Goal: Contribute content: Contribute content

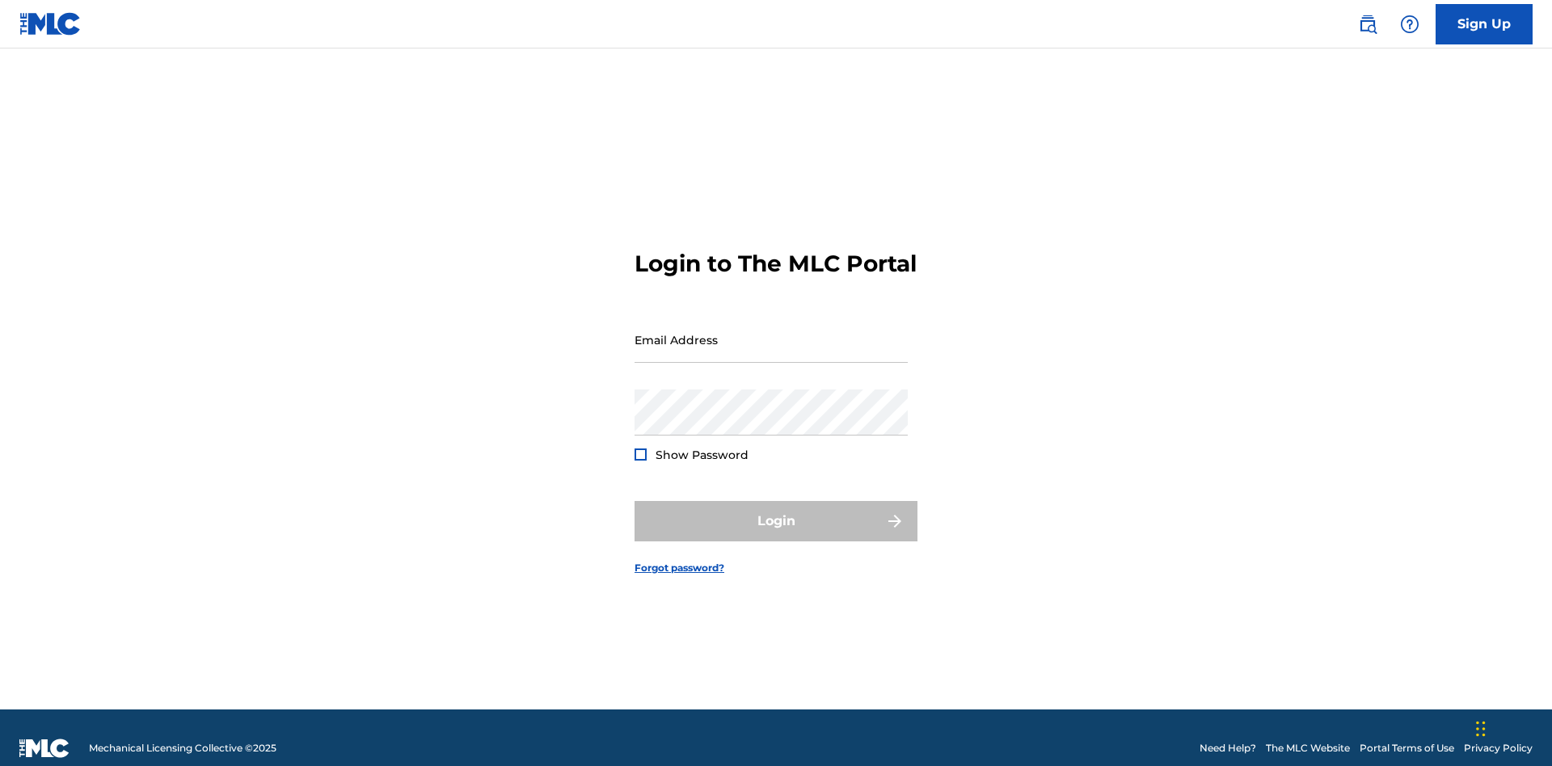
scroll to position [21, 0]
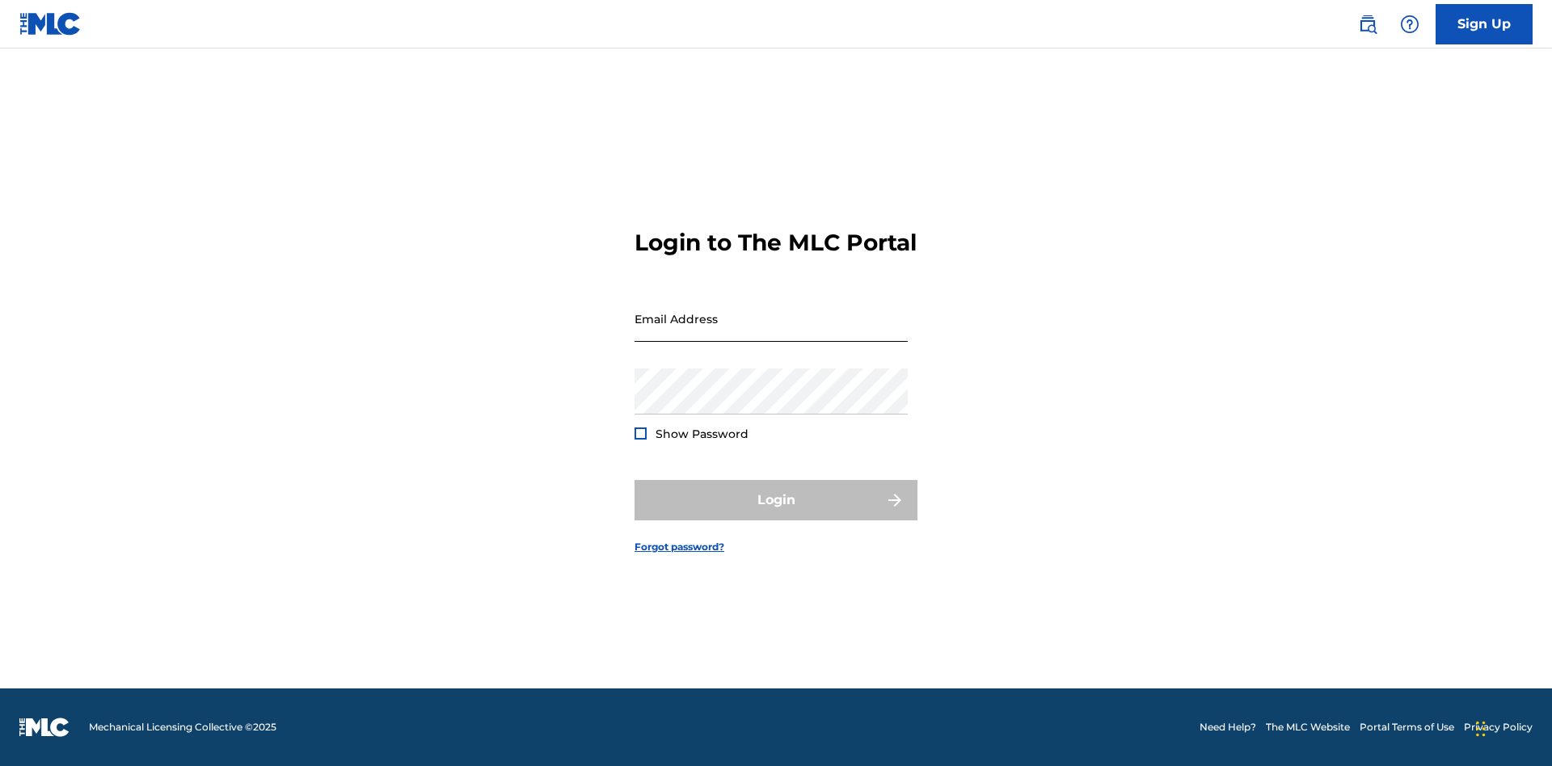
click at [771, 332] on input "Email Address" at bounding box center [770, 319] width 273 height 46
type input "[EMAIL_ADDRESS][DOMAIN_NAME]"
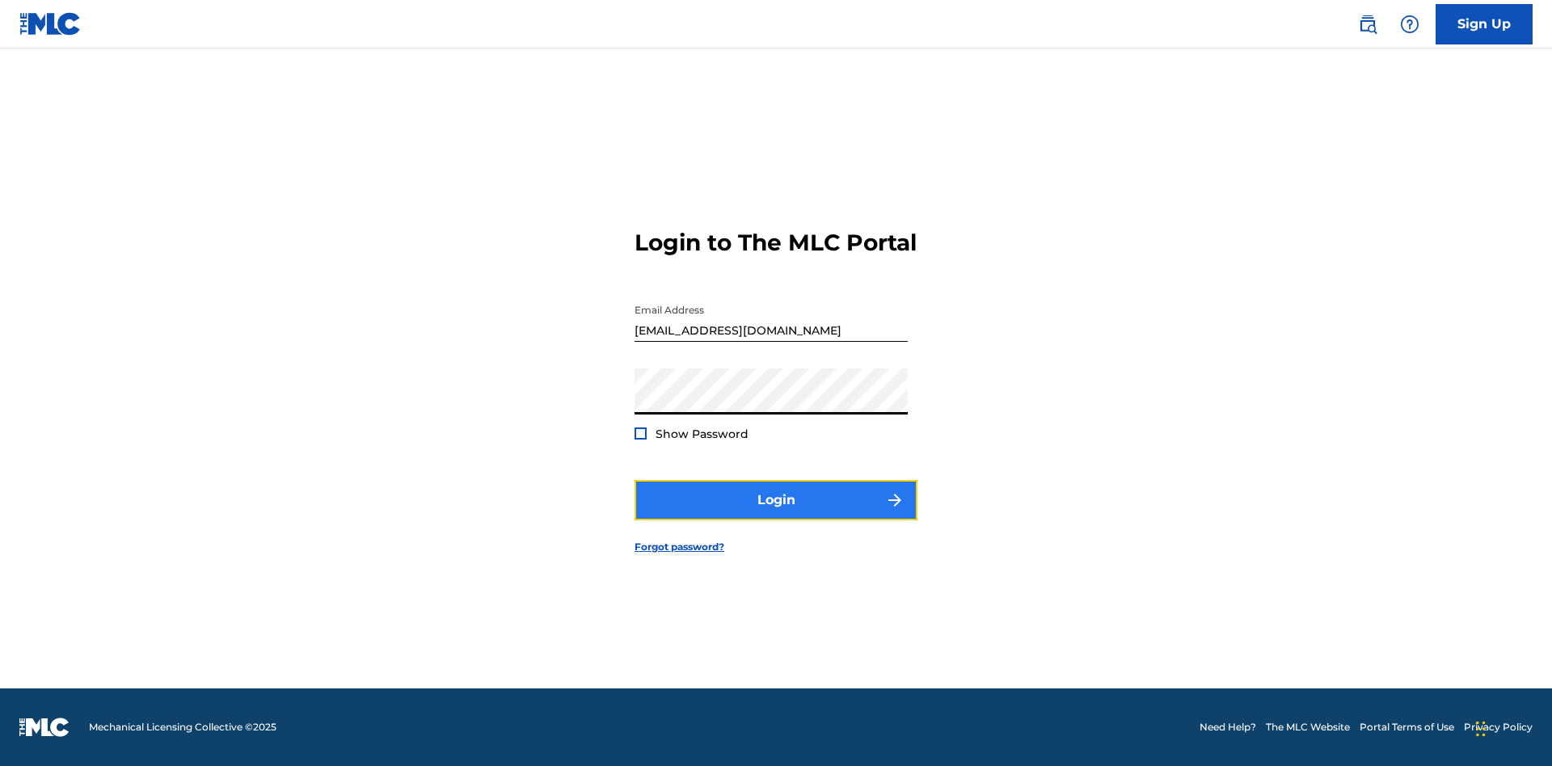
click at [776, 514] on button "Login" at bounding box center [775, 500] width 283 height 40
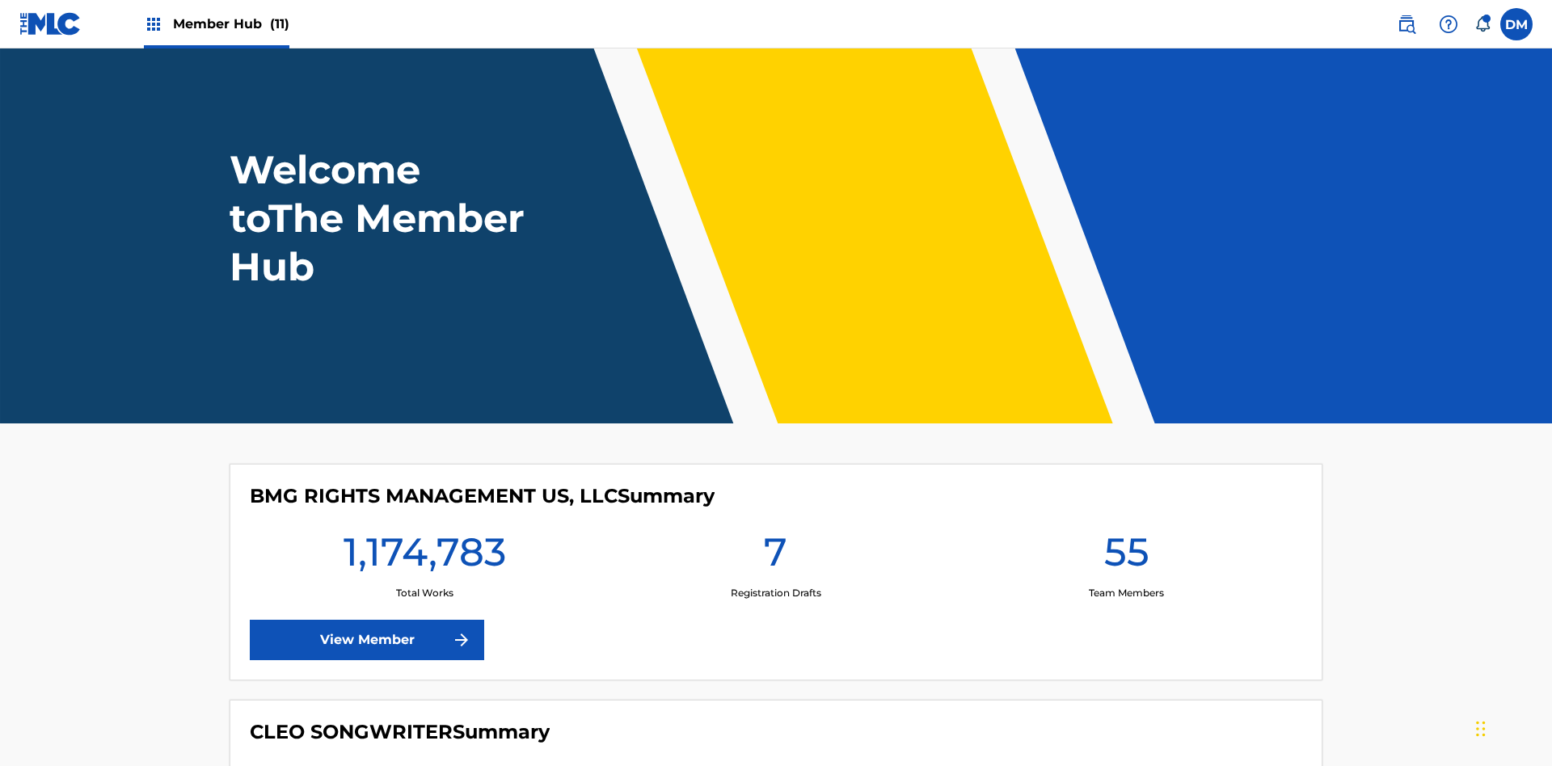
click at [230, 23] on span "Member Hub (11)" at bounding box center [231, 24] width 116 height 19
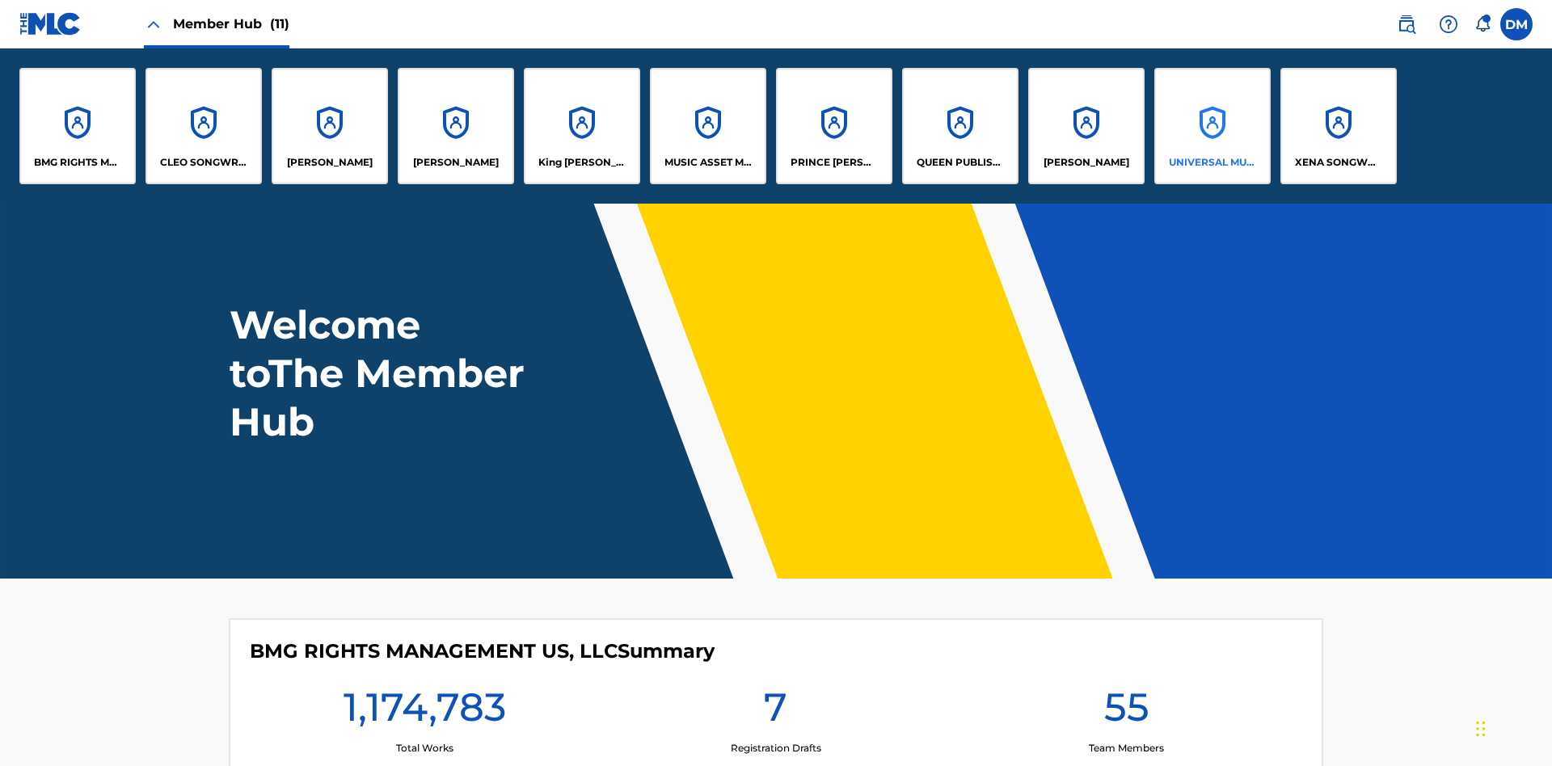
click at [1211, 162] on p "UNIVERSAL MUSIC PUB GROUP" at bounding box center [1213, 162] width 88 height 15
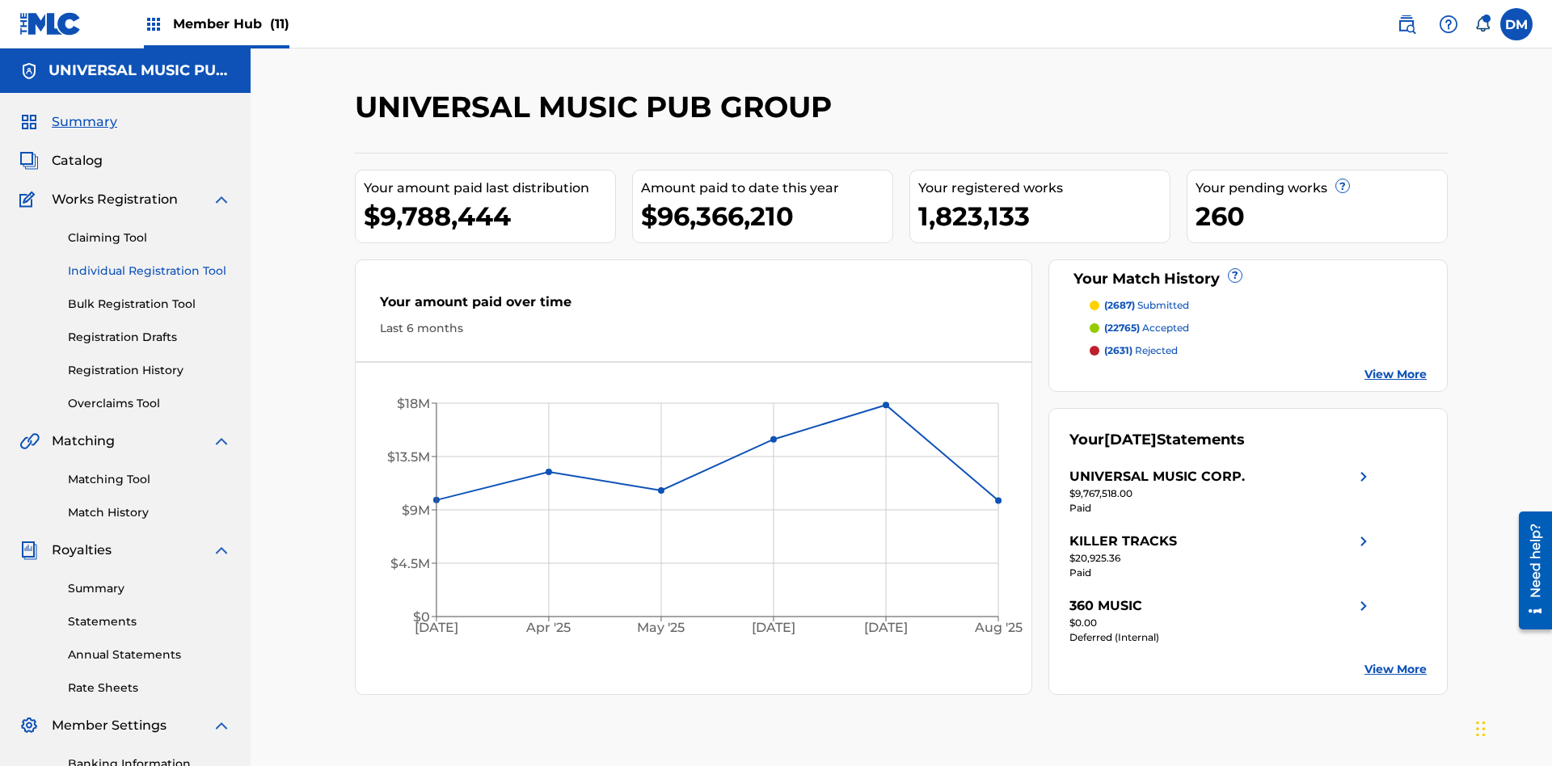
click at [150, 263] on link "Individual Registration Tool" at bounding box center [149, 271] width 163 height 17
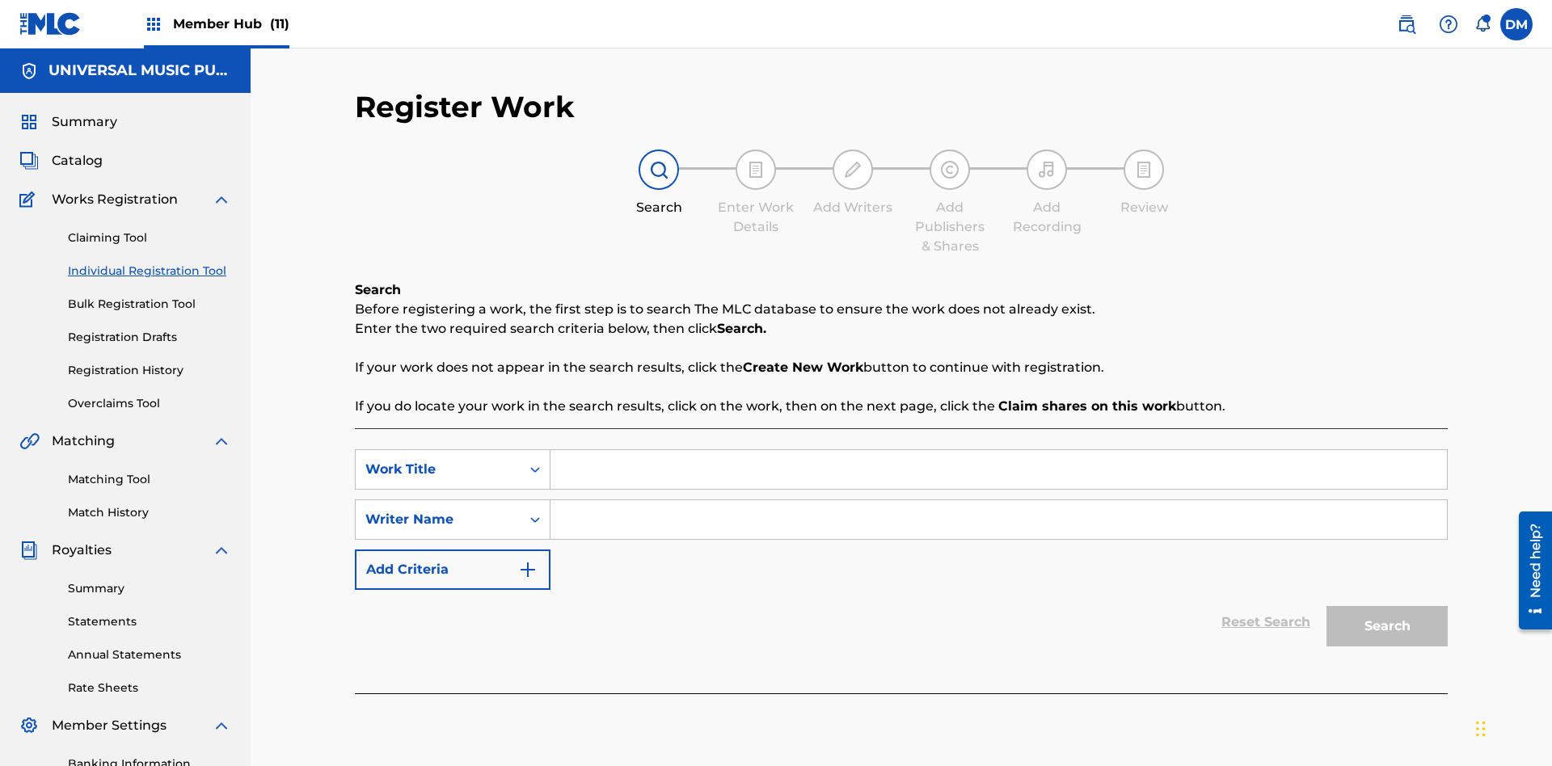
click at [998, 450] on input "Search Form" at bounding box center [998, 469] width 896 height 39
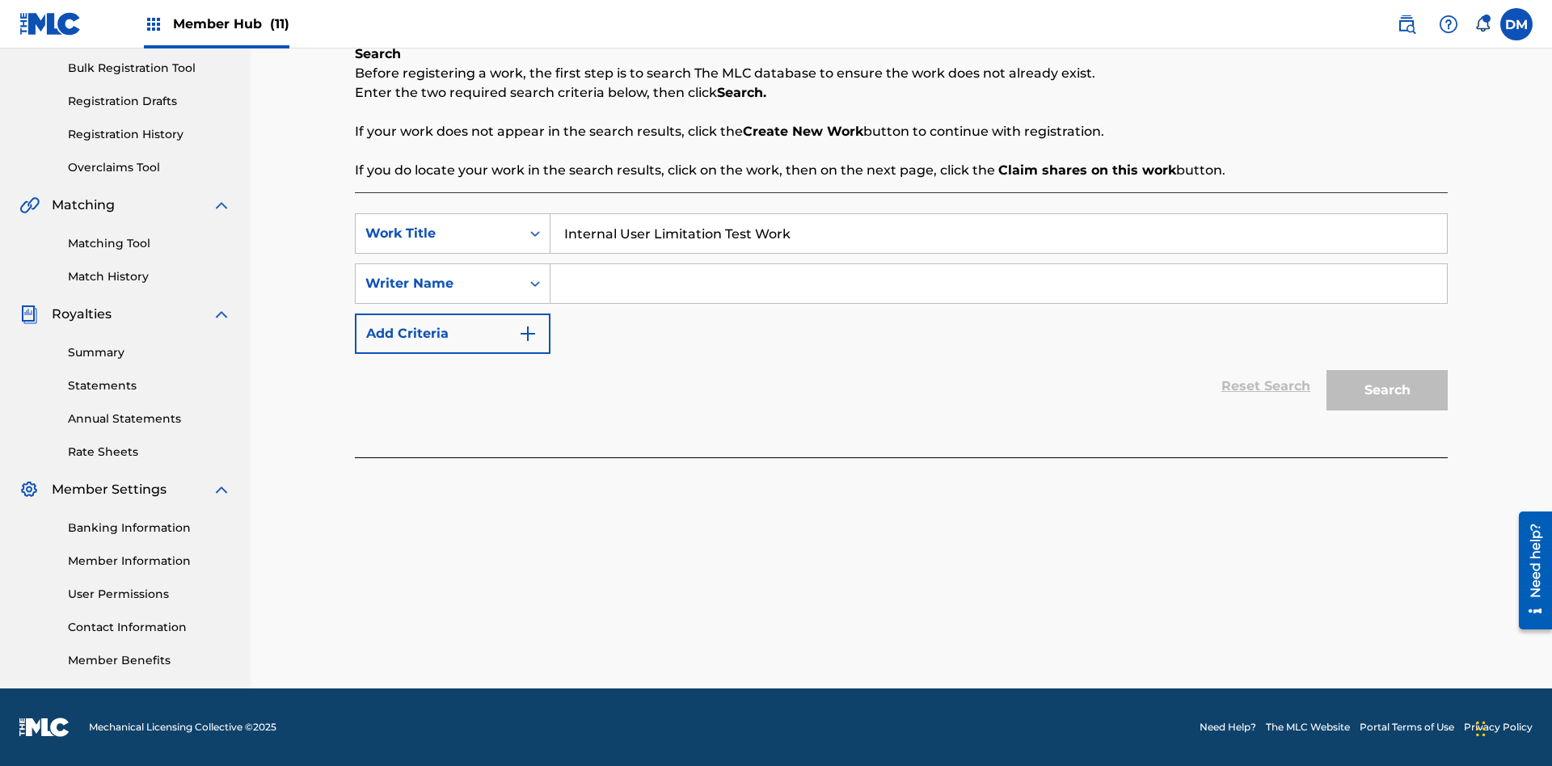
type input "Internal User Limitation Test Work"
click at [998, 284] on input "Search Form" at bounding box center [998, 283] width 896 height 39
type input "Test"
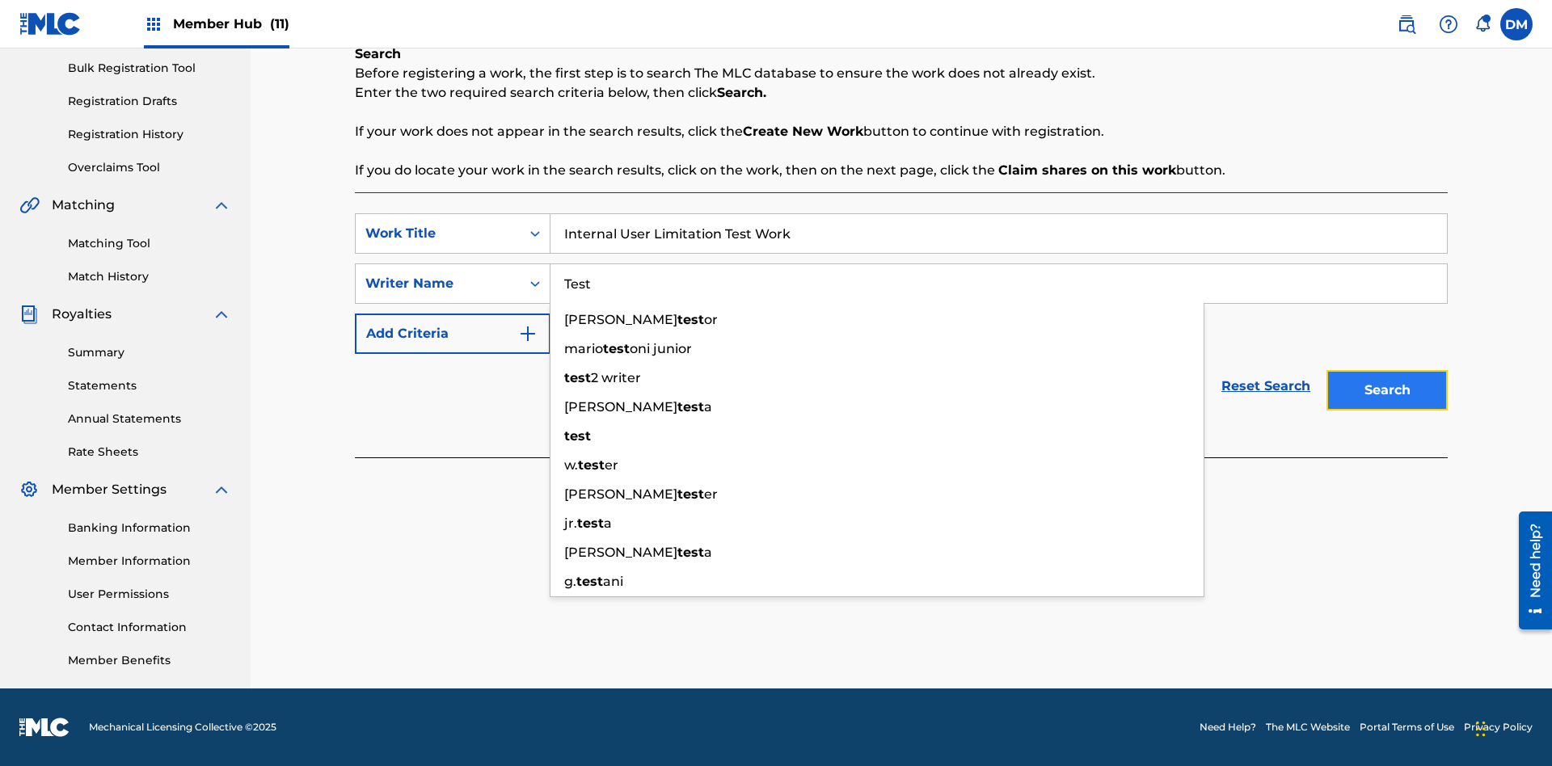
click at [1387, 390] on button "Search" at bounding box center [1386, 390] width 121 height 40
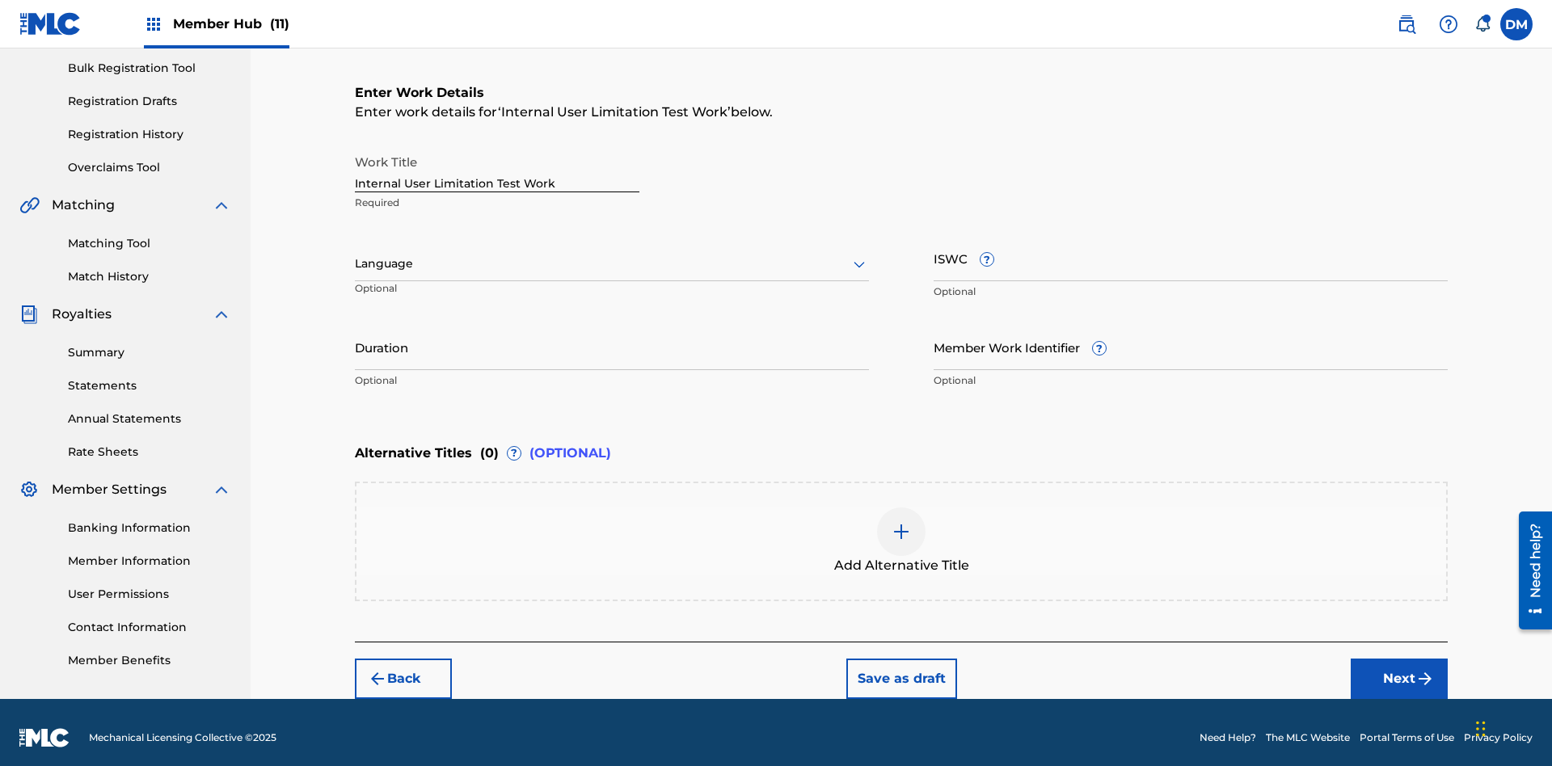
click at [497, 158] on input "Internal User Limitation Test Work" at bounding box center [497, 169] width 284 height 46
click at [900, 668] on button "Save as draft" at bounding box center [901, 679] width 111 height 40
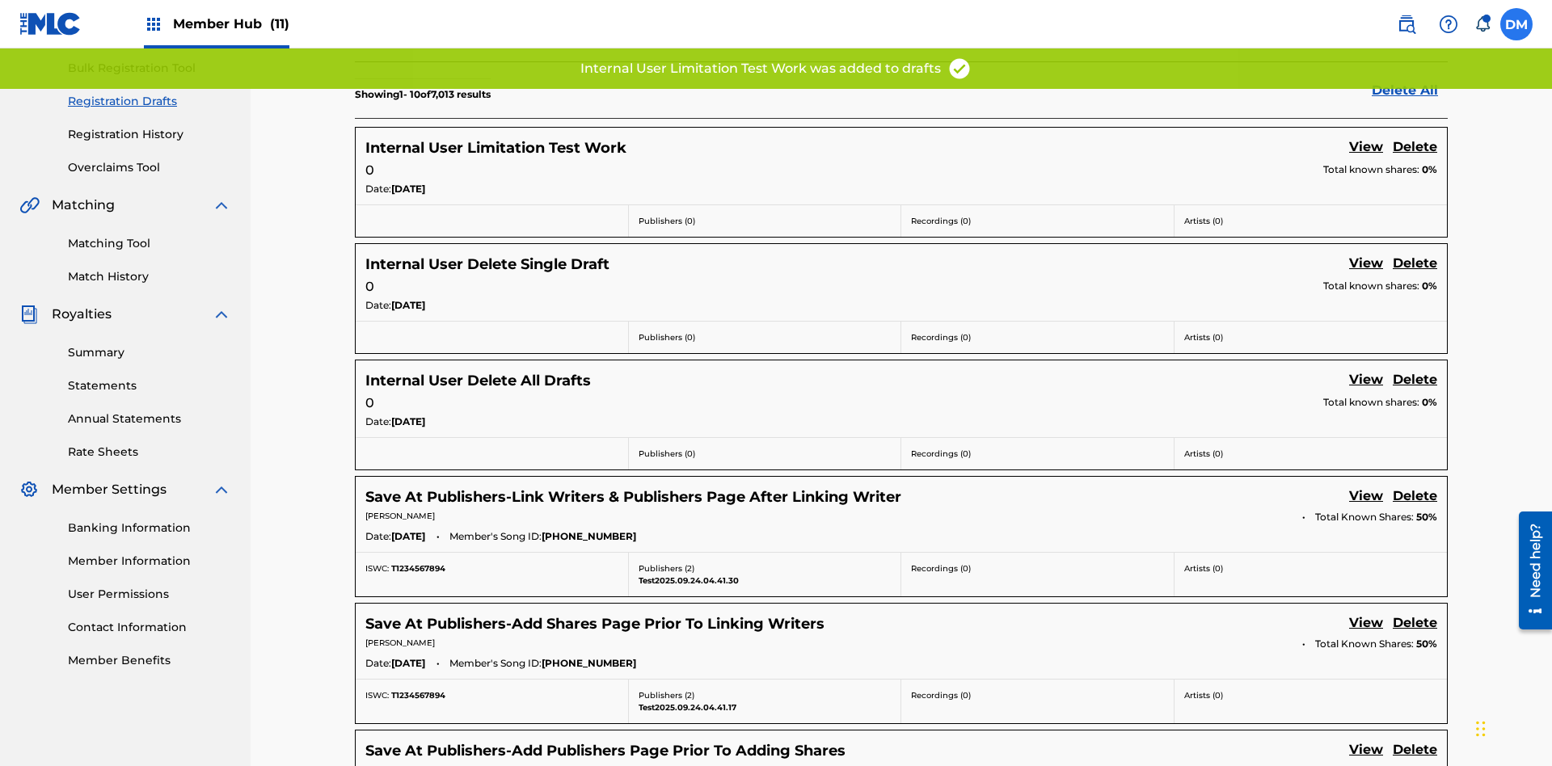
click at [1516, 23] on label at bounding box center [1516, 24] width 32 height 32
click at [1516, 24] on input "DM Duke McTesterson duke.mctesterson@gmail.com Notification Preferences Profile…" at bounding box center [1516, 24] width 0 height 0
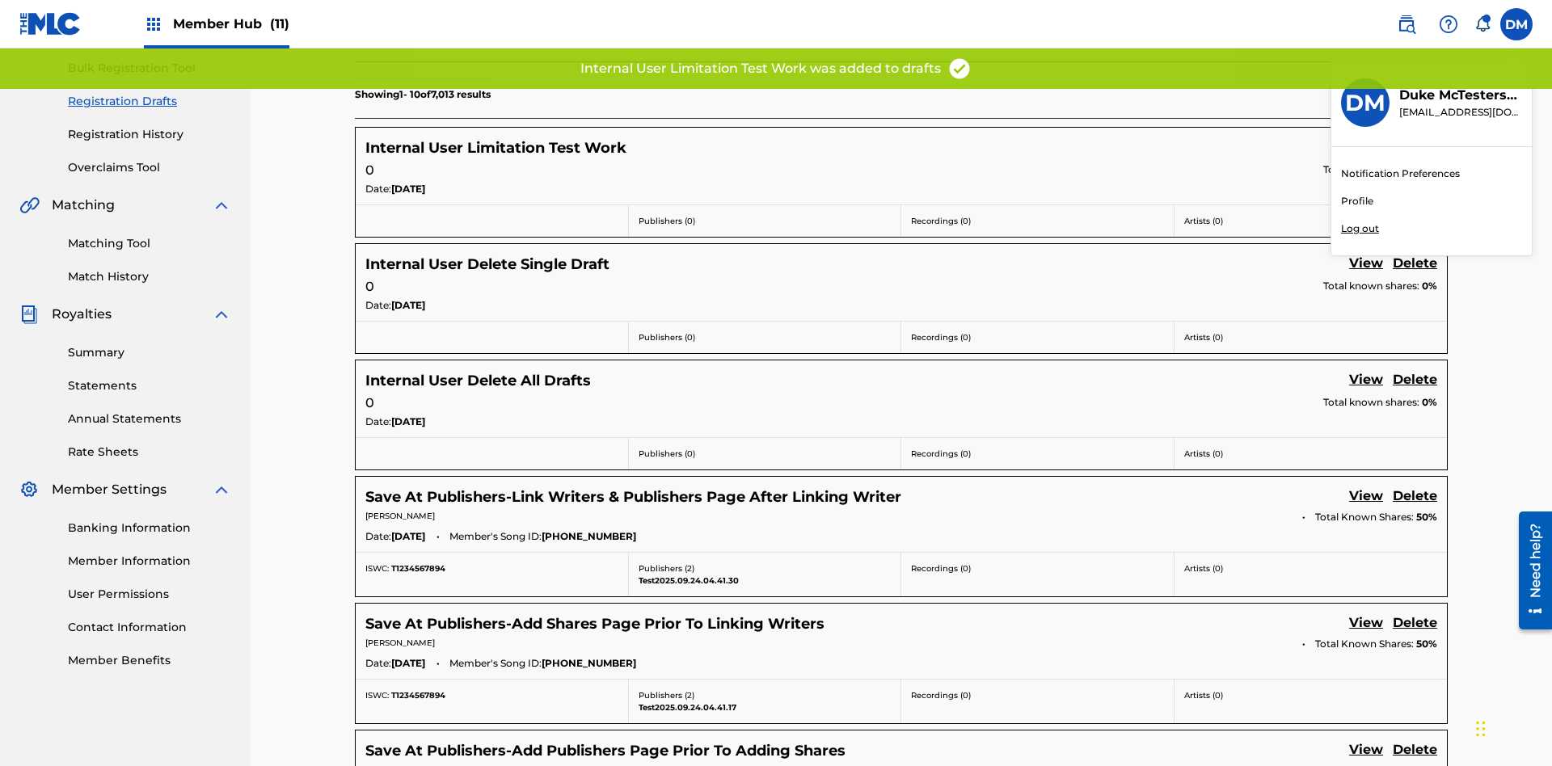
click at [1359, 229] on p "Log out" at bounding box center [1360, 228] width 38 height 15
click at [1516, 24] on input "DM Duke McTesterson duke.mctesterson@gmail.com Notification Preferences Profile…" at bounding box center [1516, 24] width 0 height 0
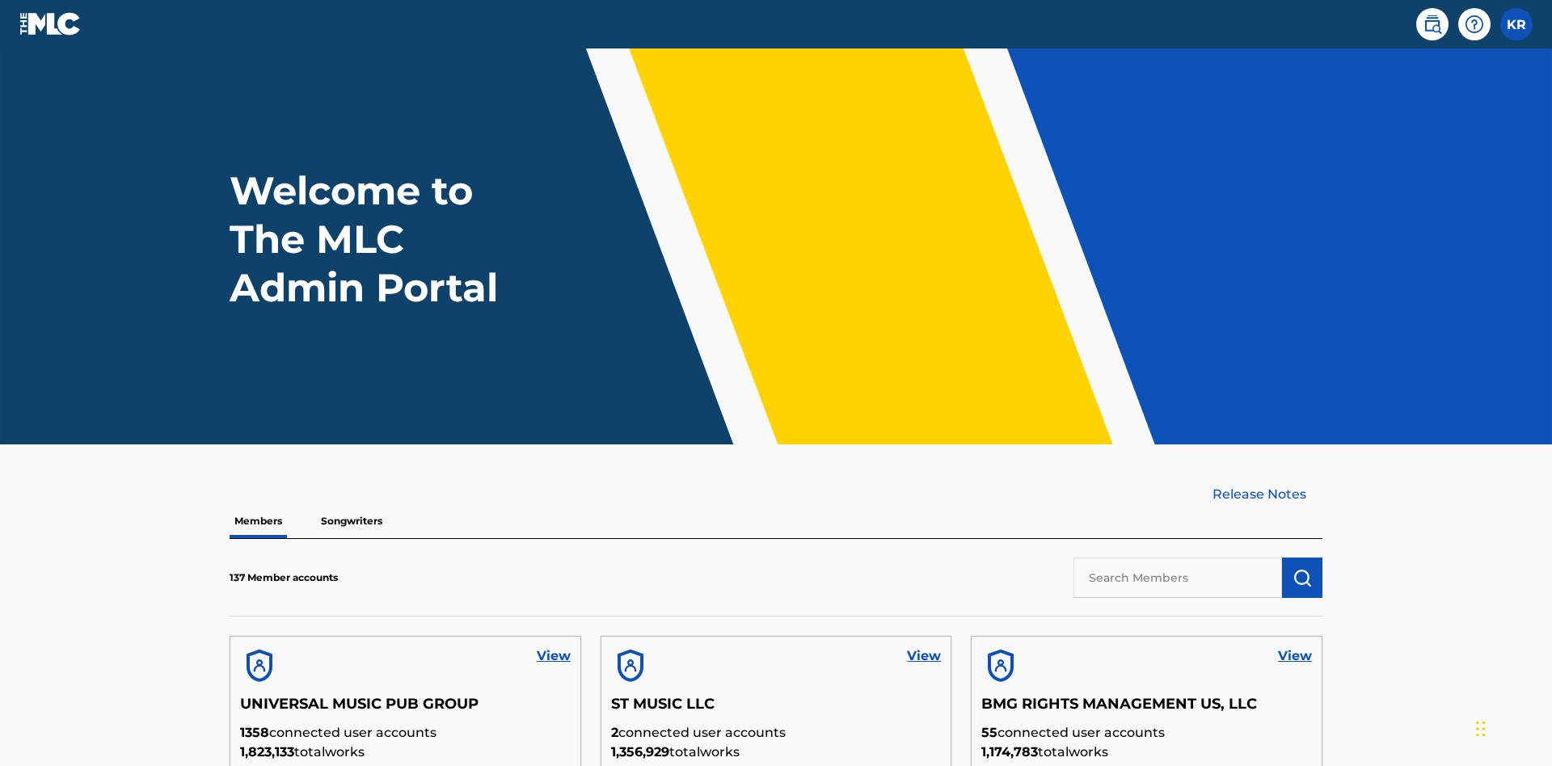
click at [1177, 558] on input "text" at bounding box center [1177, 578] width 209 height 40
click at [1302, 568] on img "submit" at bounding box center [1301, 577] width 19 height 19
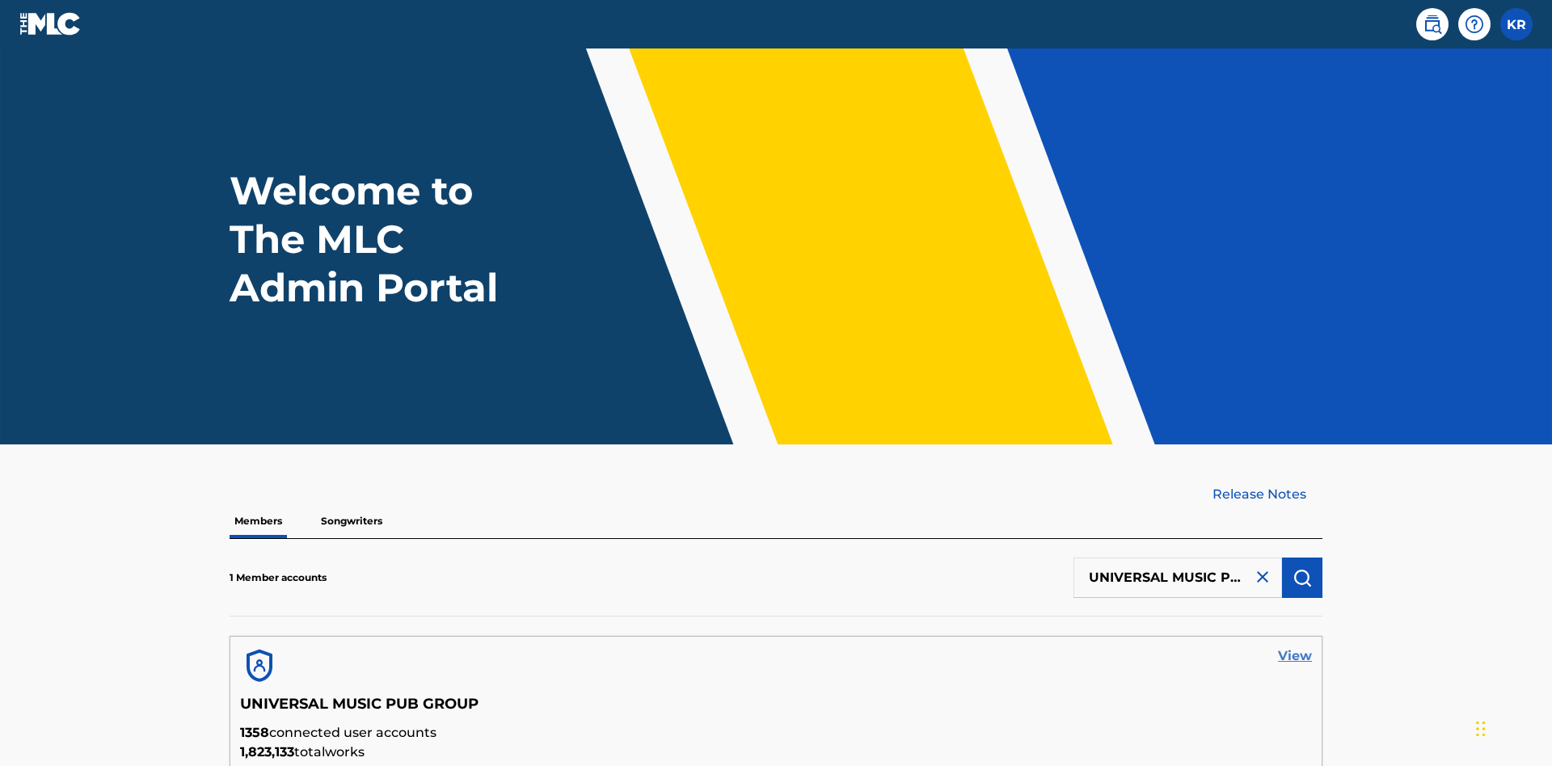
click at [1295, 647] on link "View" at bounding box center [1295, 656] width 34 height 19
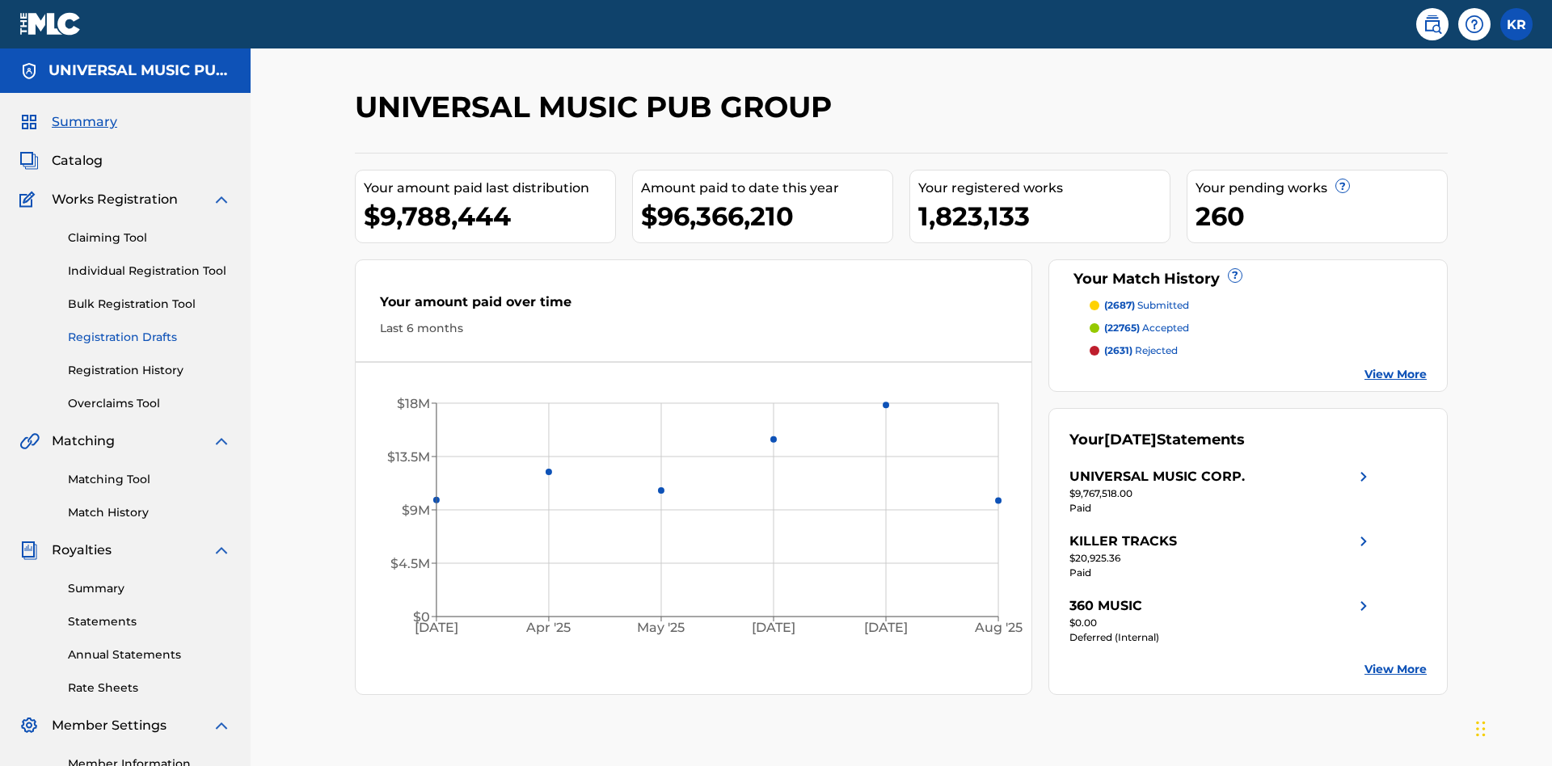
click at [150, 329] on link "Registration Drafts" at bounding box center [149, 337] width 163 height 17
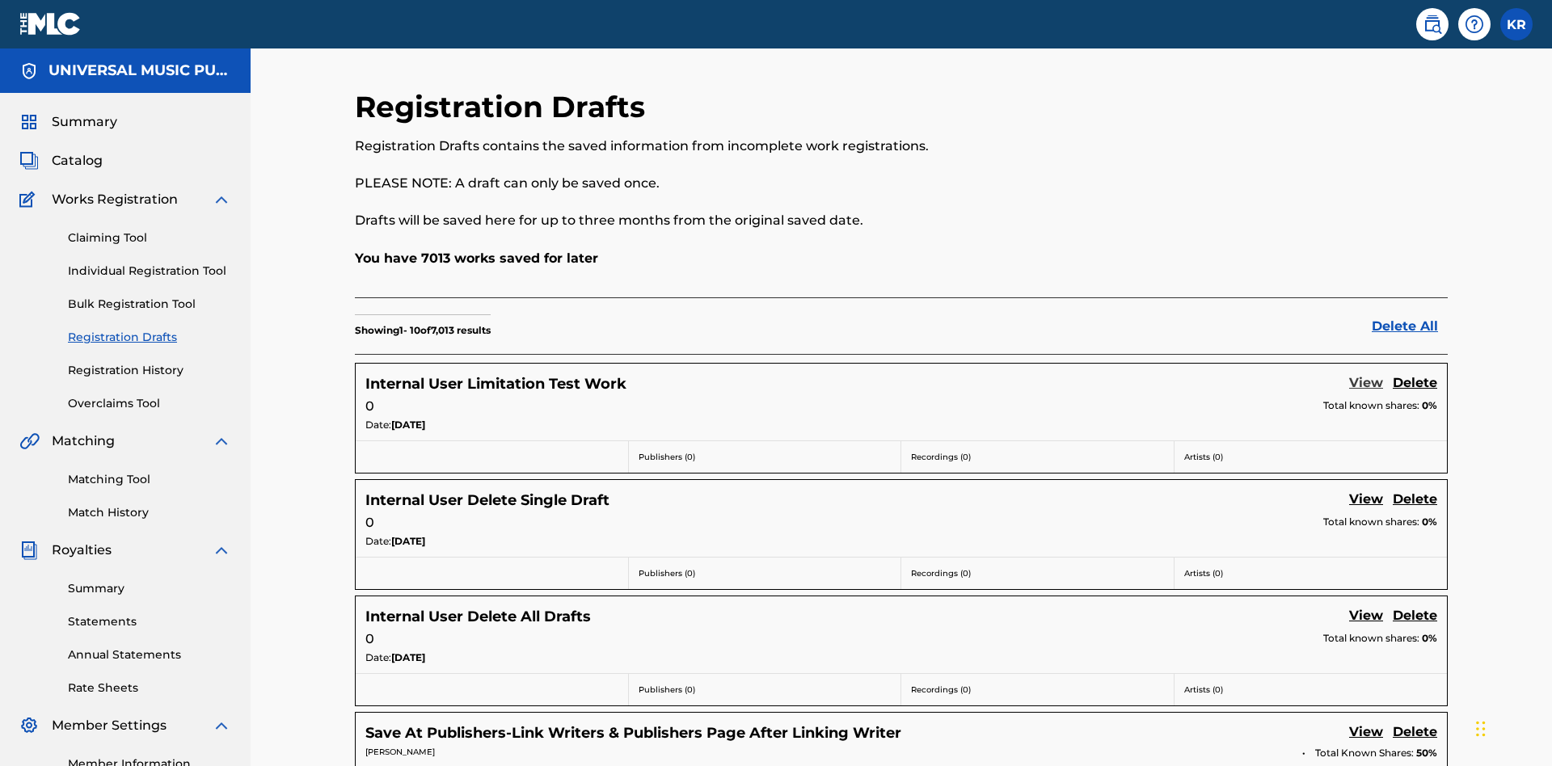
click at [1366, 373] on link "View" at bounding box center [1366, 384] width 34 height 22
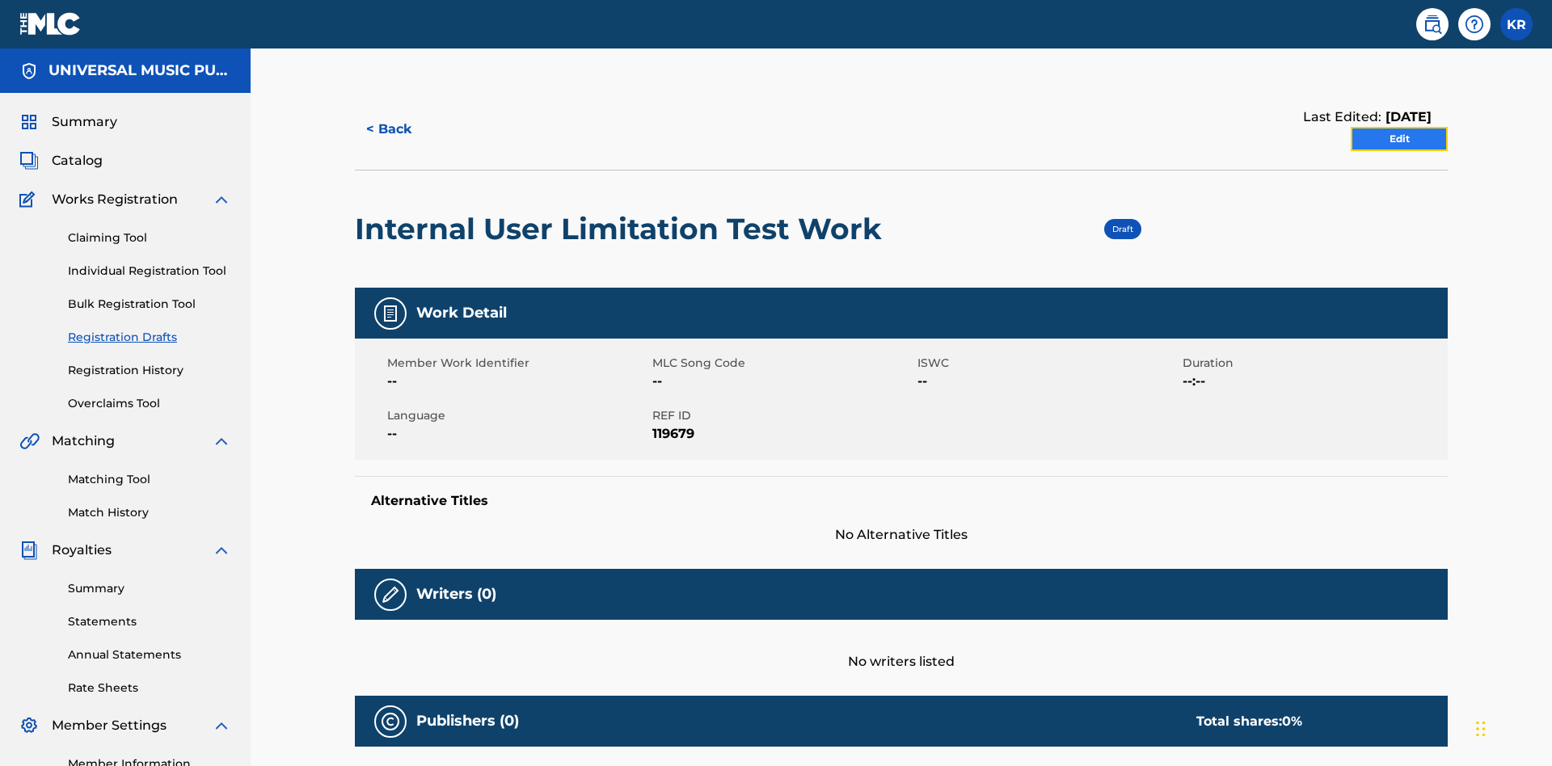
click at [1399, 127] on link "Edit" at bounding box center [1398, 139] width 97 height 24
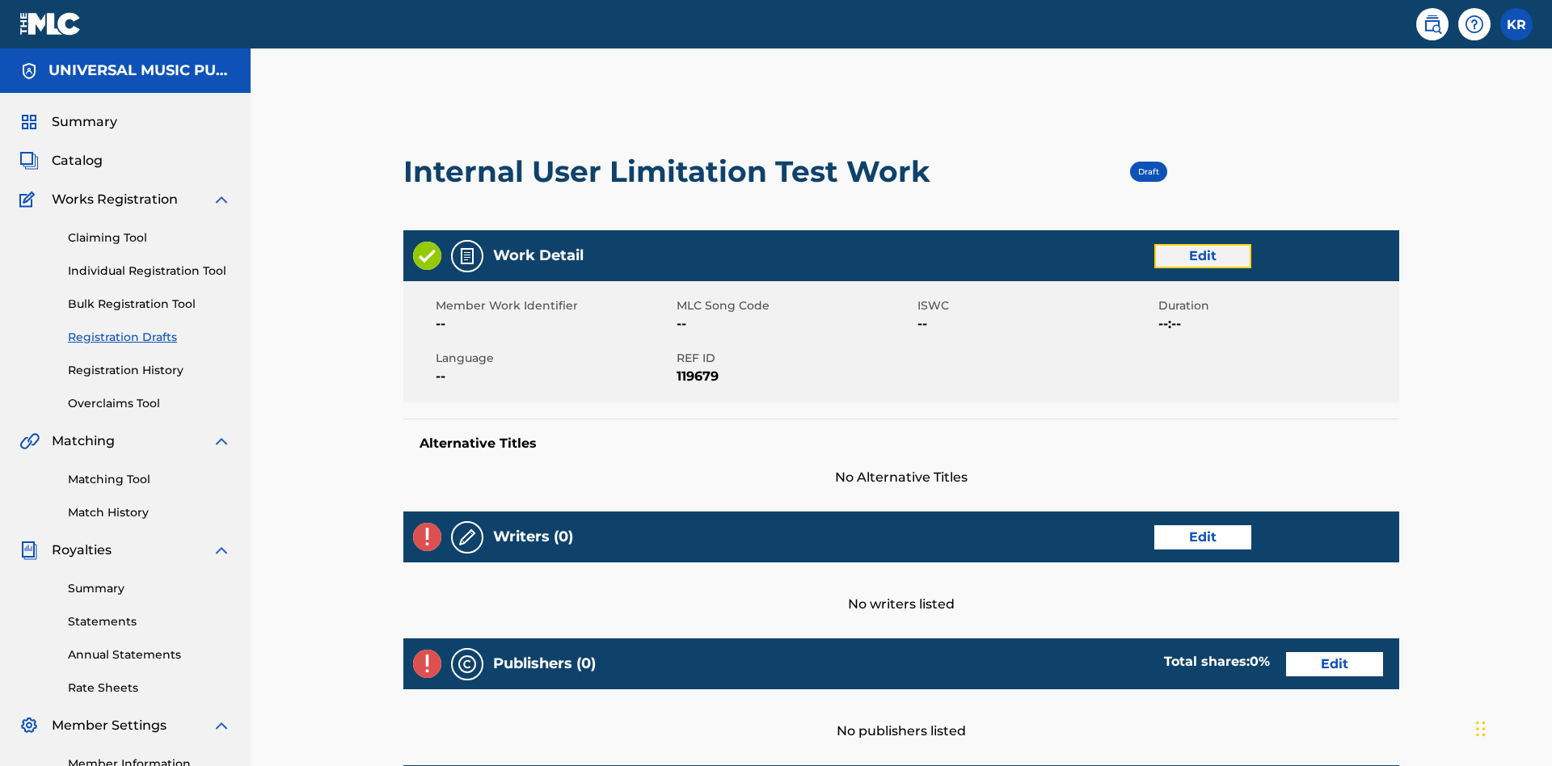
click at [1154, 244] on link "Edit" at bounding box center [1202, 256] width 97 height 24
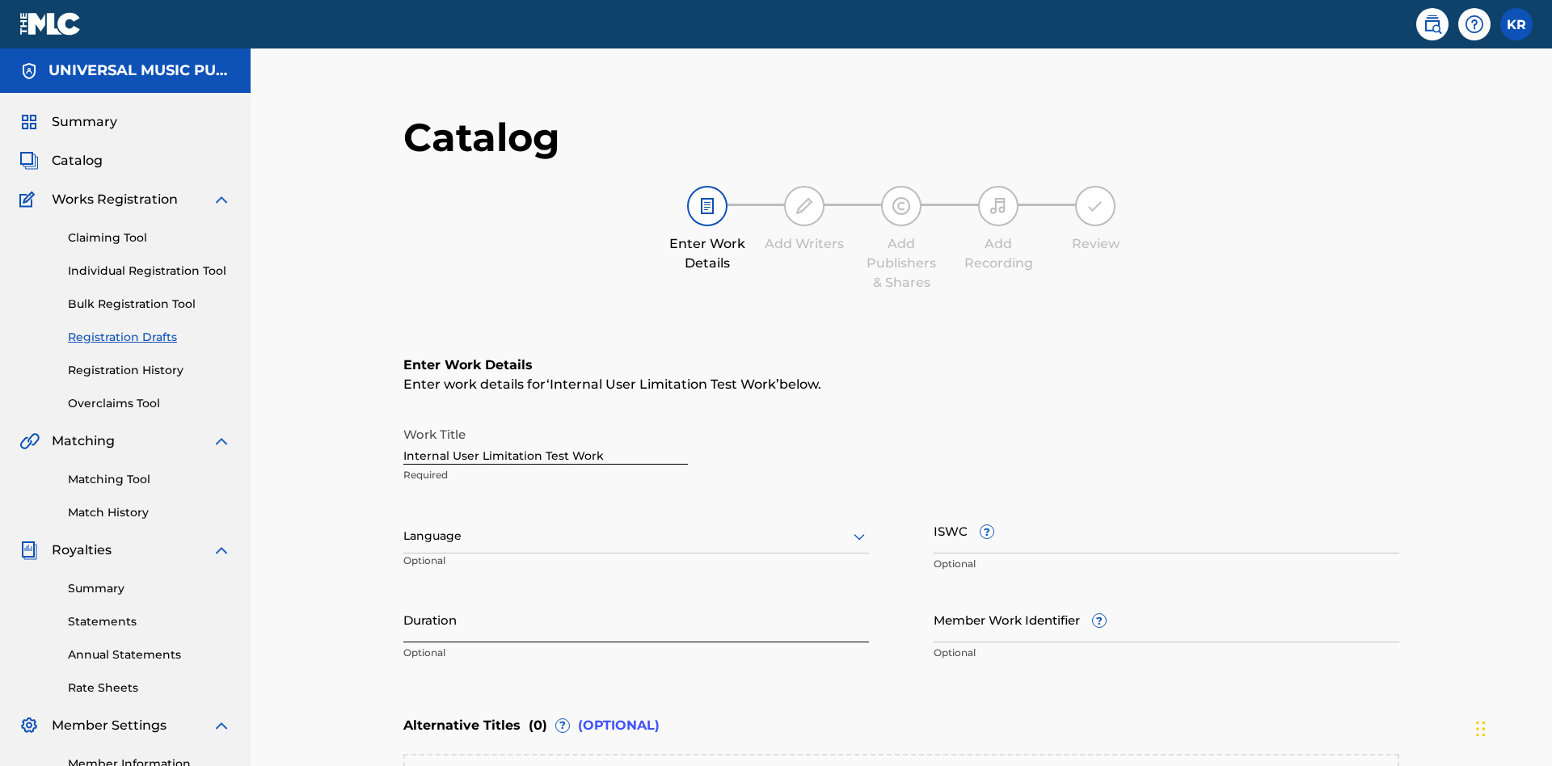
click at [403, 596] on input "Duration" at bounding box center [635, 619] width 465 height 46
click at [403, 596] on input "0" at bounding box center [635, 619] width 465 height 46
type input "00:00"
click at [849, 527] on icon at bounding box center [858, 536] width 19 height 19
click at [933, 596] on input "Member Work Identifier ?" at bounding box center [1165, 619] width 465 height 46
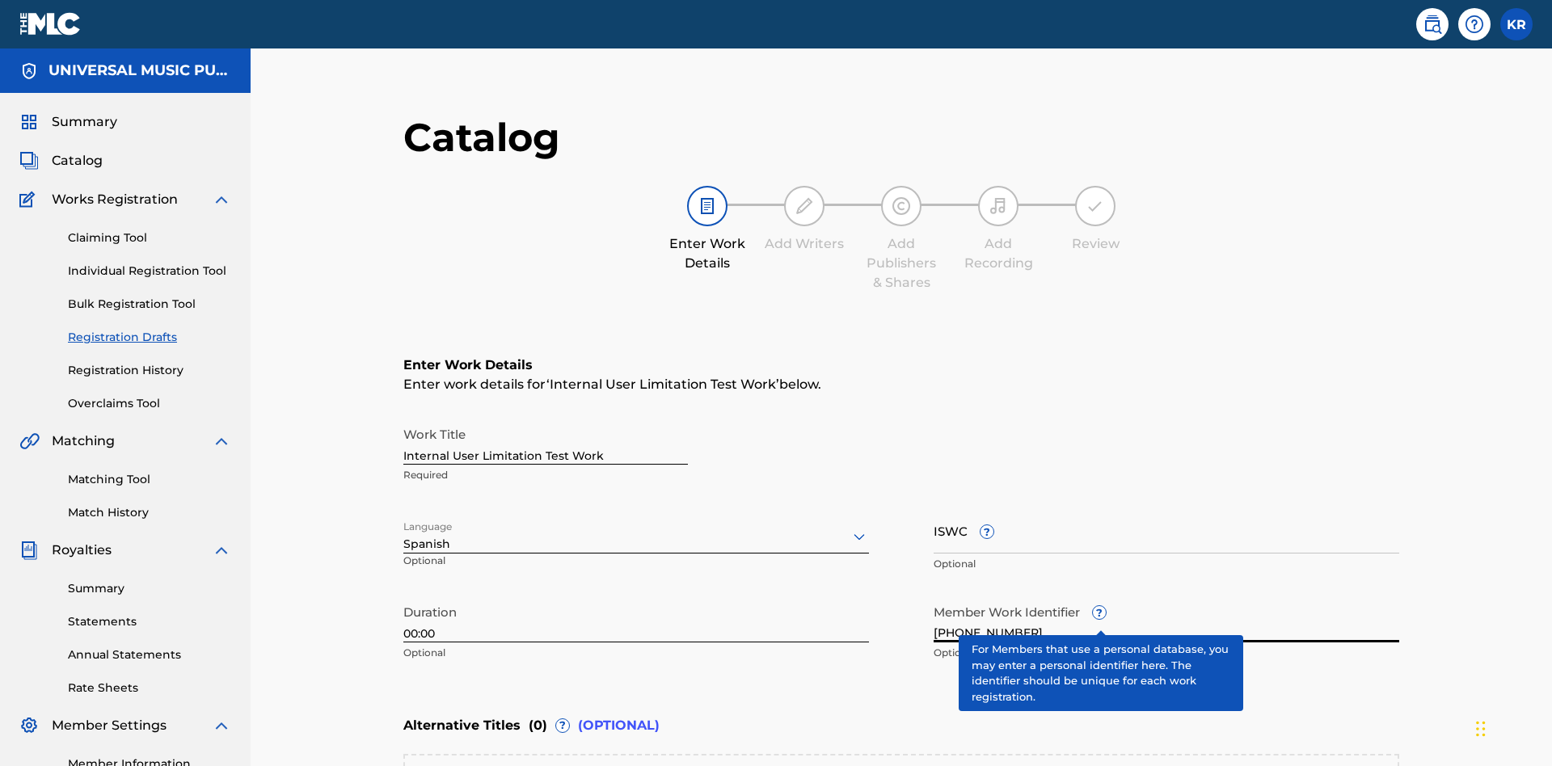
type input "2025.09.25.04"
click at [933, 508] on input "ISWC ?" at bounding box center [1165, 531] width 465 height 46
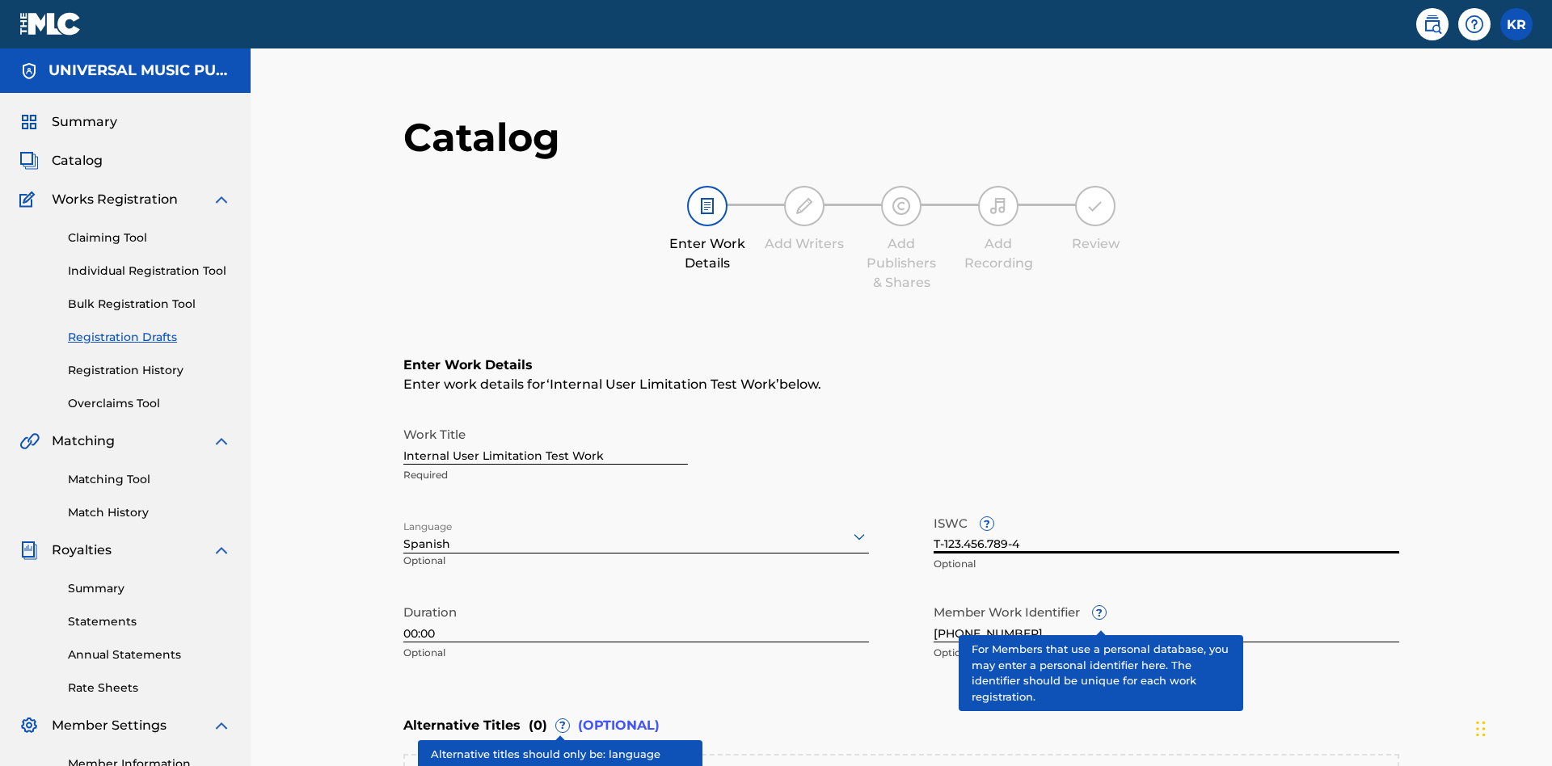
type input "T-123.456.789-4"
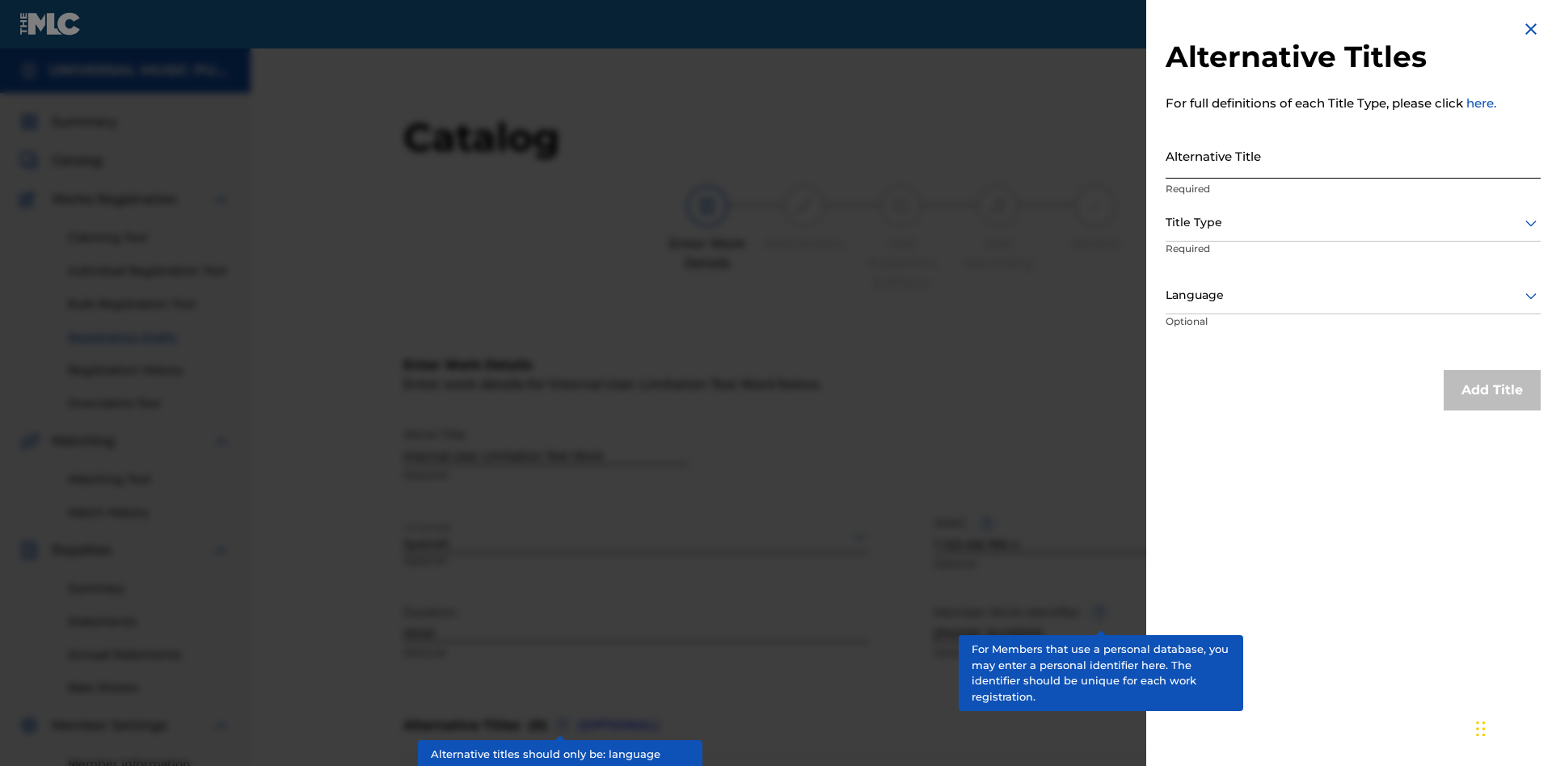
click at [1353, 155] on input "Alternative Title" at bounding box center [1352, 156] width 375 height 46
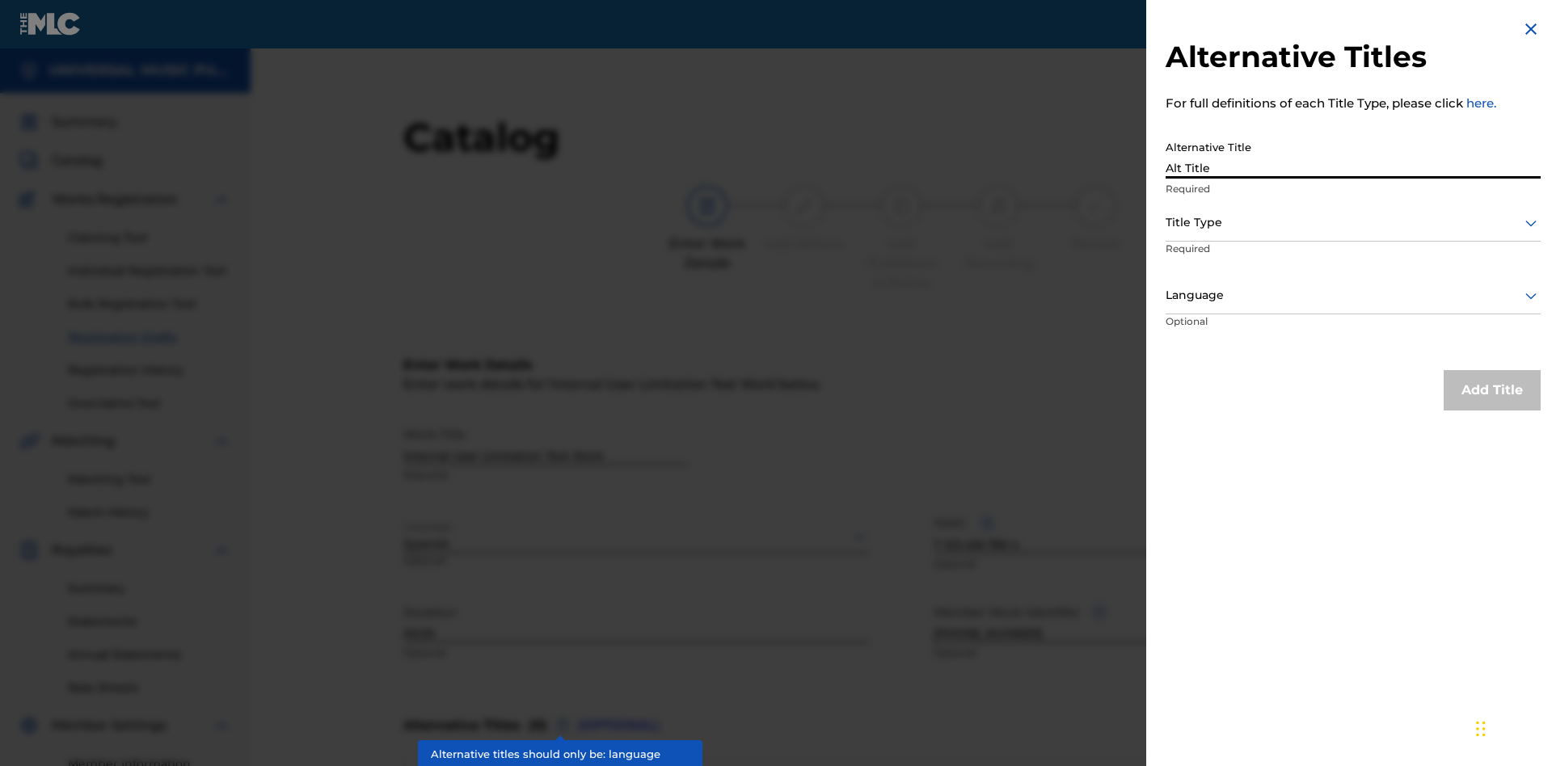
type input "Alt Title"
click at [1353, 222] on div at bounding box center [1352, 223] width 375 height 20
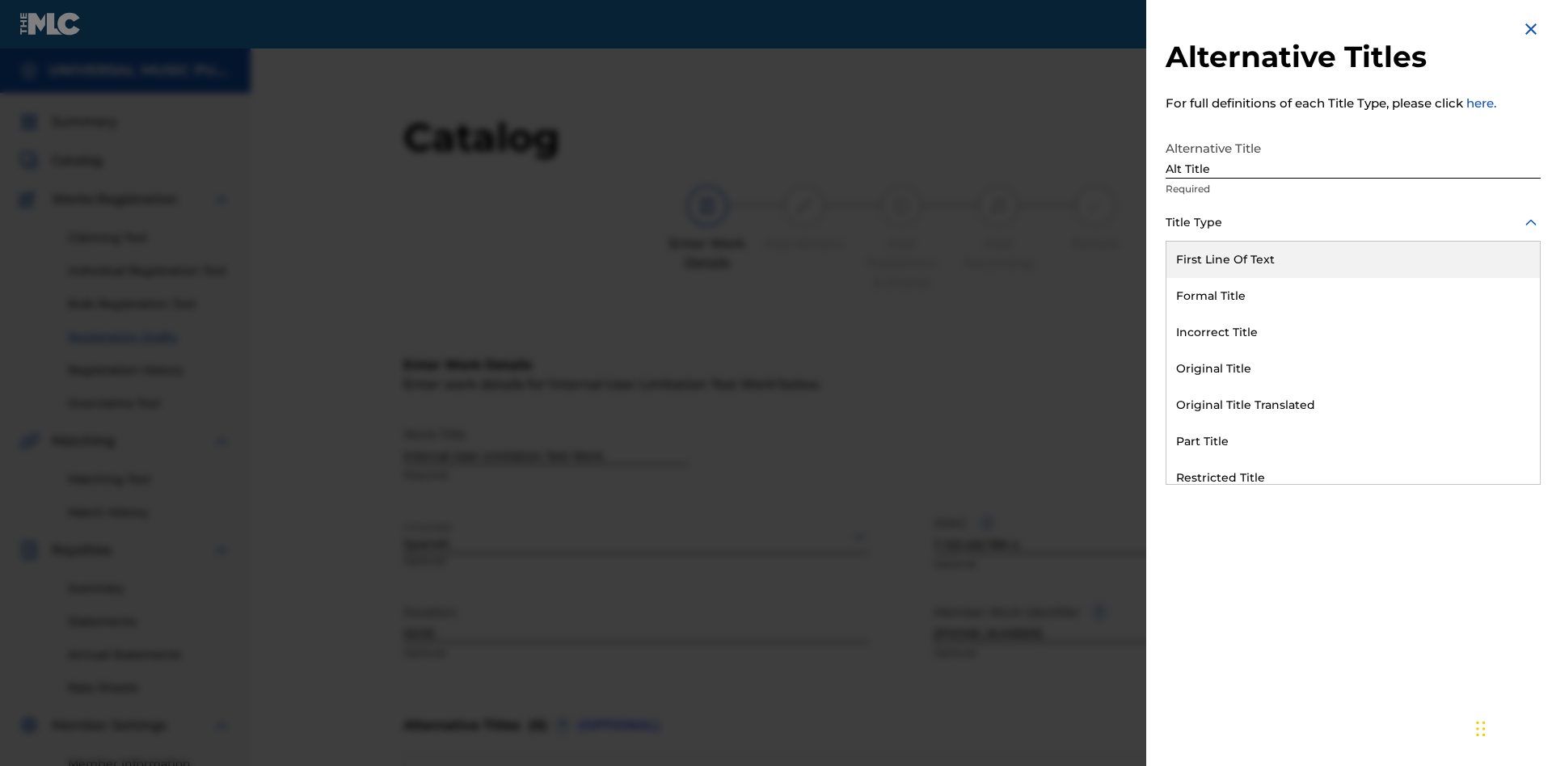
click at [1353, 369] on div "Original Title" at bounding box center [1352, 369] width 373 height 36
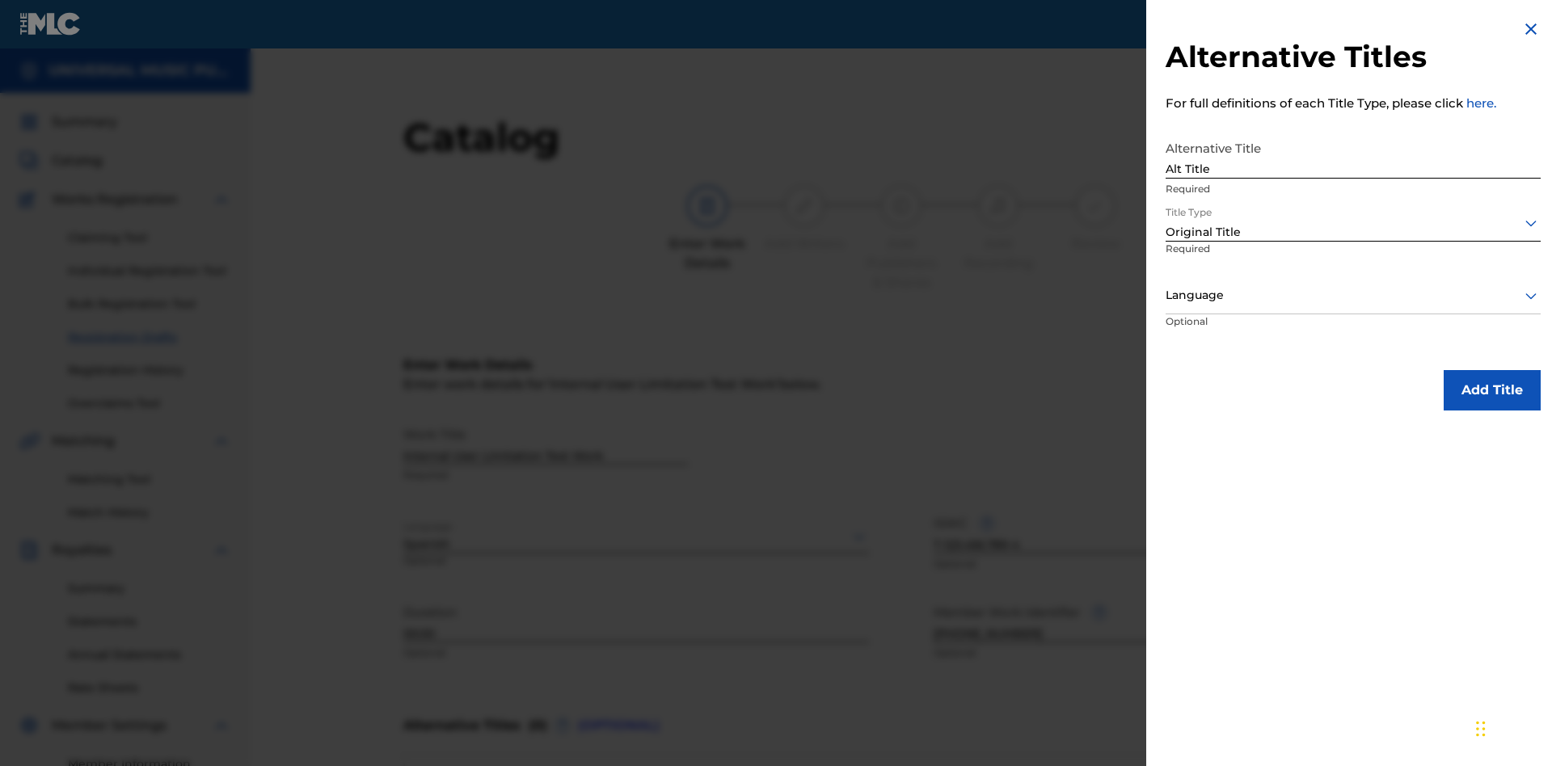
click at [1353, 295] on div at bounding box center [1352, 295] width 375 height 20
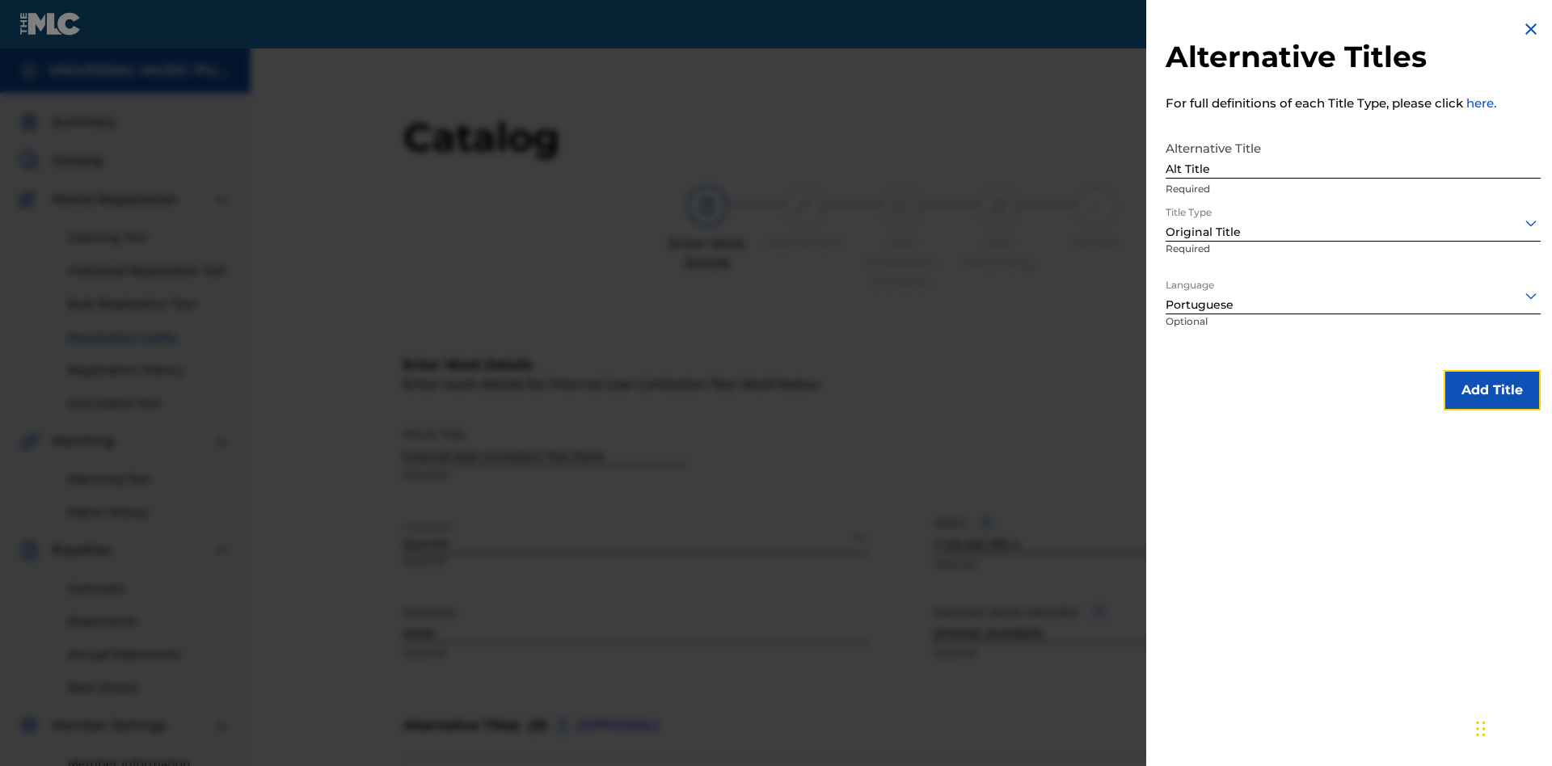
click at [1492, 390] on button "Add Title" at bounding box center [1491, 390] width 97 height 40
type input "New Title"
click at [1353, 222] on div at bounding box center [1352, 223] width 375 height 20
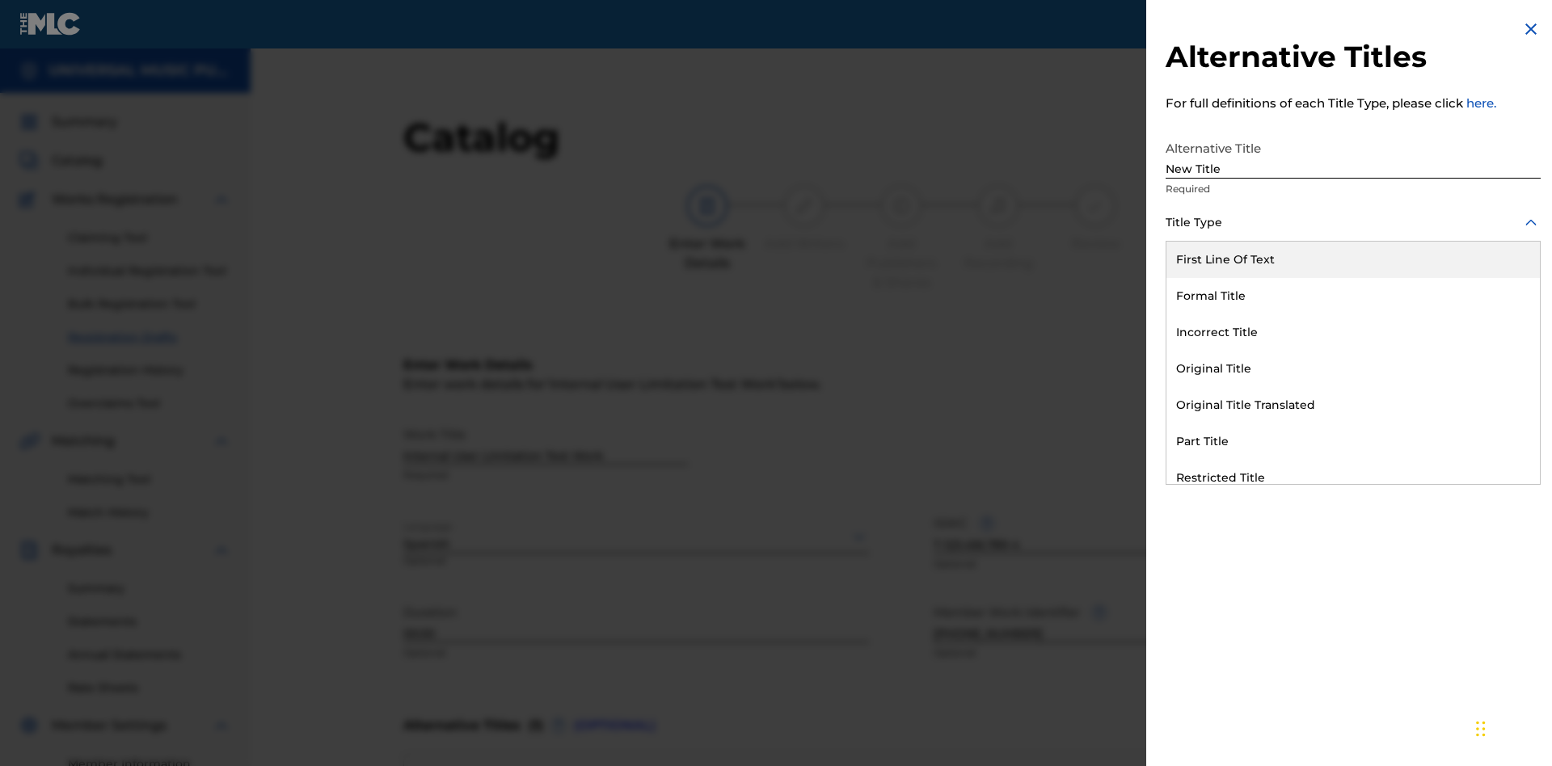
click at [1353, 332] on div "Incorrect Title" at bounding box center [1352, 332] width 373 height 36
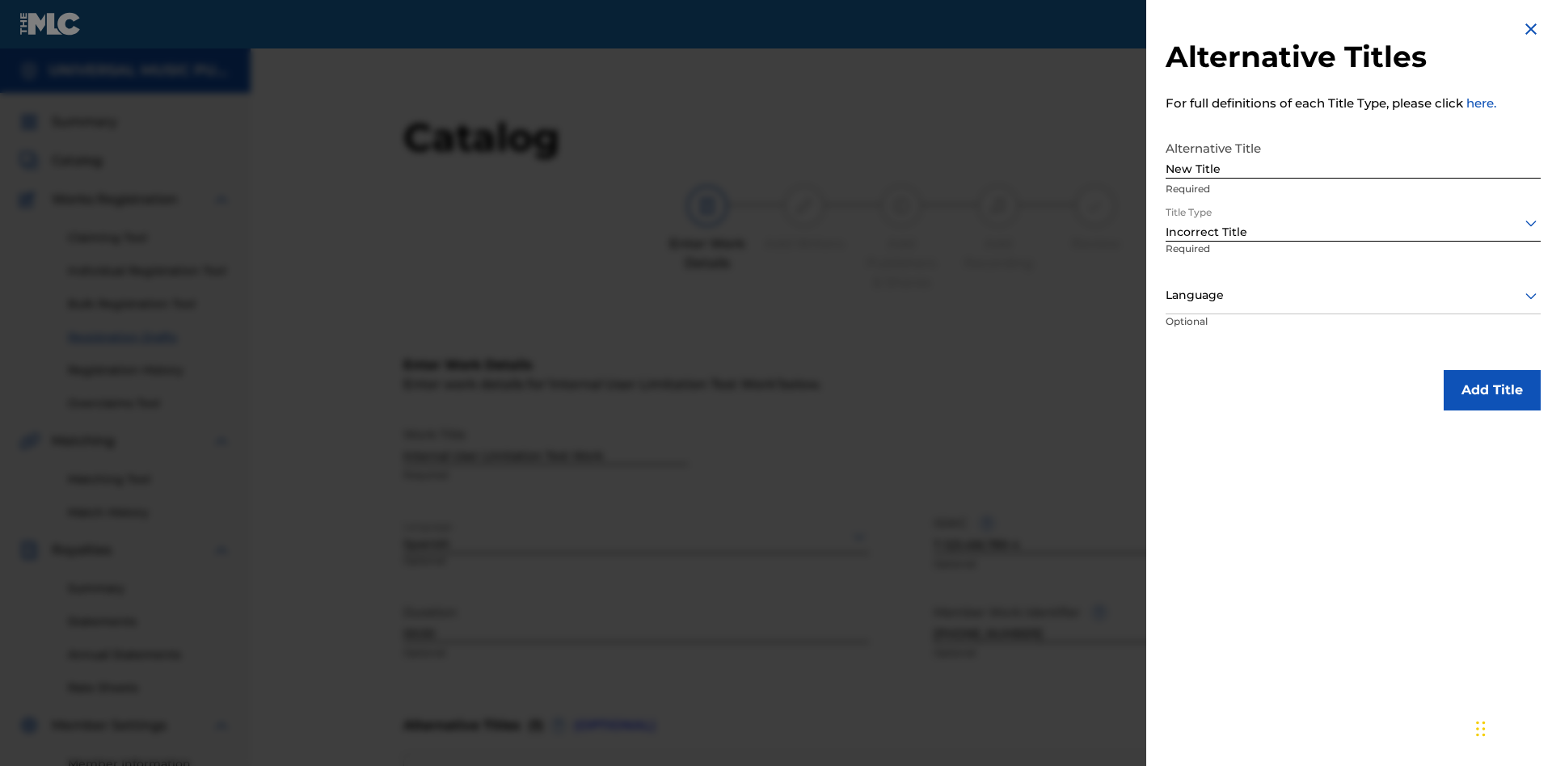
click at [1353, 295] on div at bounding box center [1352, 295] width 375 height 20
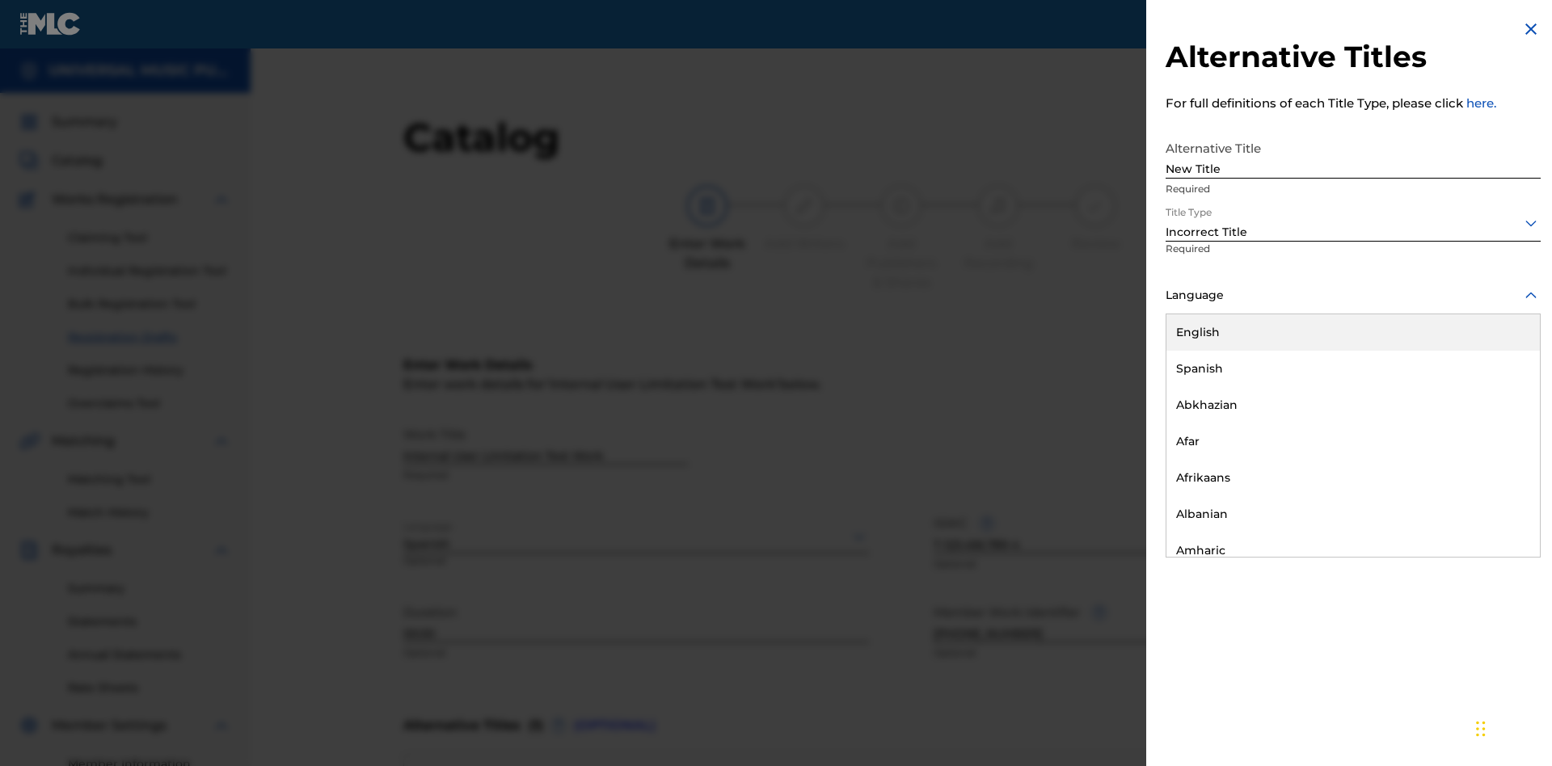
click at [1353, 332] on div "English" at bounding box center [1352, 332] width 373 height 36
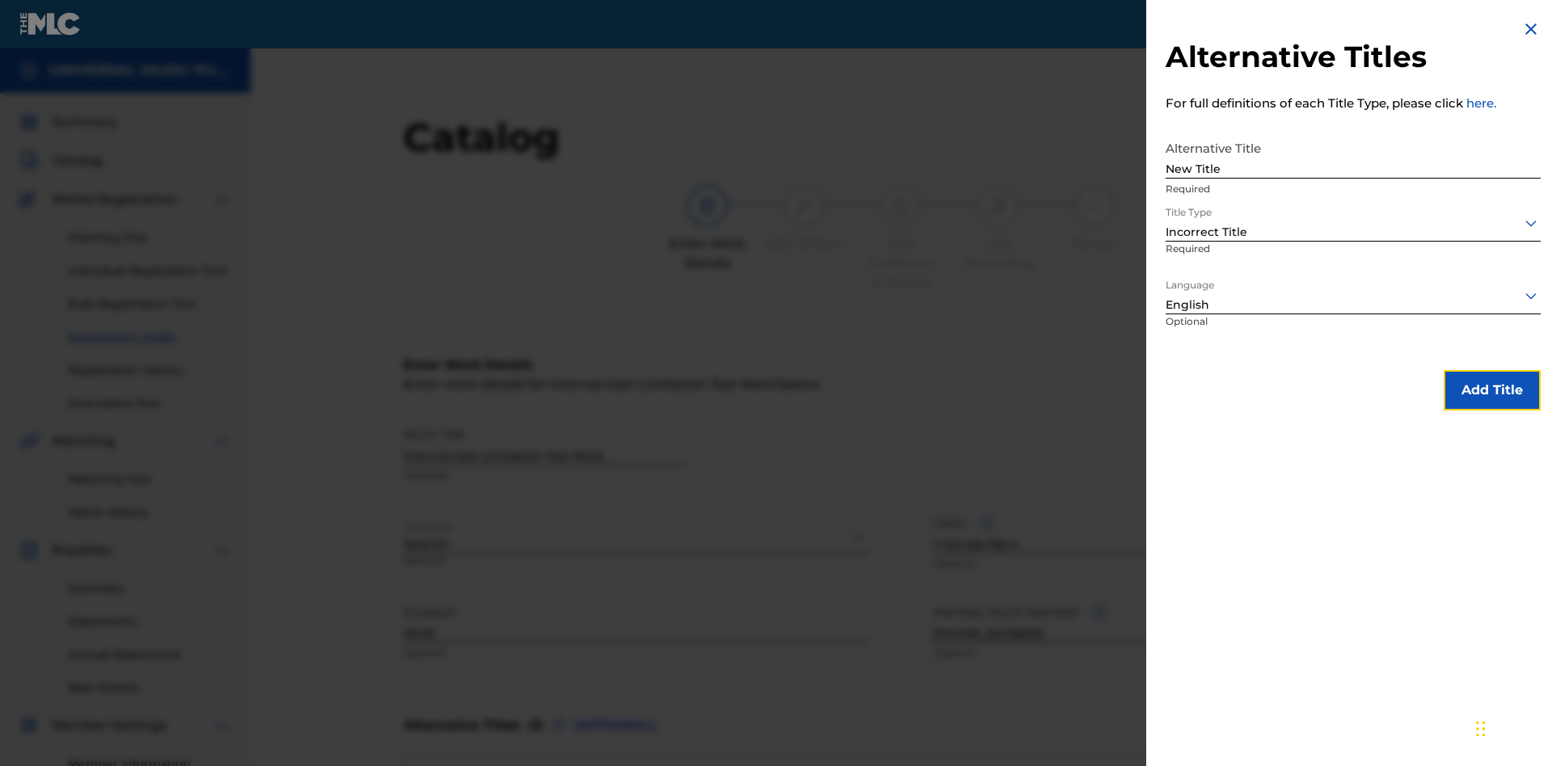
click at [1492, 390] on button "Add Title" at bounding box center [1491, 390] width 97 height 40
click at [1353, 155] on input "Alternative Title" at bounding box center [1352, 156] width 375 height 46
type input "Final Title"
click at [1353, 222] on div at bounding box center [1352, 223] width 375 height 20
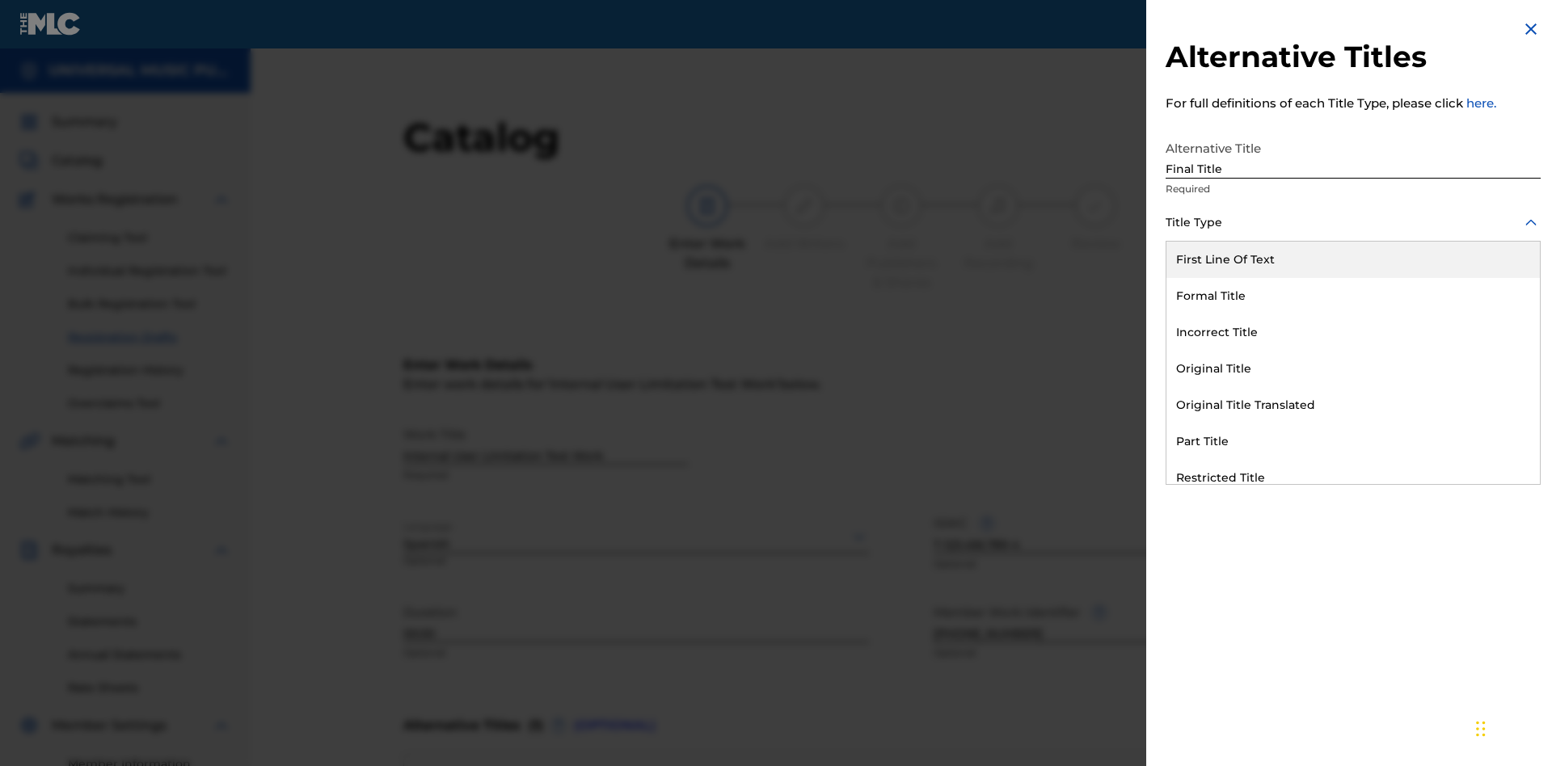
click at [1353, 441] on div "Part Title" at bounding box center [1352, 441] width 373 height 36
click at [1353, 295] on div at bounding box center [1352, 295] width 375 height 20
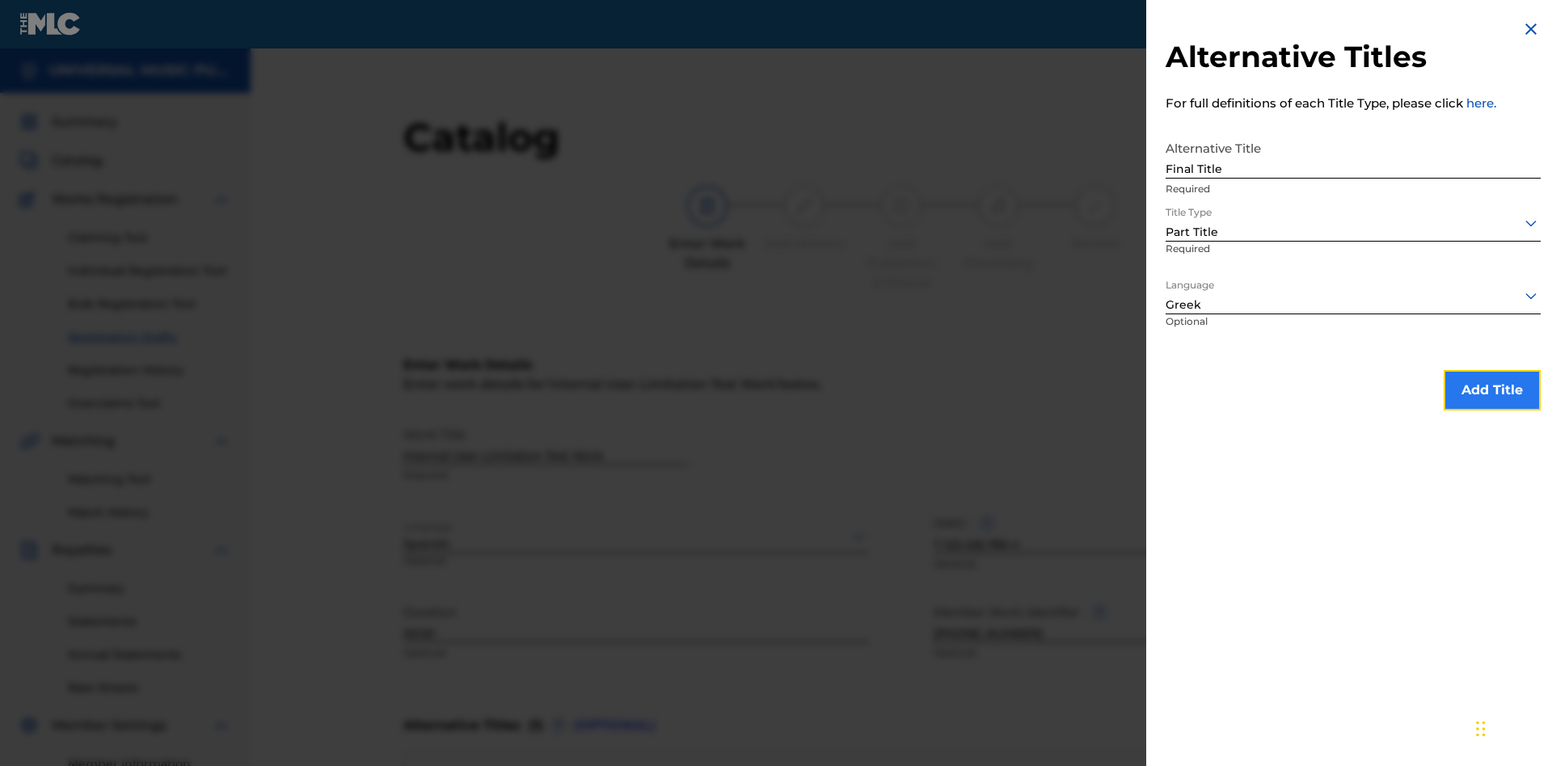
click at [1492, 390] on button "Add Title" at bounding box center [1491, 390] width 97 height 40
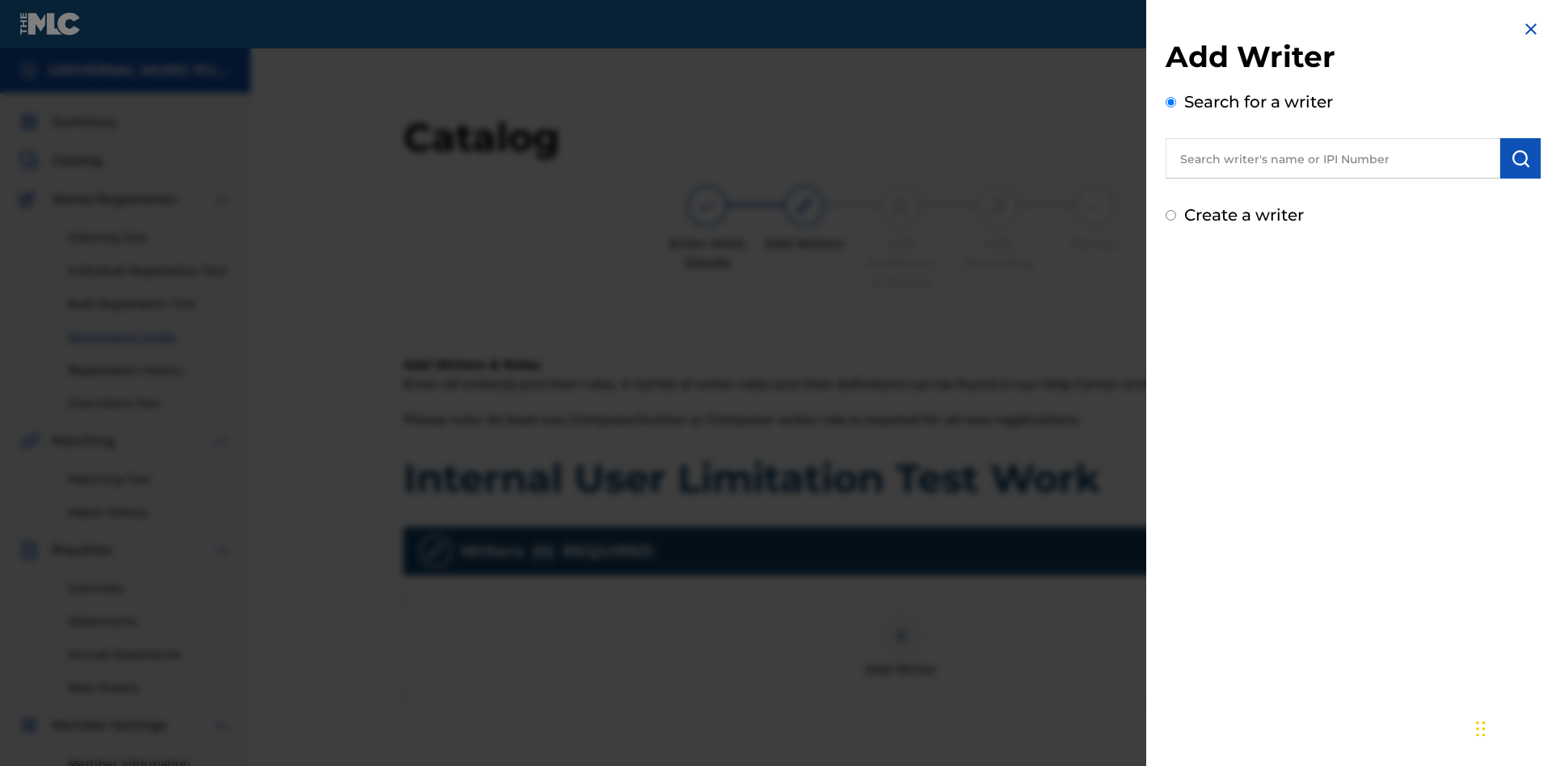
click at [1333, 158] on input "text" at bounding box center [1332, 158] width 335 height 40
click at [1520, 158] on img "submit" at bounding box center [1519, 158] width 19 height 19
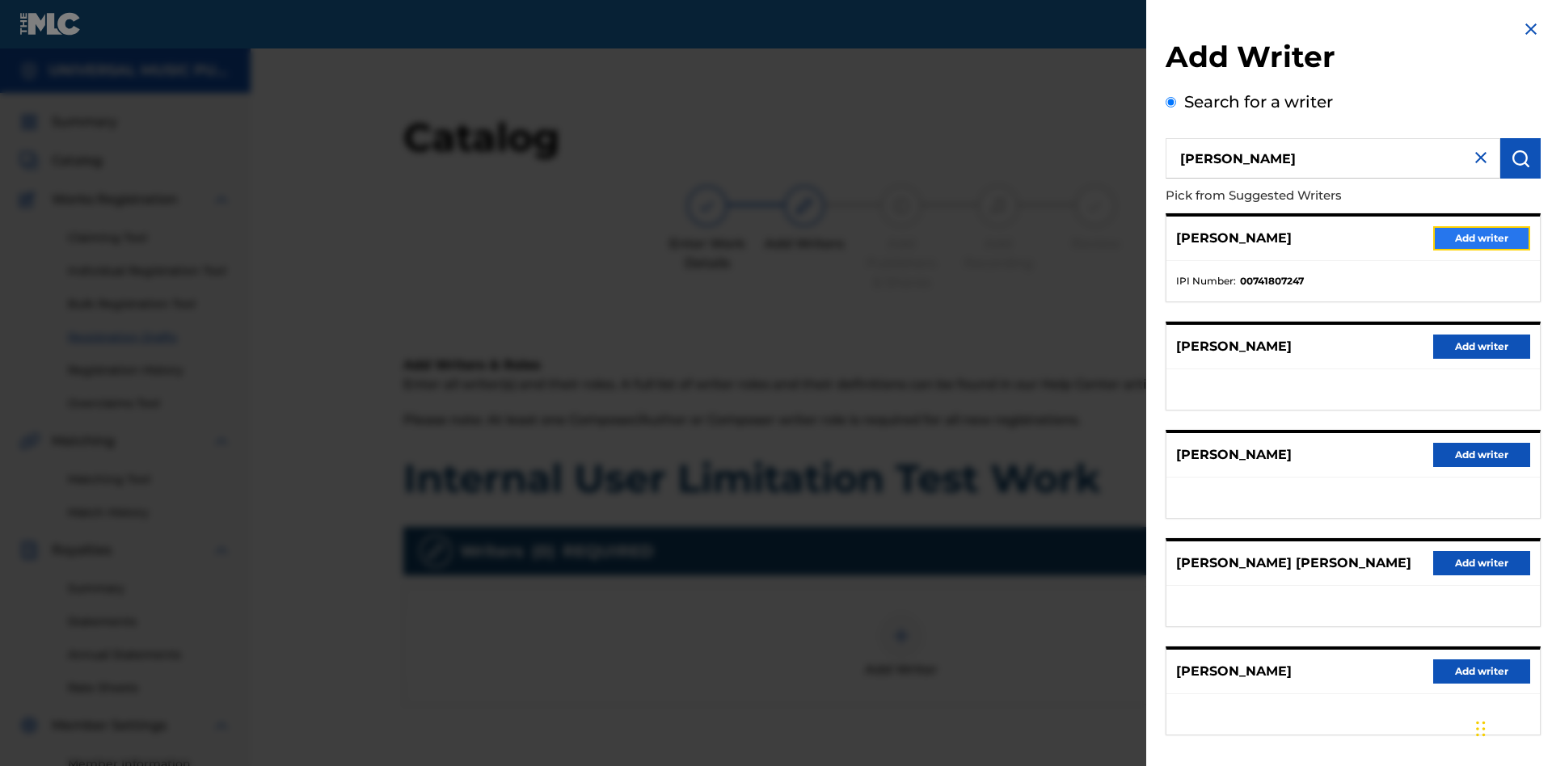
click at [1481, 238] on button "Add writer" at bounding box center [1481, 238] width 97 height 24
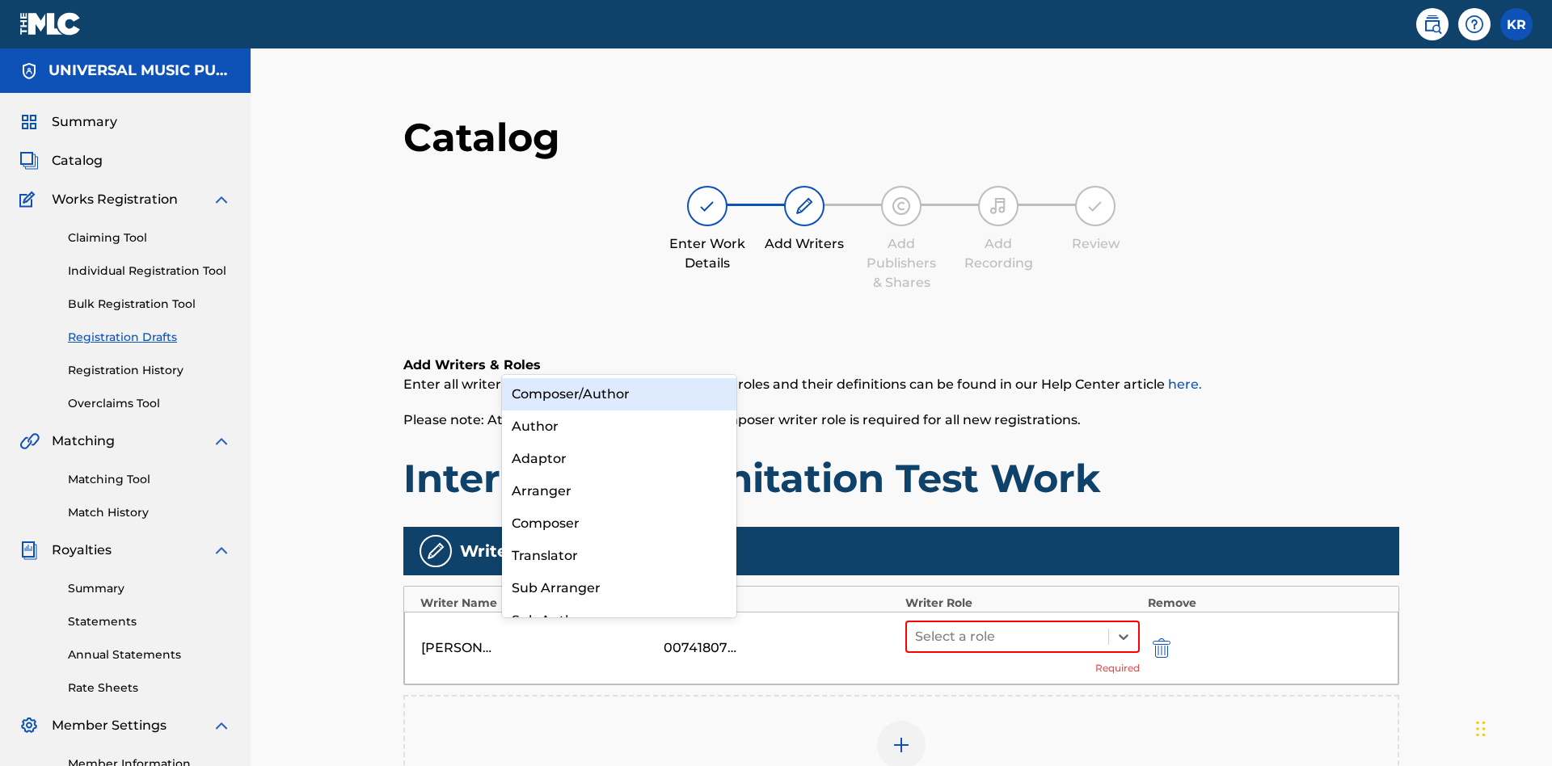
click at [618, 523] on div "Composer" at bounding box center [619, 524] width 234 height 32
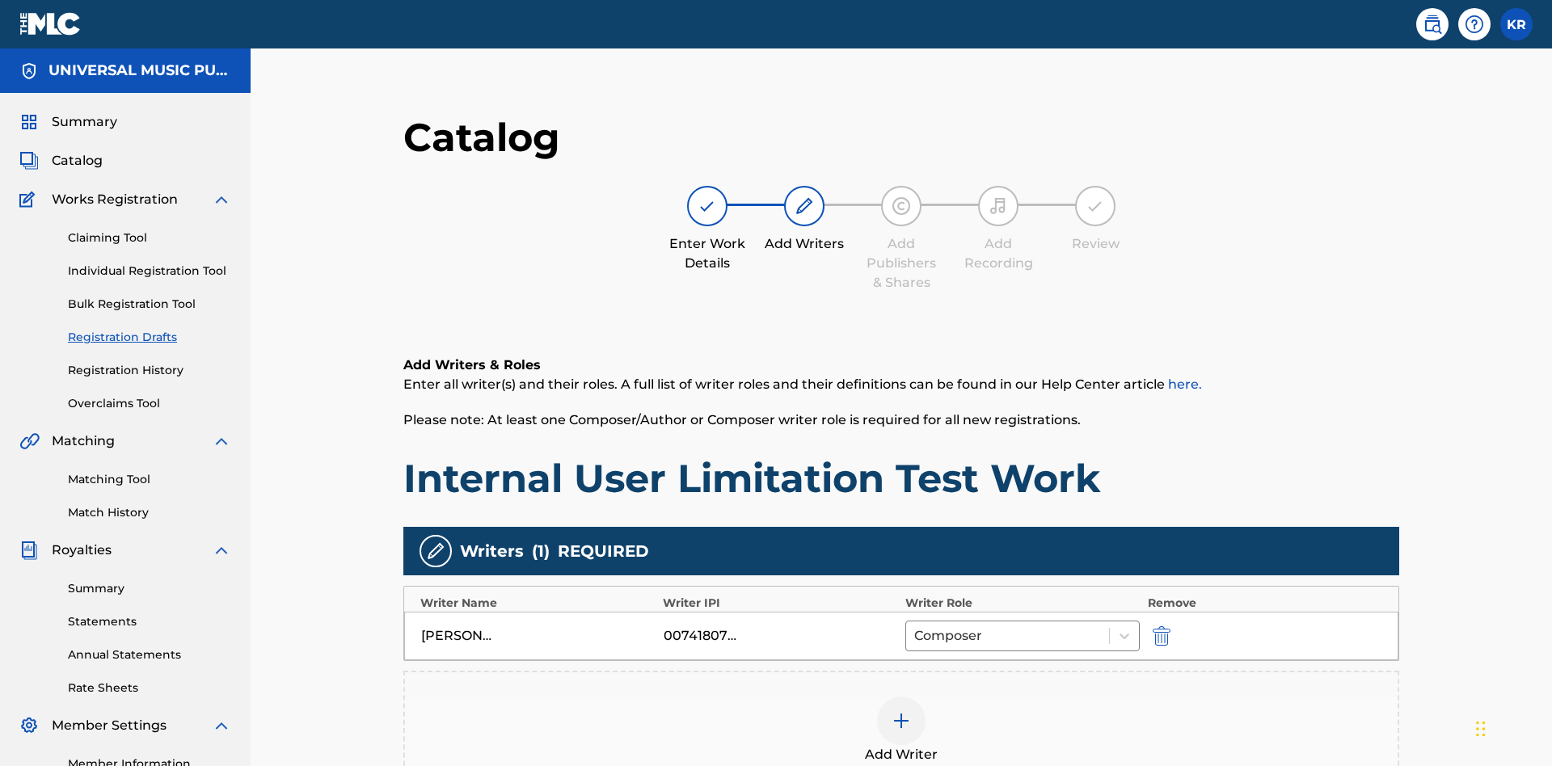
scroll to position [262, 403]
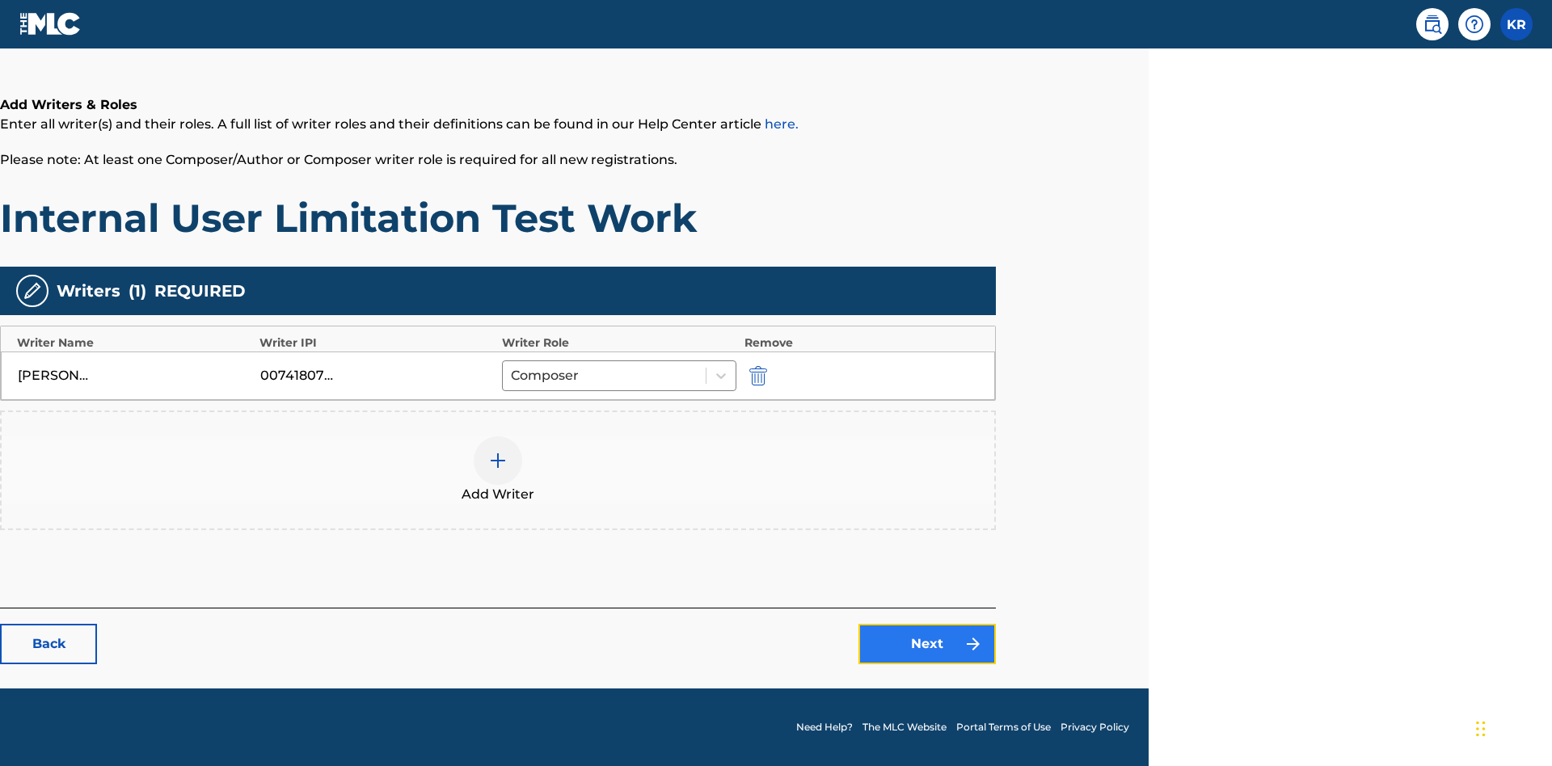
click at [927, 644] on link "Next" at bounding box center [926, 644] width 137 height 40
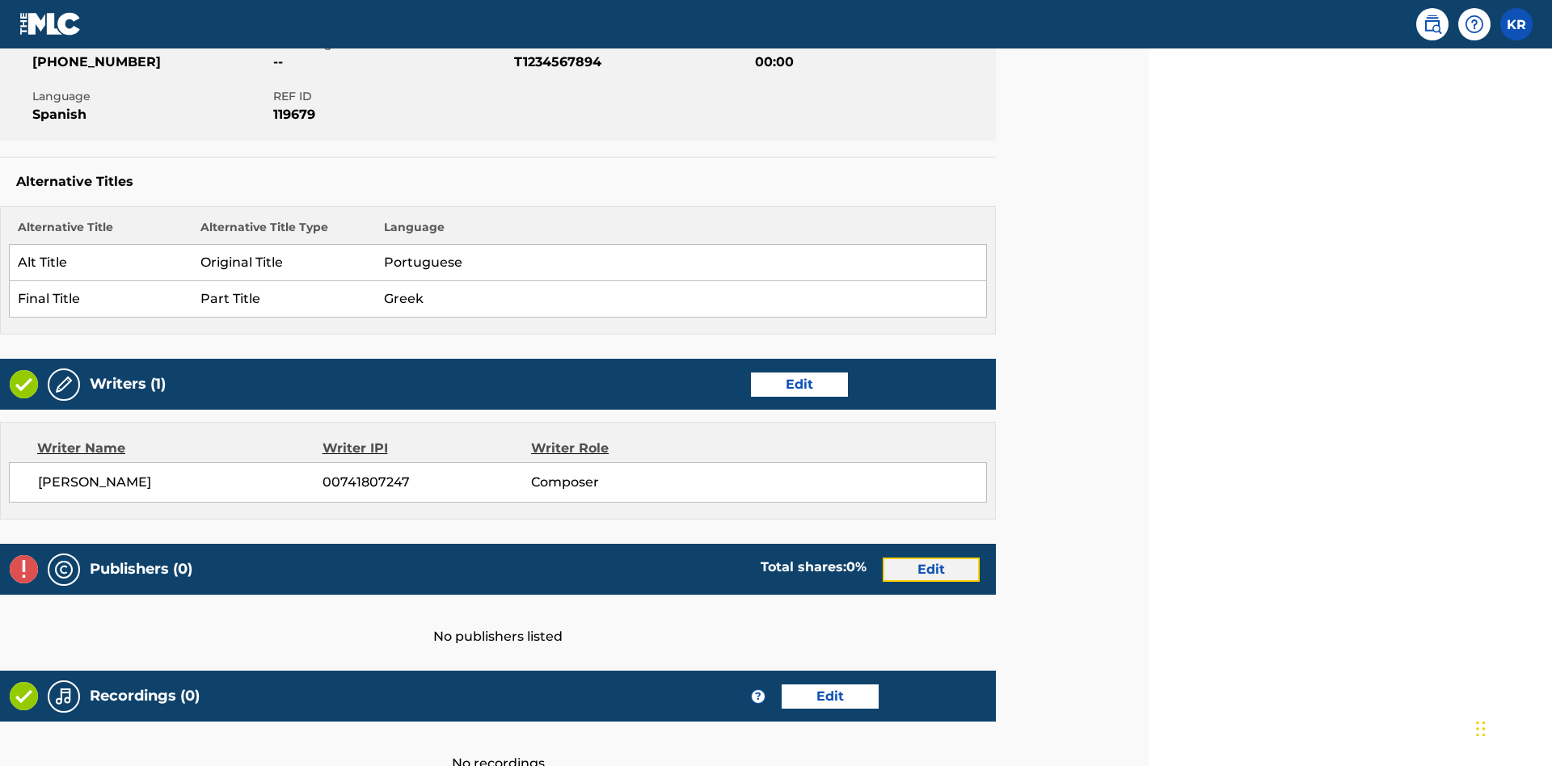
click at [931, 558] on link "Edit" at bounding box center [931, 570] width 97 height 24
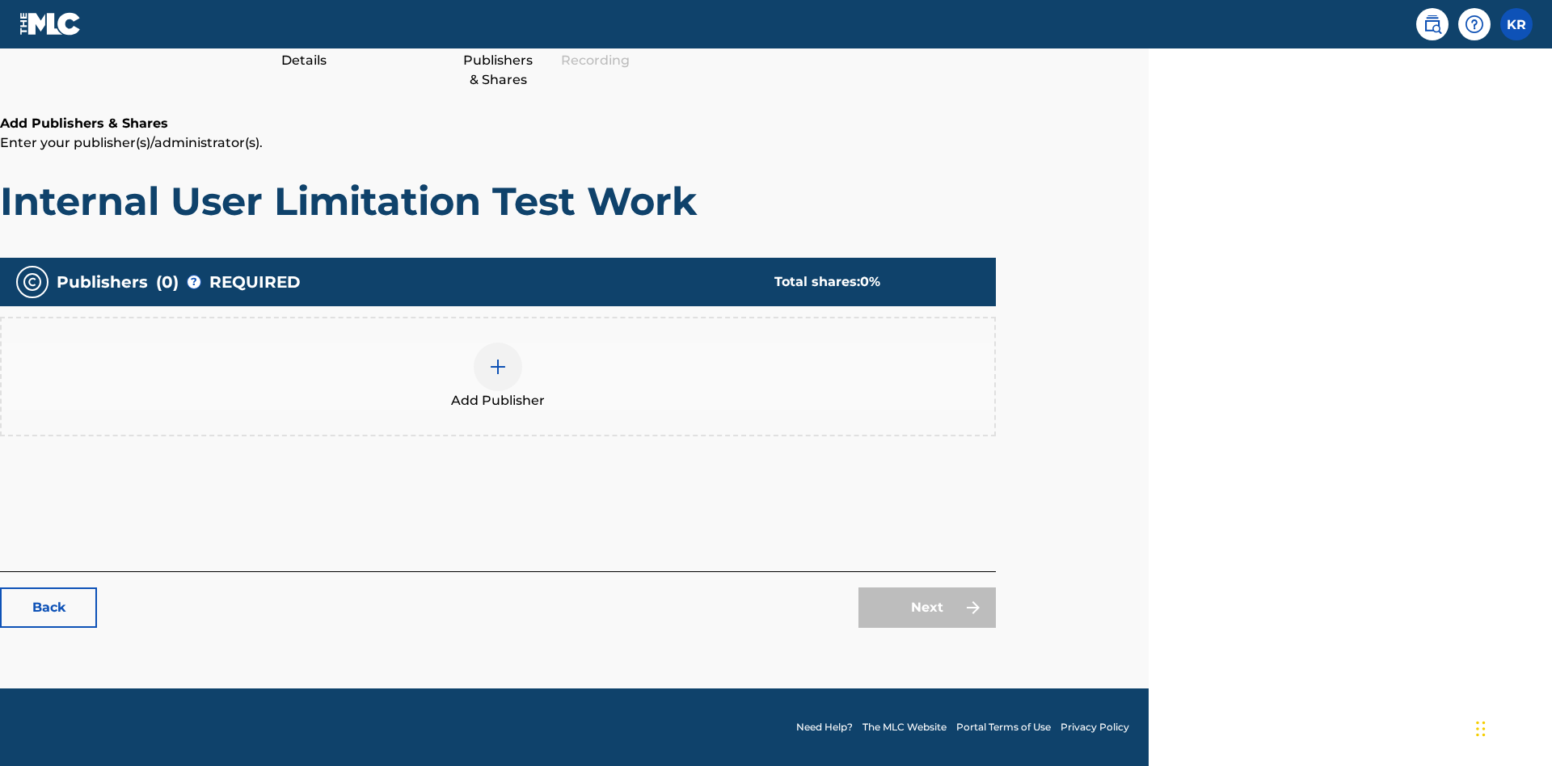
click at [498, 366] on img at bounding box center [497, 366] width 19 height 19
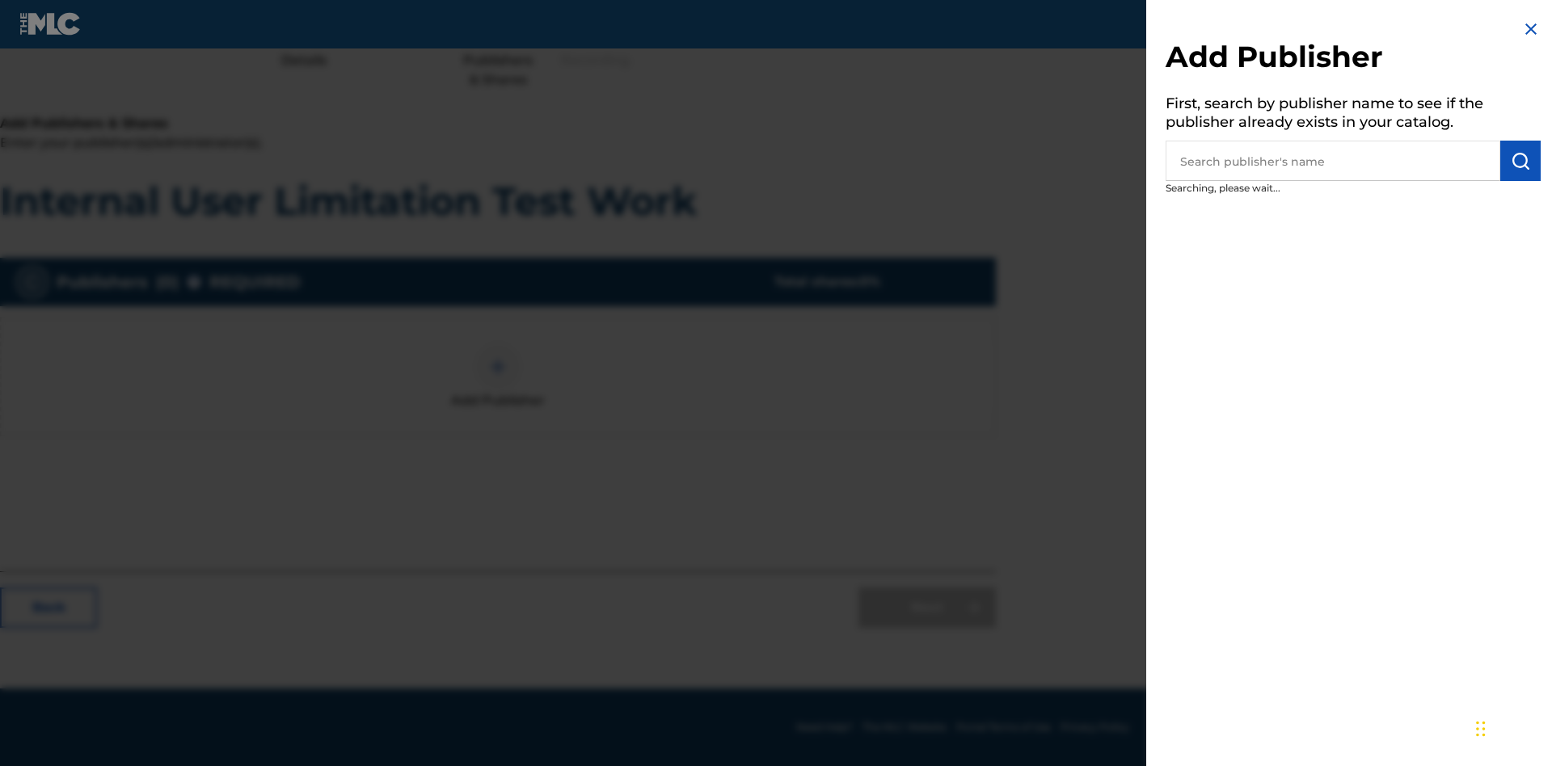
click at [1333, 161] on input "text" at bounding box center [1332, 161] width 335 height 40
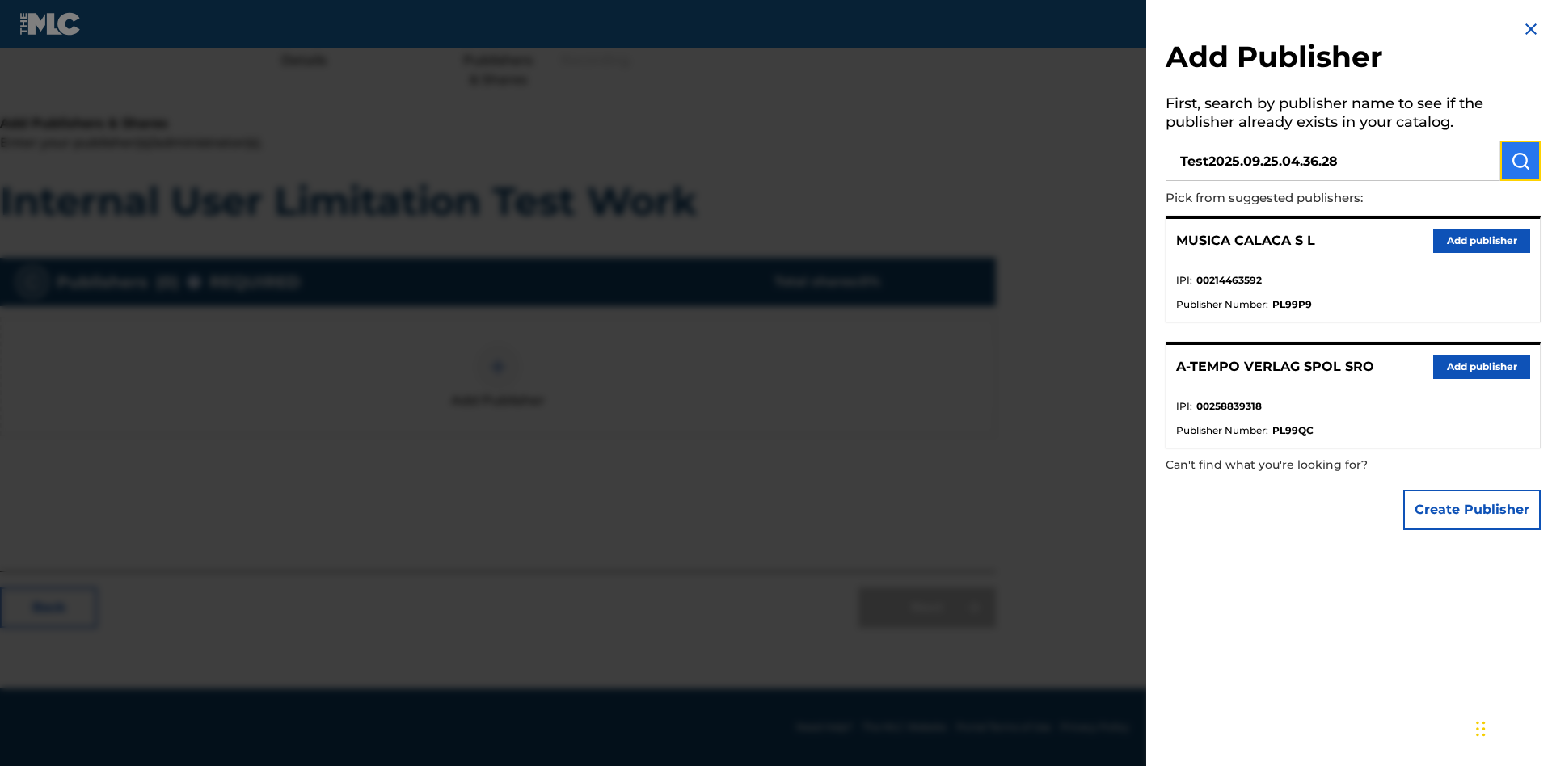
click at [1520, 161] on img "submit" at bounding box center [1519, 160] width 19 height 19
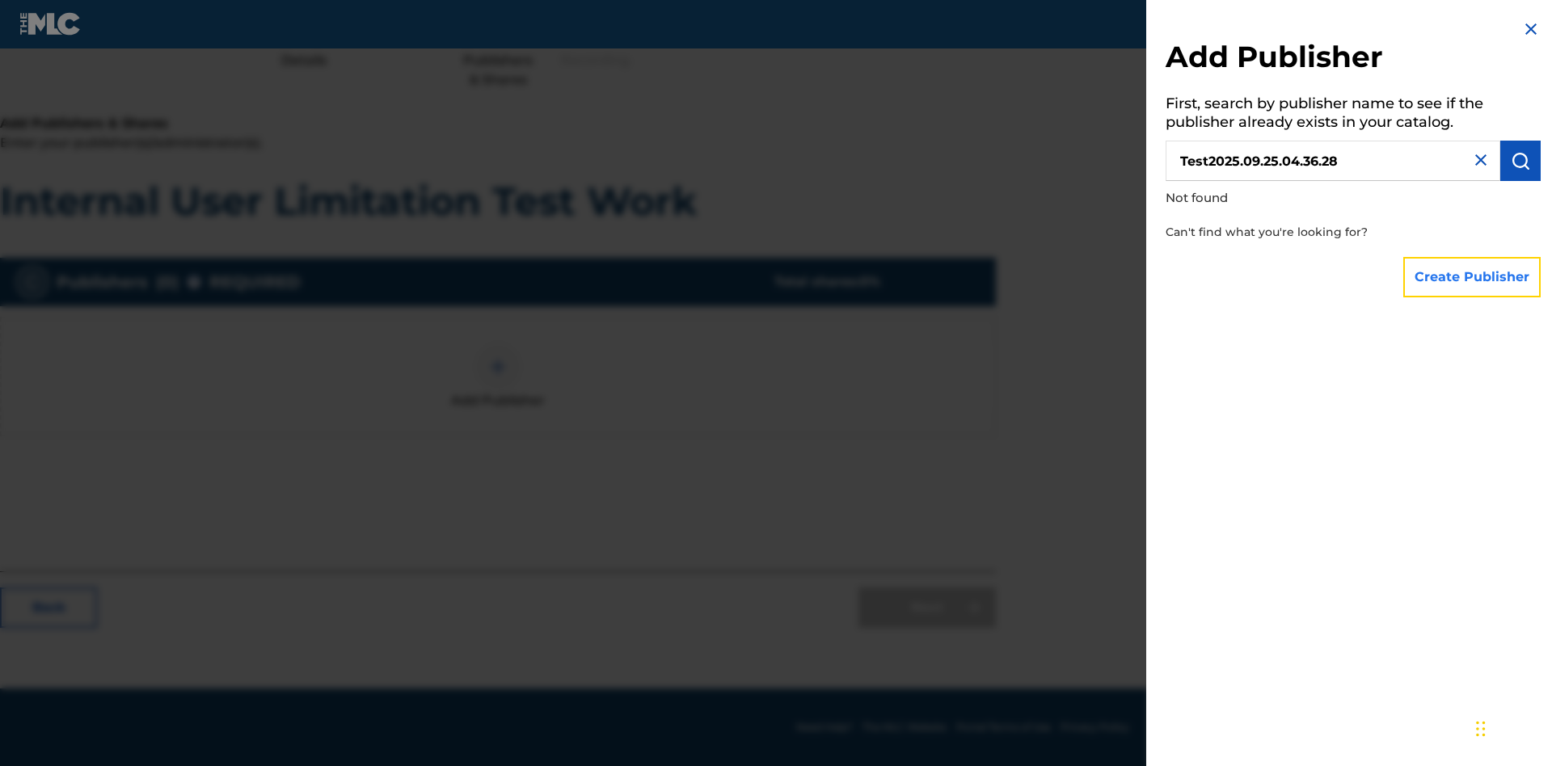
click at [1472, 276] on button "Create Publisher" at bounding box center [1471, 277] width 137 height 40
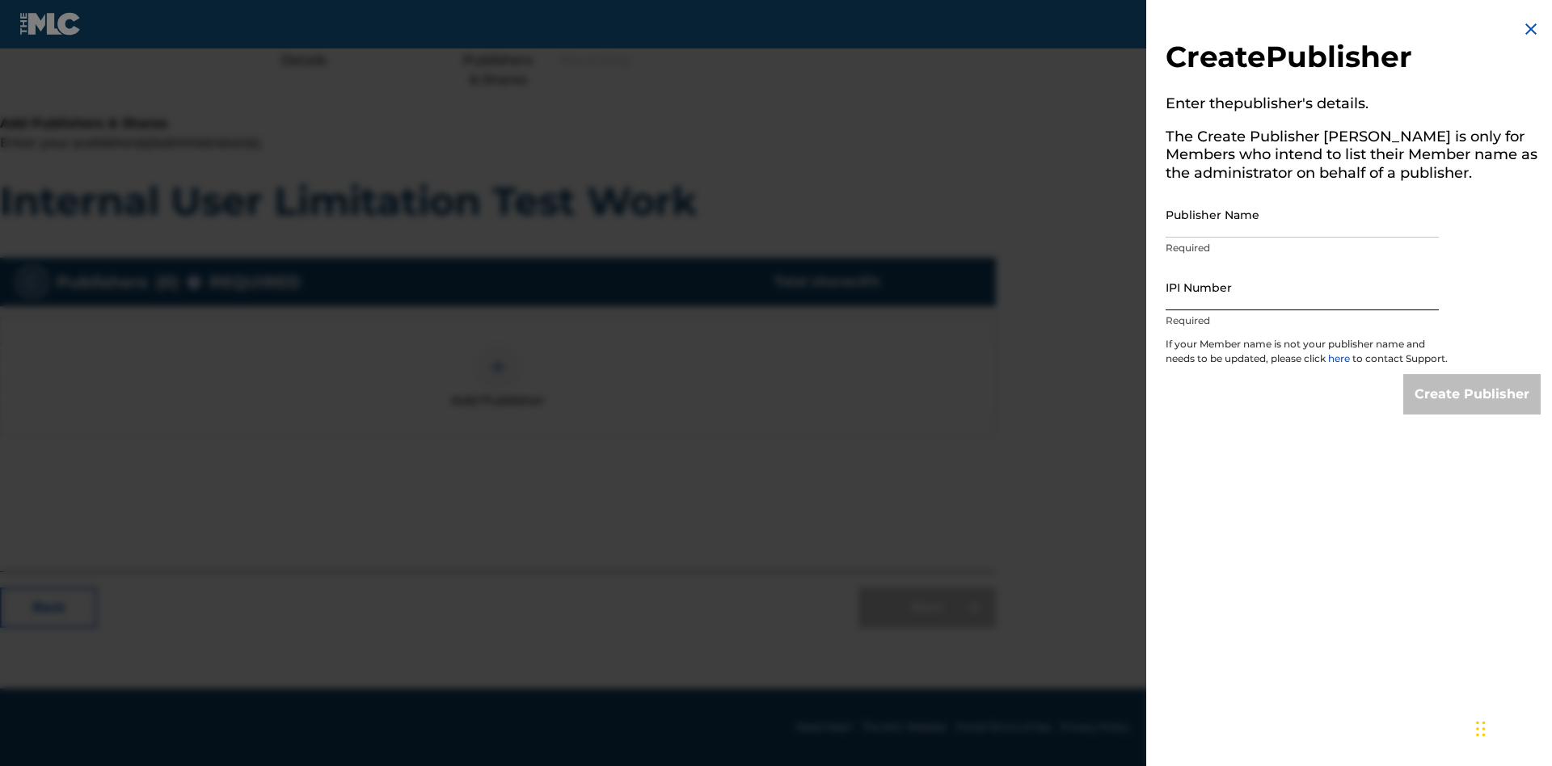
click at [1302, 214] on input "Publisher Name" at bounding box center [1301, 215] width 273 height 46
click at [1302, 287] on input "IPI Number" at bounding box center [1301, 287] width 273 height 46
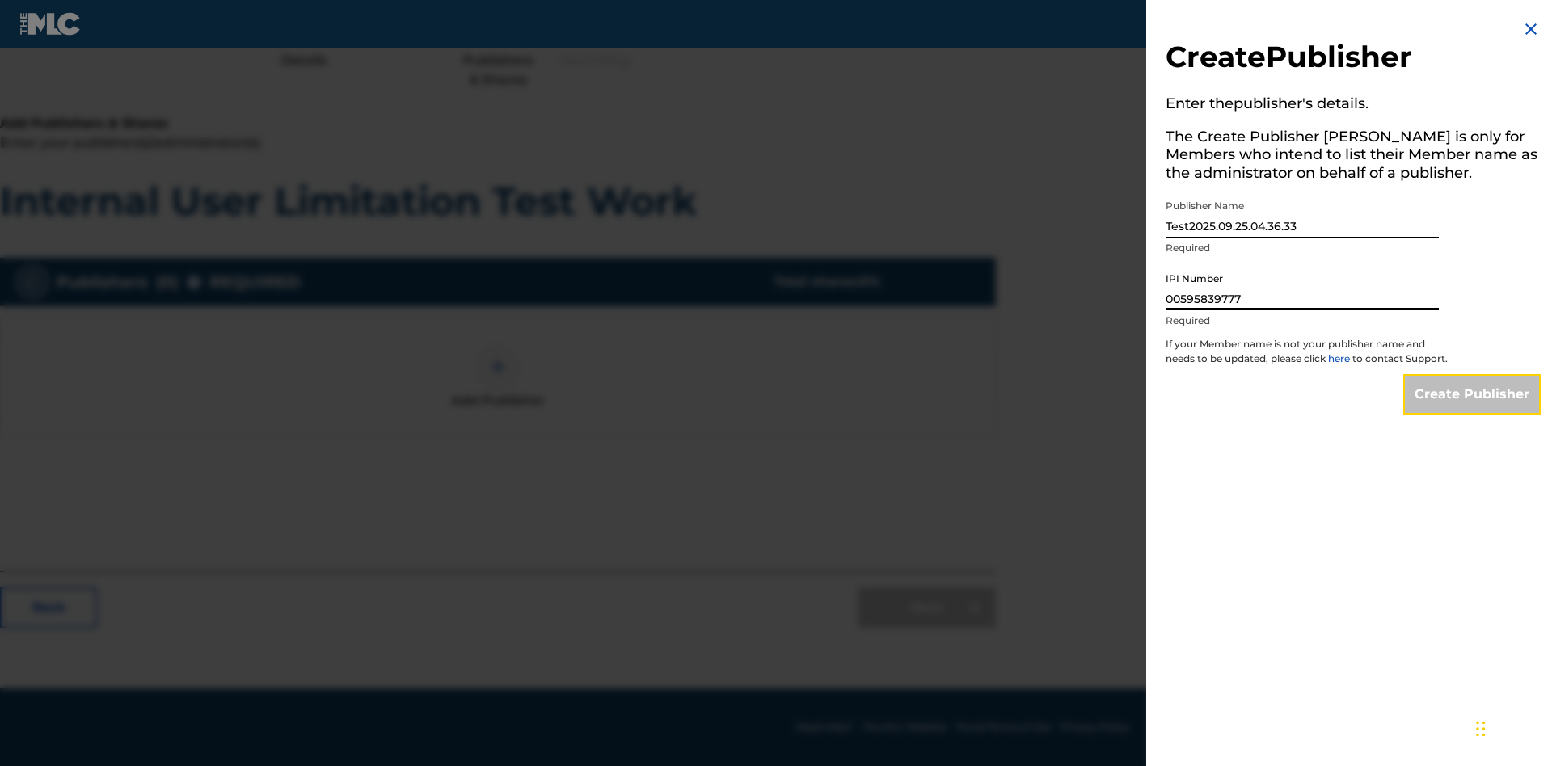
click at [1472, 409] on input "Create Publisher" at bounding box center [1471, 394] width 137 height 40
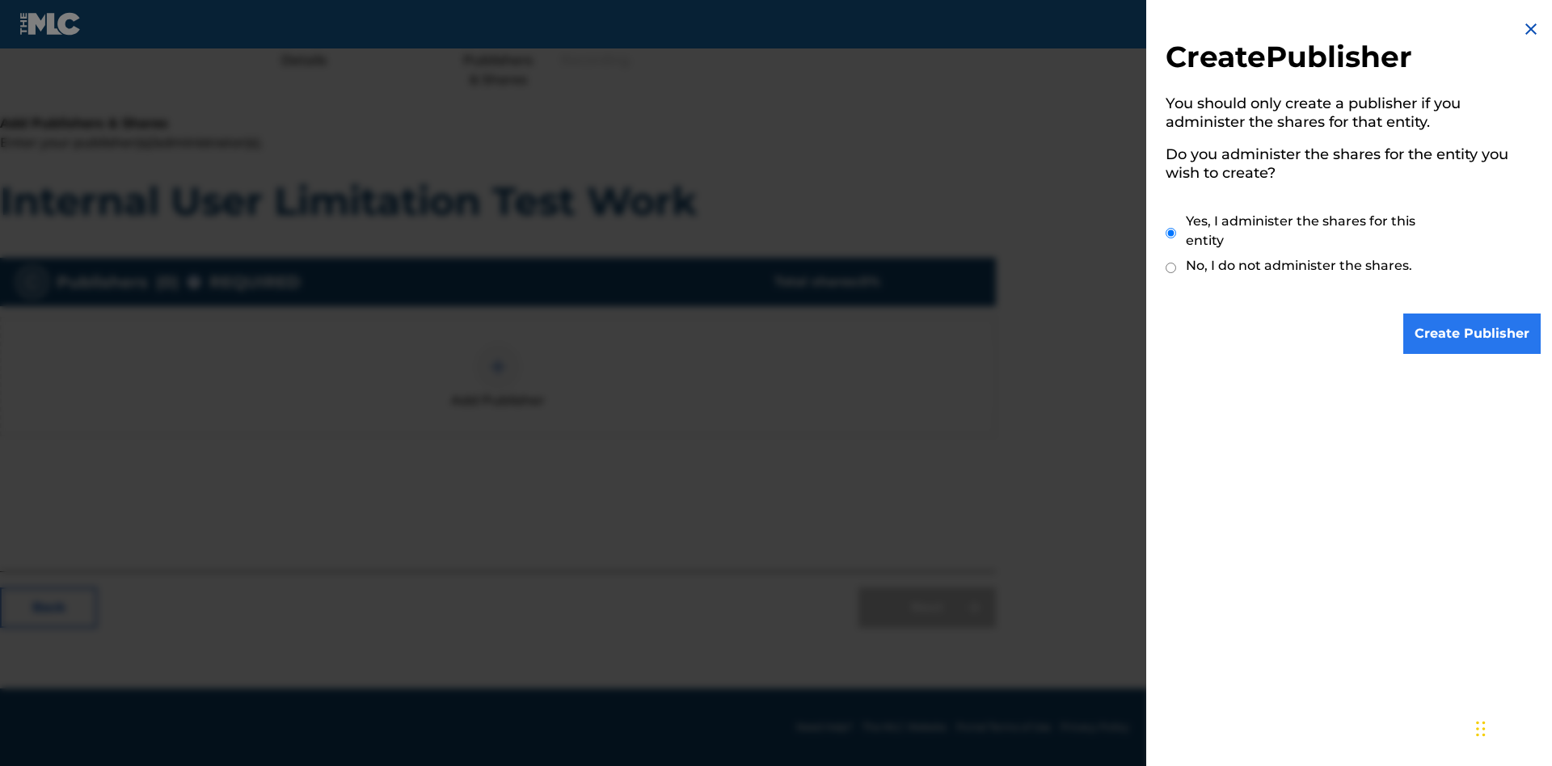
click at [1171, 233] on input "Yes, I administer the shares for this entity" at bounding box center [1170, 233] width 11 height 35
click at [1472, 334] on input "Create Publisher" at bounding box center [1471, 334] width 137 height 40
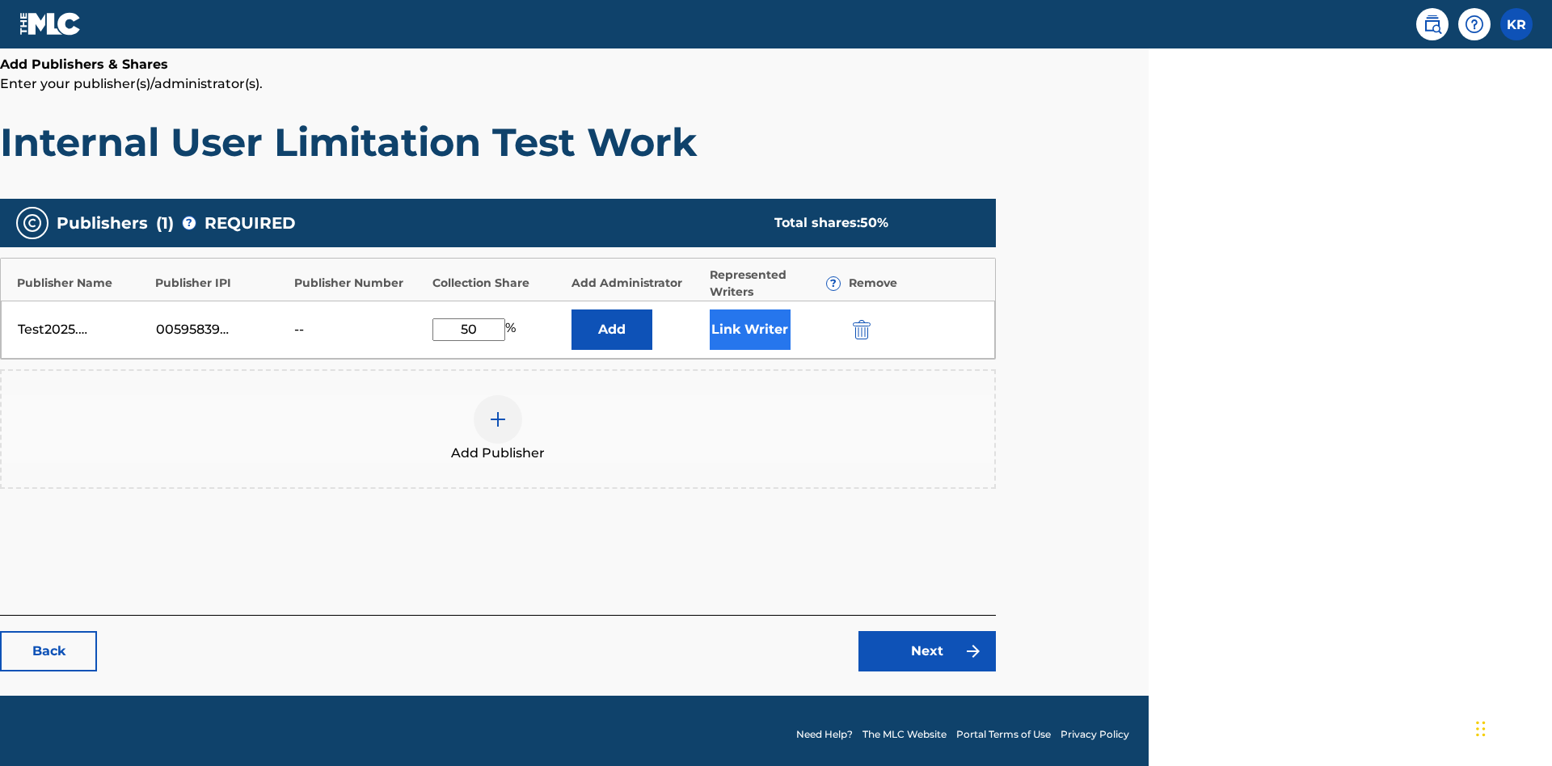
type input "50"
click at [749, 322] on button "Link Writer" at bounding box center [750, 330] width 81 height 40
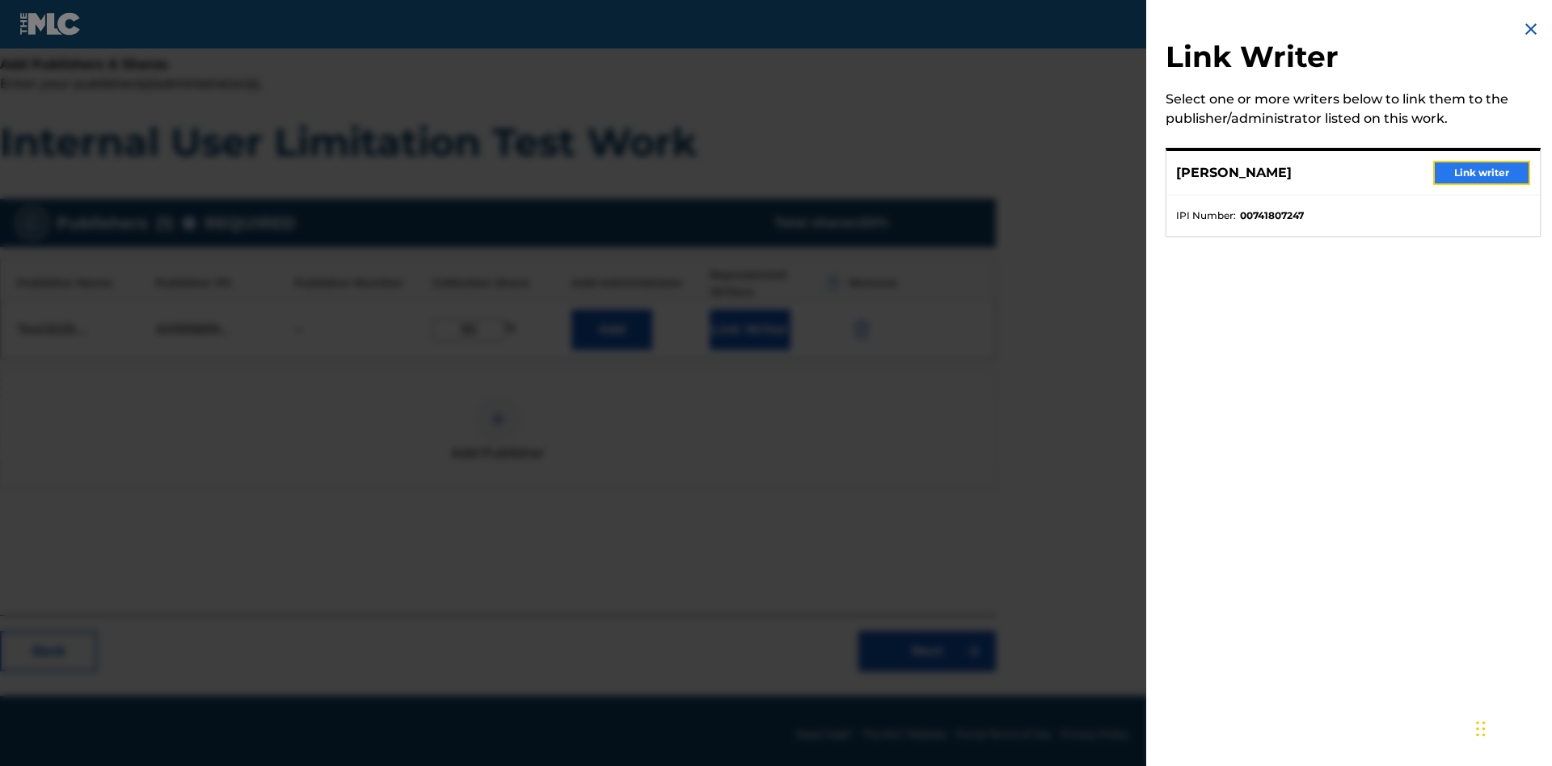
click at [1481, 173] on button "Link writer" at bounding box center [1481, 173] width 97 height 24
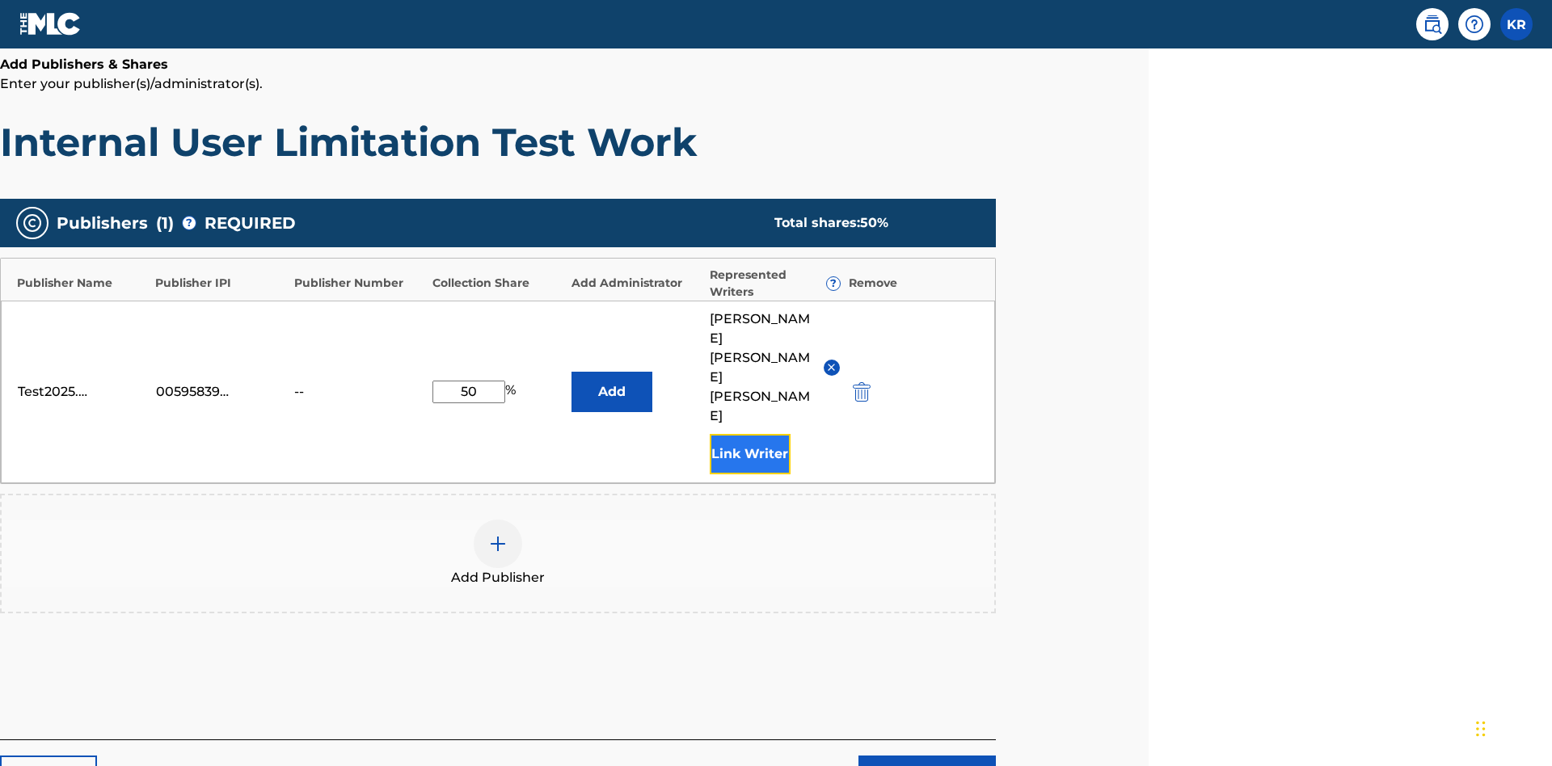
click at [749, 434] on button "Link Writer" at bounding box center [750, 454] width 81 height 40
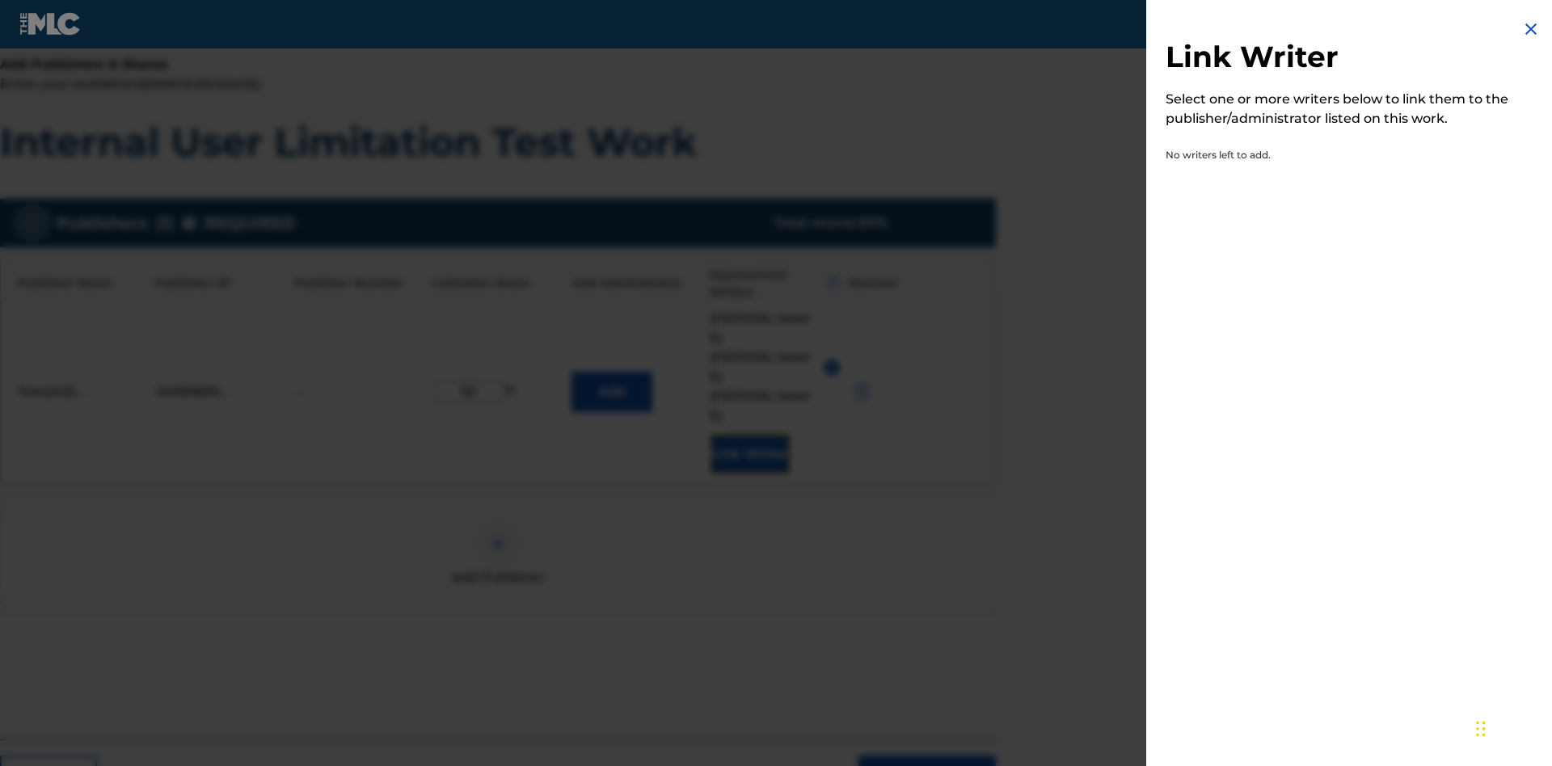
click at [1531, 29] on img at bounding box center [1530, 28] width 19 height 19
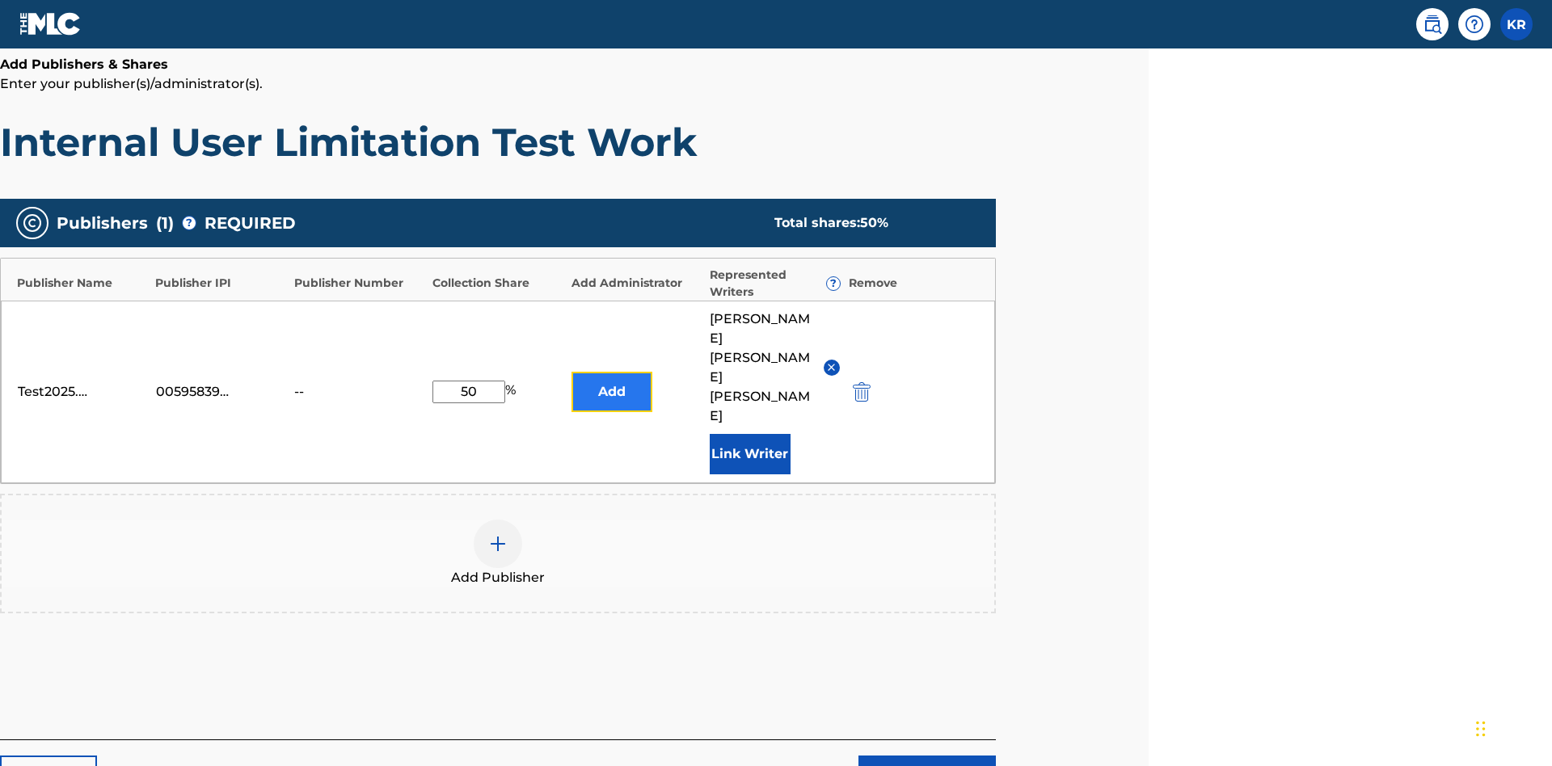
click at [611, 372] on button "Add" at bounding box center [611, 392] width 81 height 40
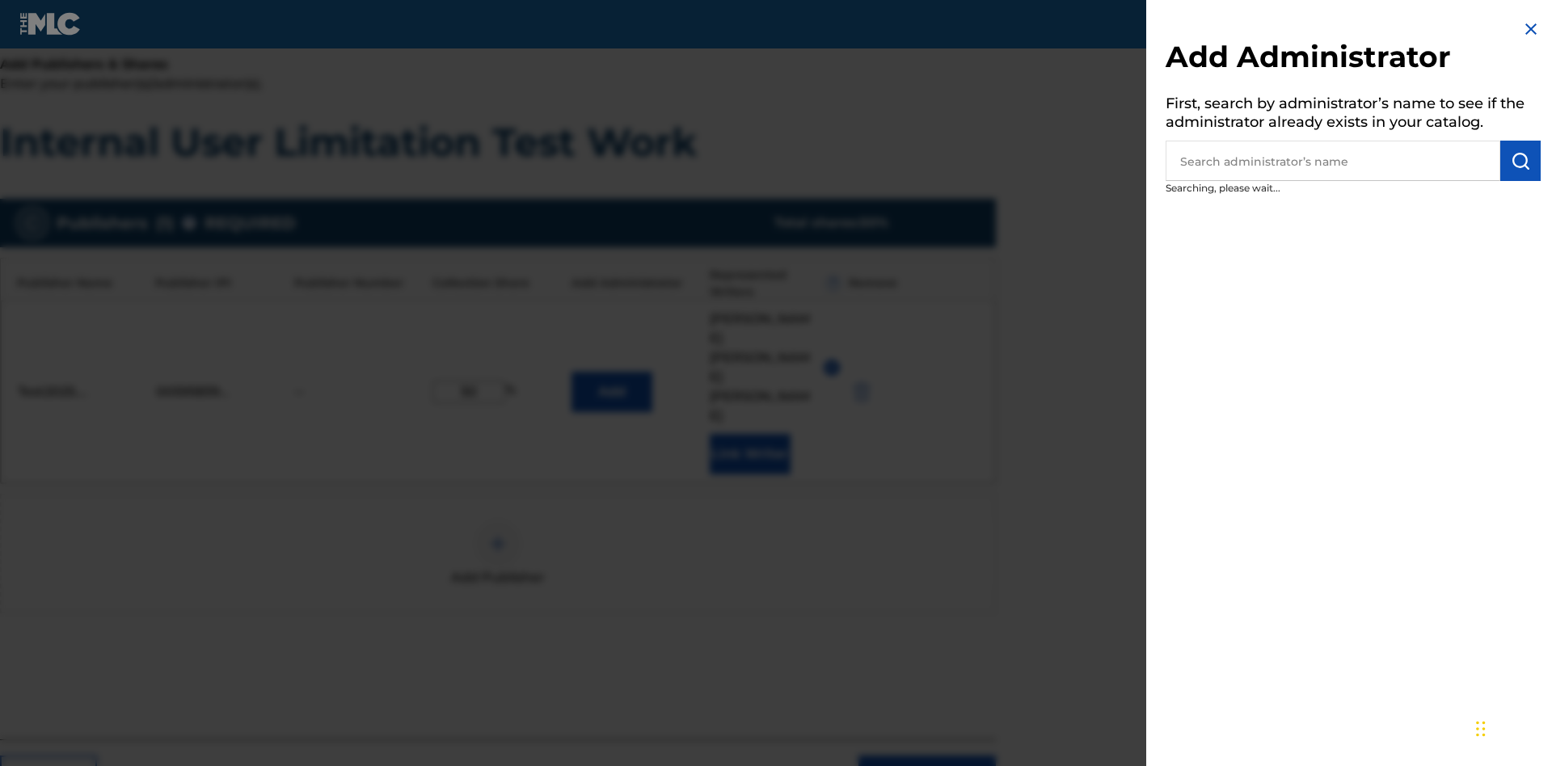
click at [1333, 161] on input "text" at bounding box center [1332, 161] width 335 height 40
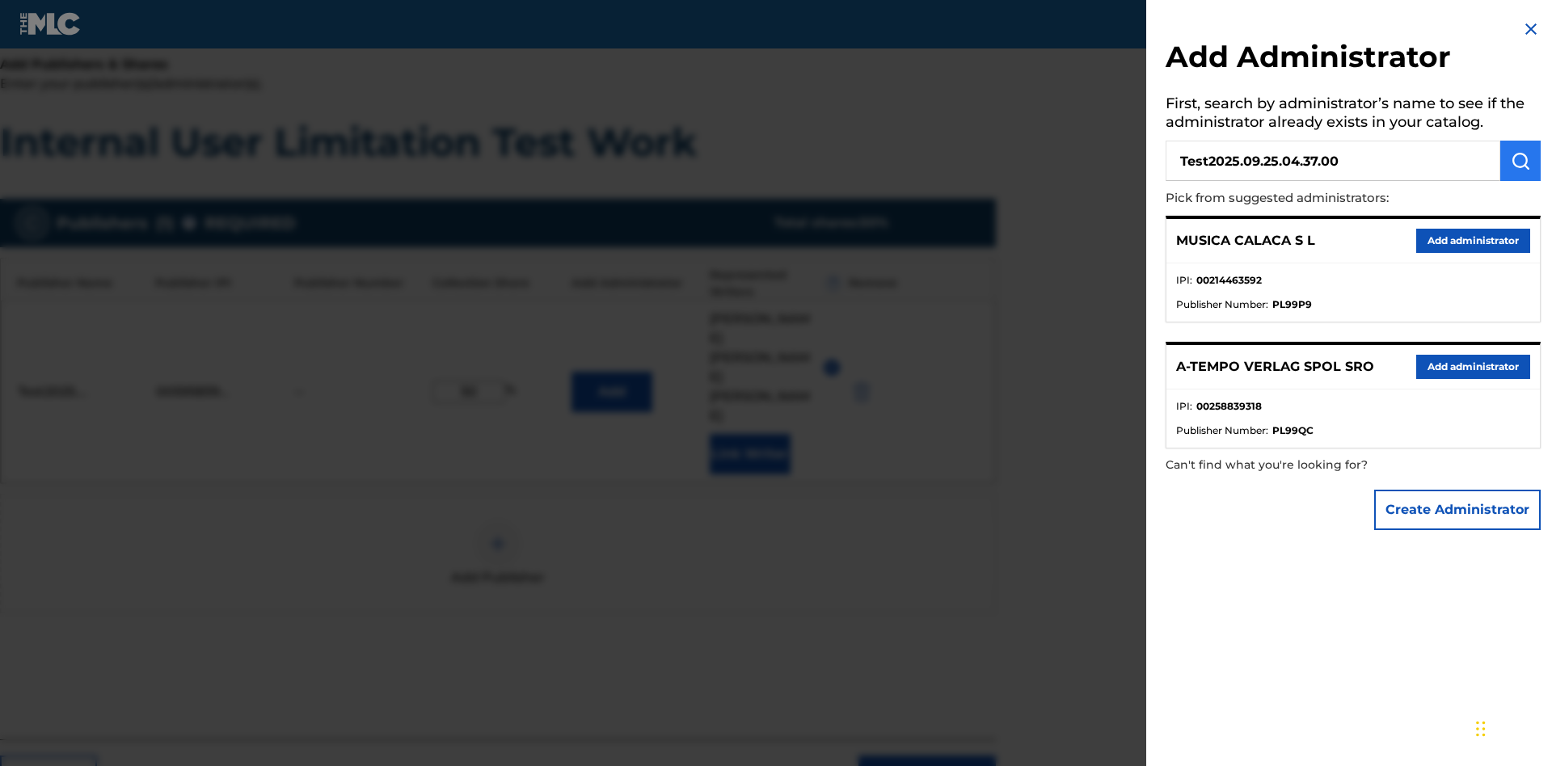
type input "Test2025.09.25.04.37.00"
click at [1520, 161] on img "submit" at bounding box center [1519, 160] width 19 height 19
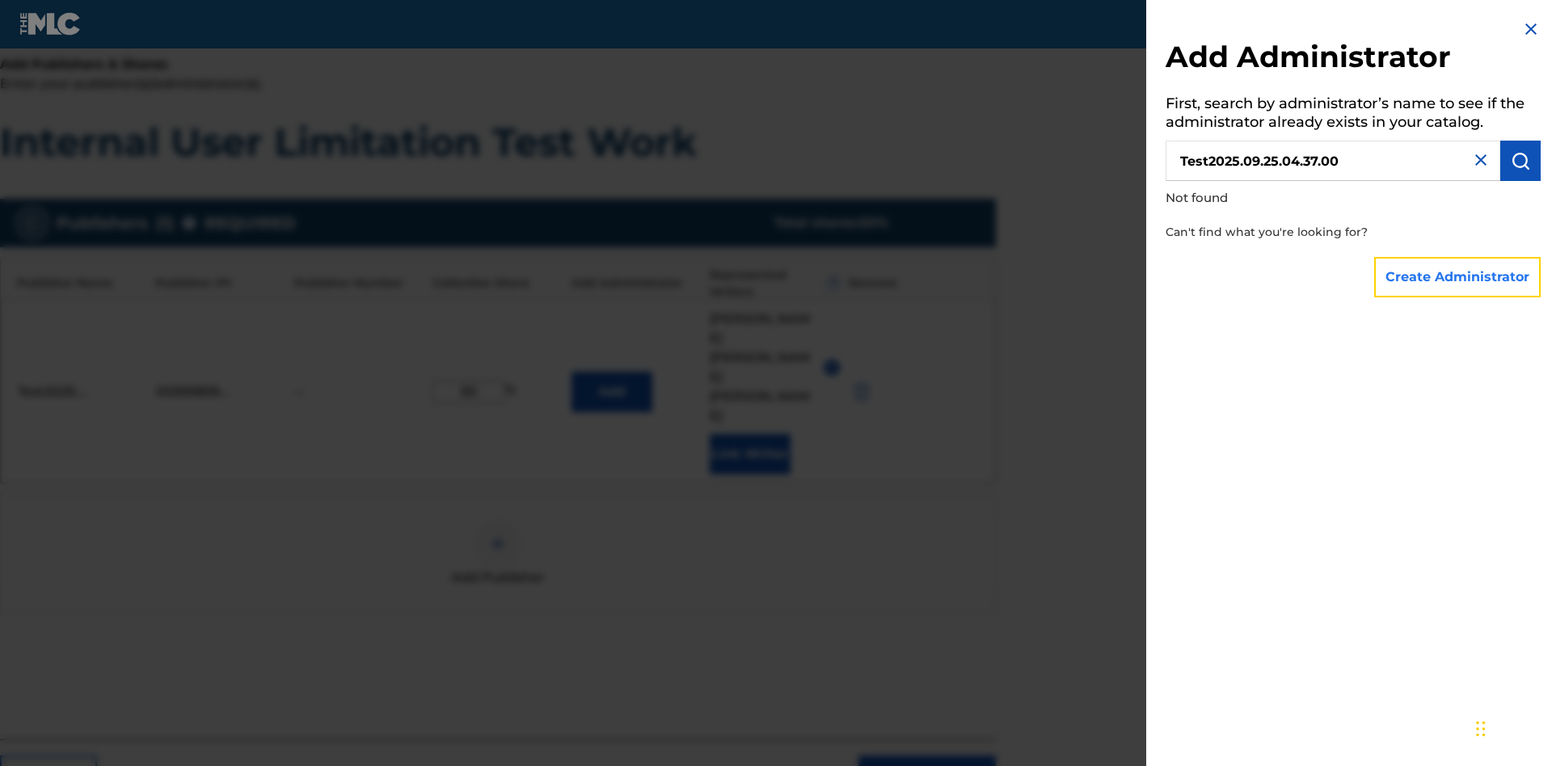
click at [1458, 276] on button "Create Administrator" at bounding box center [1457, 277] width 166 height 40
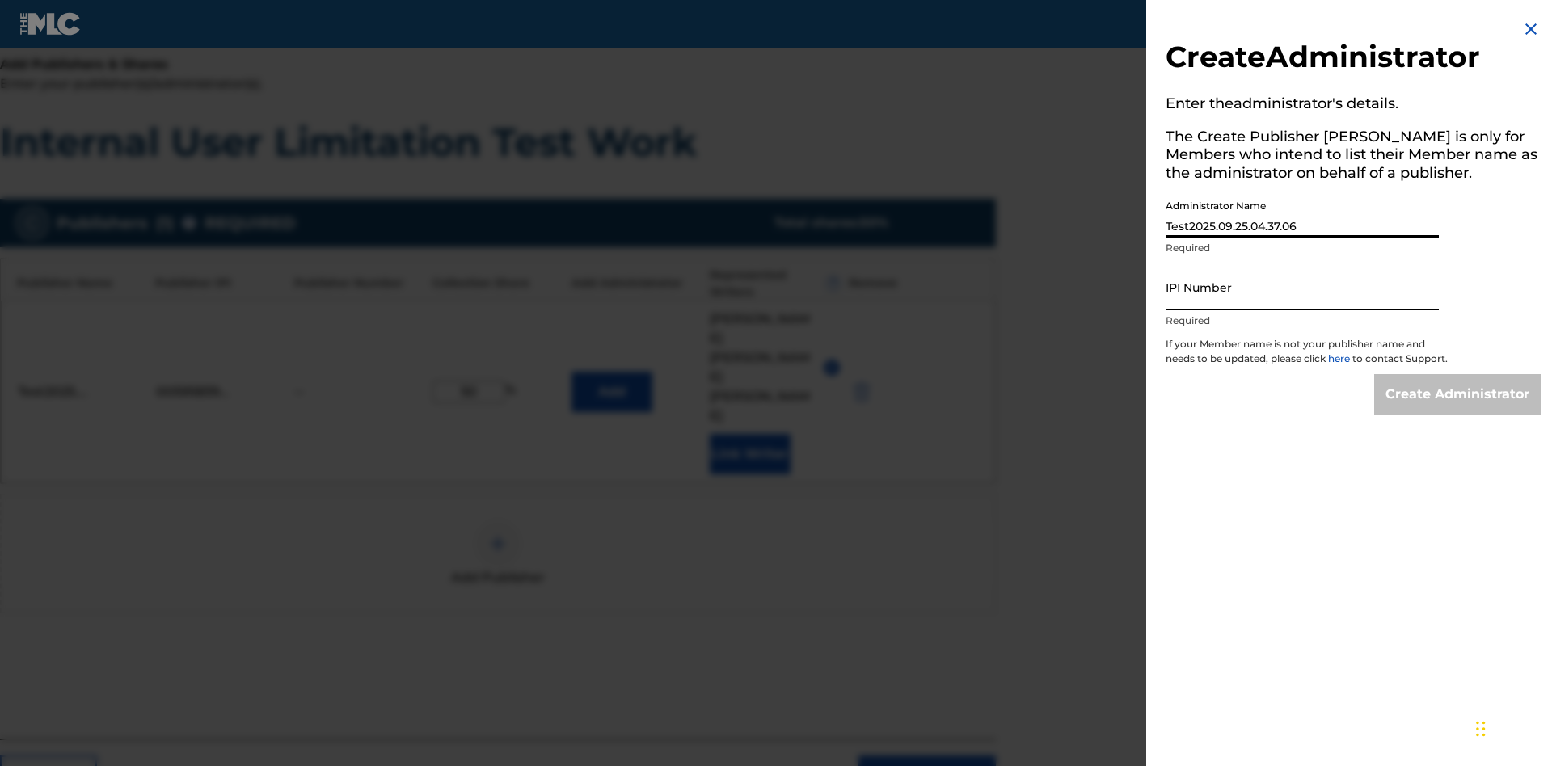
click at [1302, 287] on input "IPI Number" at bounding box center [1301, 287] width 273 height 46
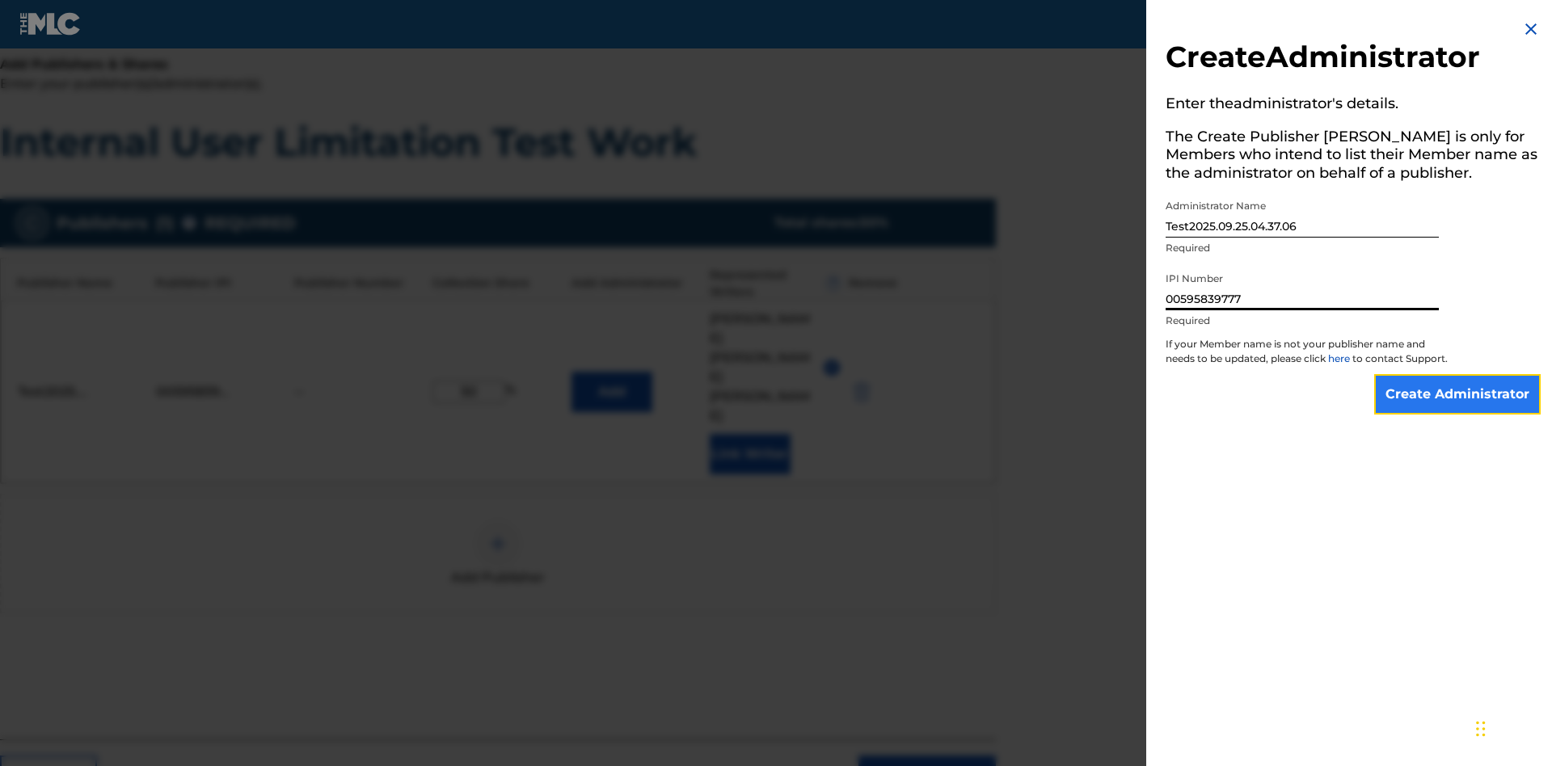
click at [1458, 409] on input "Create Administrator" at bounding box center [1457, 394] width 166 height 40
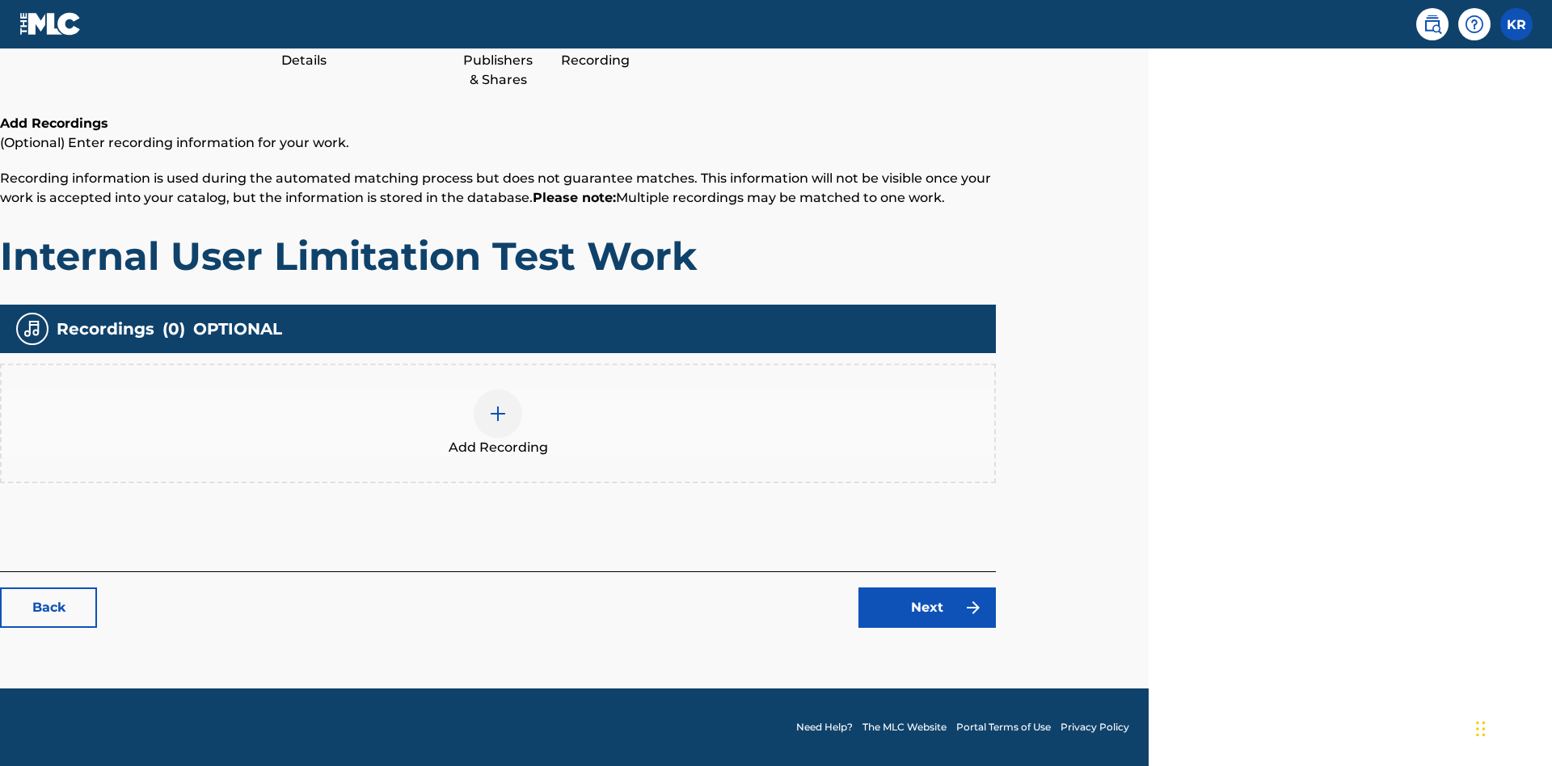
click at [498, 423] on img at bounding box center [497, 413] width 19 height 19
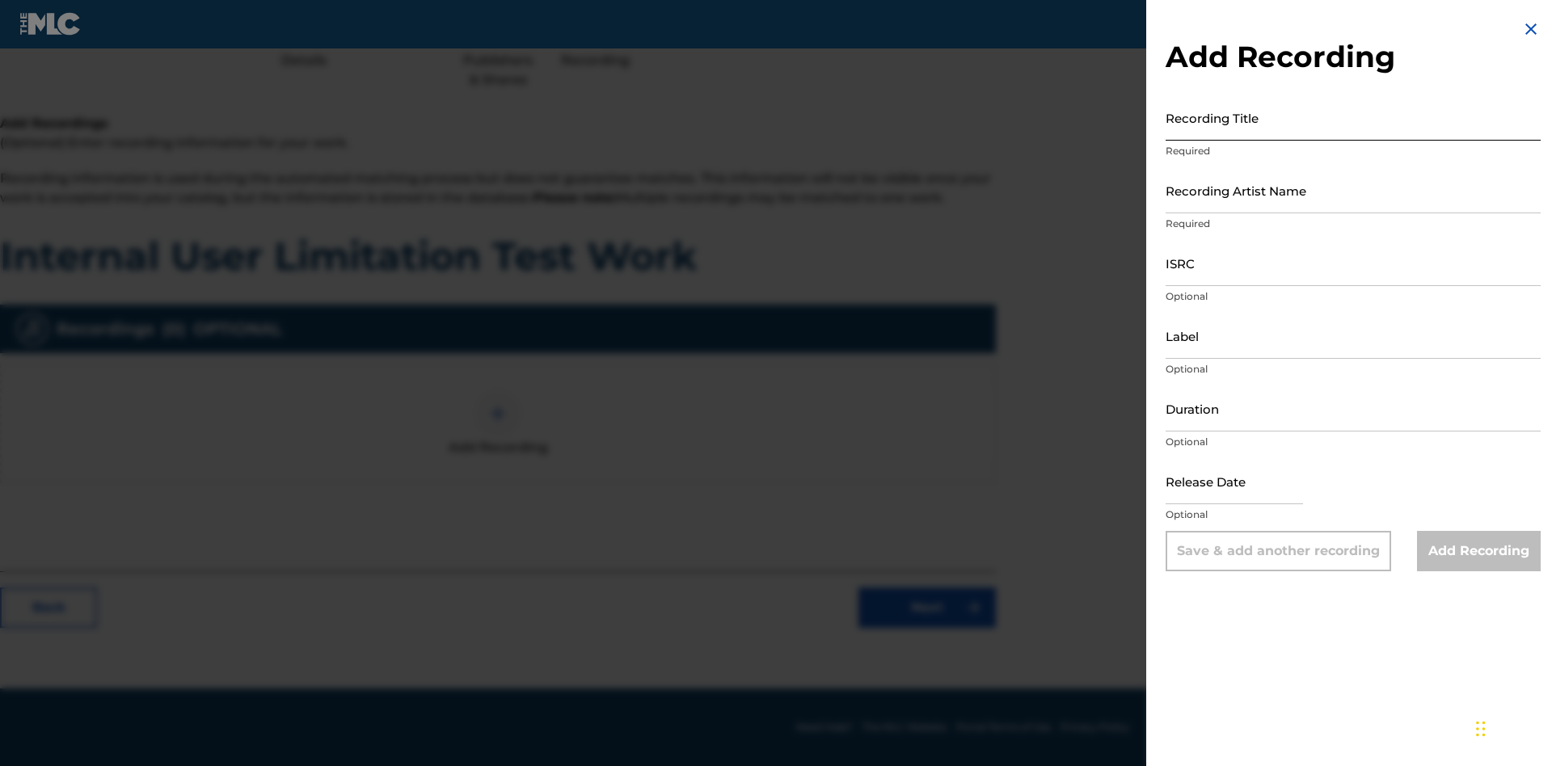
click at [1353, 117] on input "Recording Title" at bounding box center [1352, 118] width 375 height 46
type input "Best Song Ever"
click at [1353, 190] on input "Recording Artist Name" at bounding box center [1352, 190] width 375 height 46
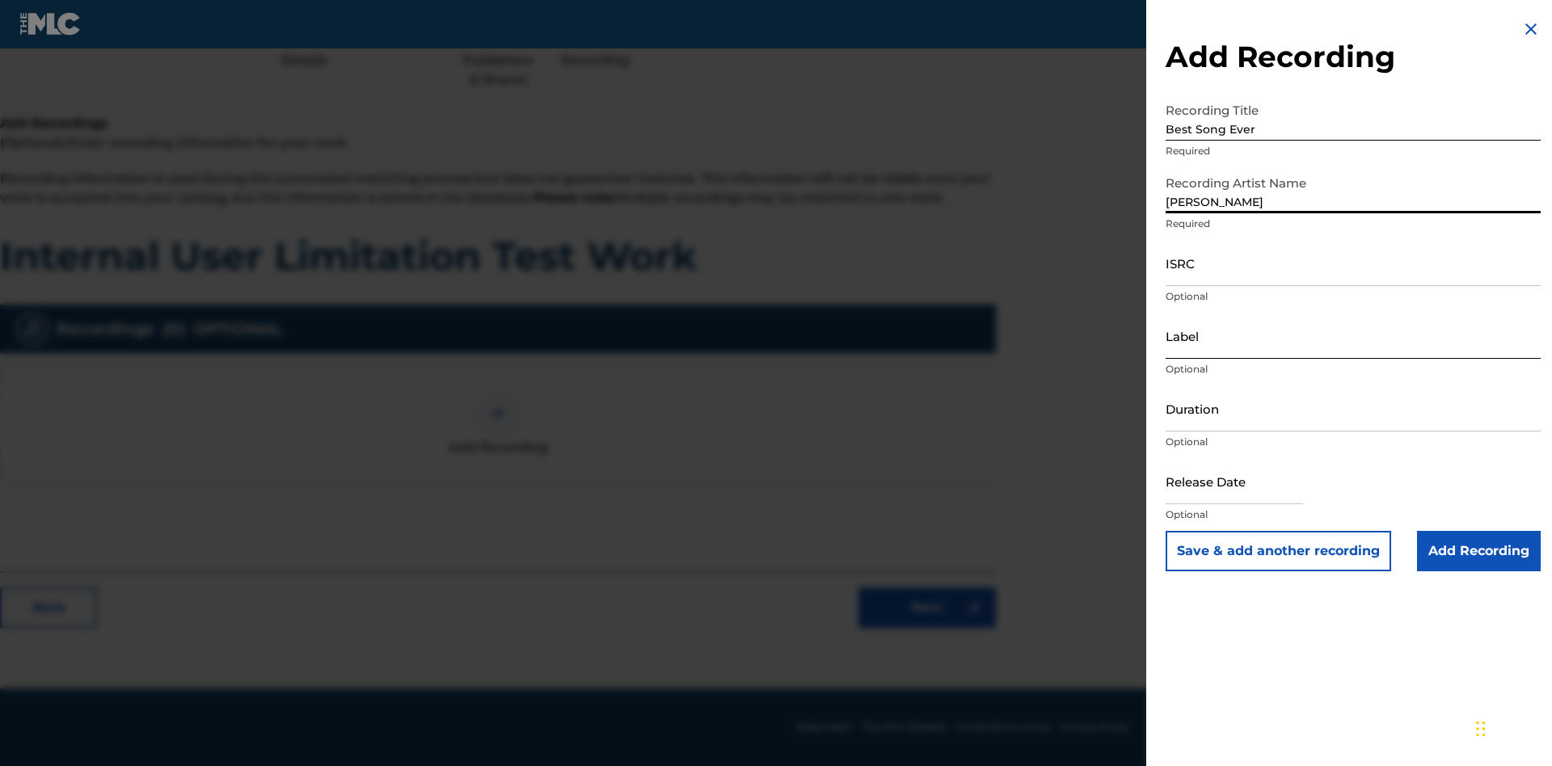
type input "Joe Lewis"
click at [1353, 263] on input "ISRC" at bounding box center [1352, 263] width 375 height 46
type input "AA3123123123"
click at [1353, 335] on input "Label" at bounding box center [1352, 336] width 375 height 46
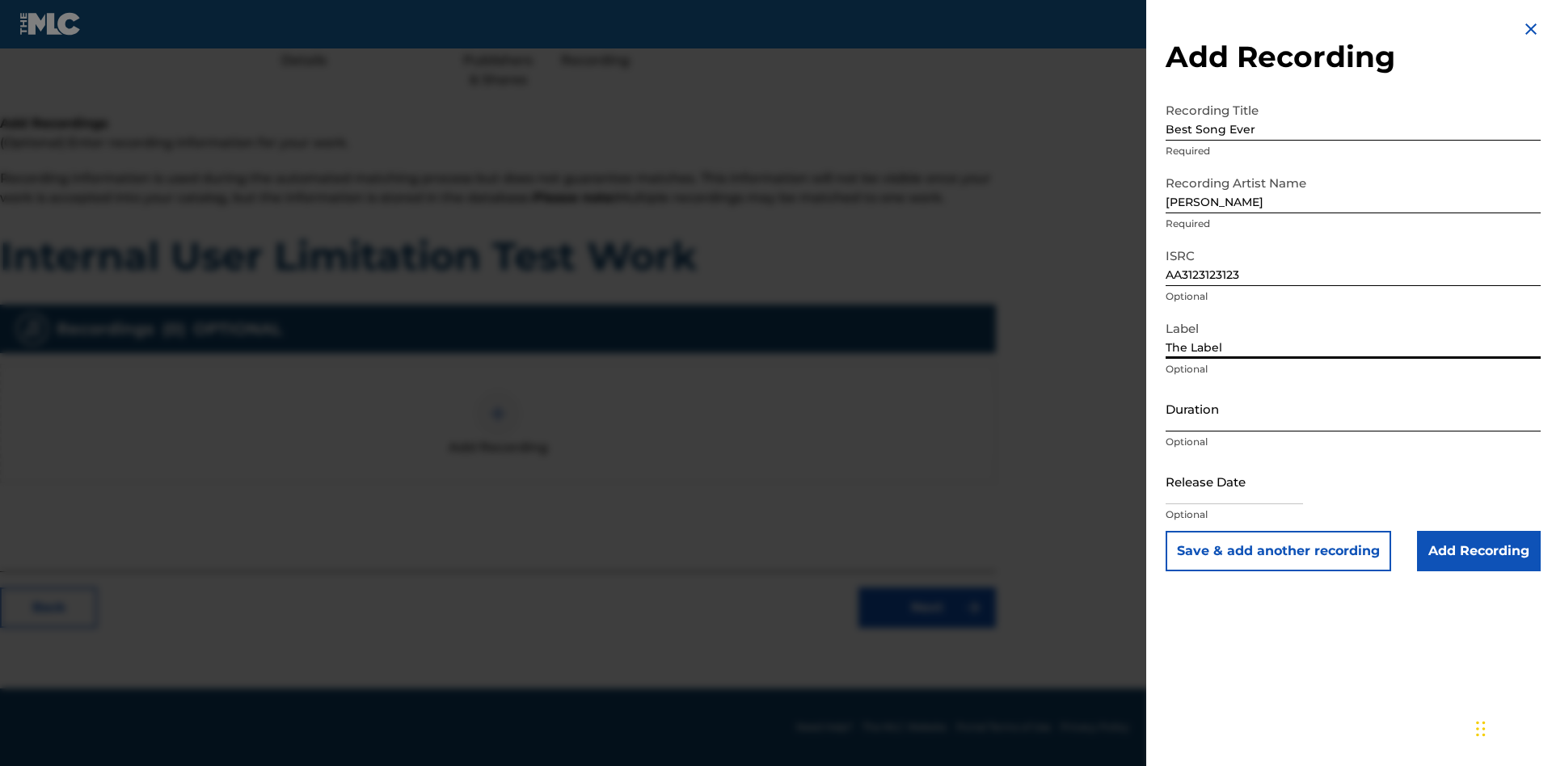
type input "The Label"
click at [1353, 408] on input "Duration" at bounding box center [1352, 408] width 375 height 46
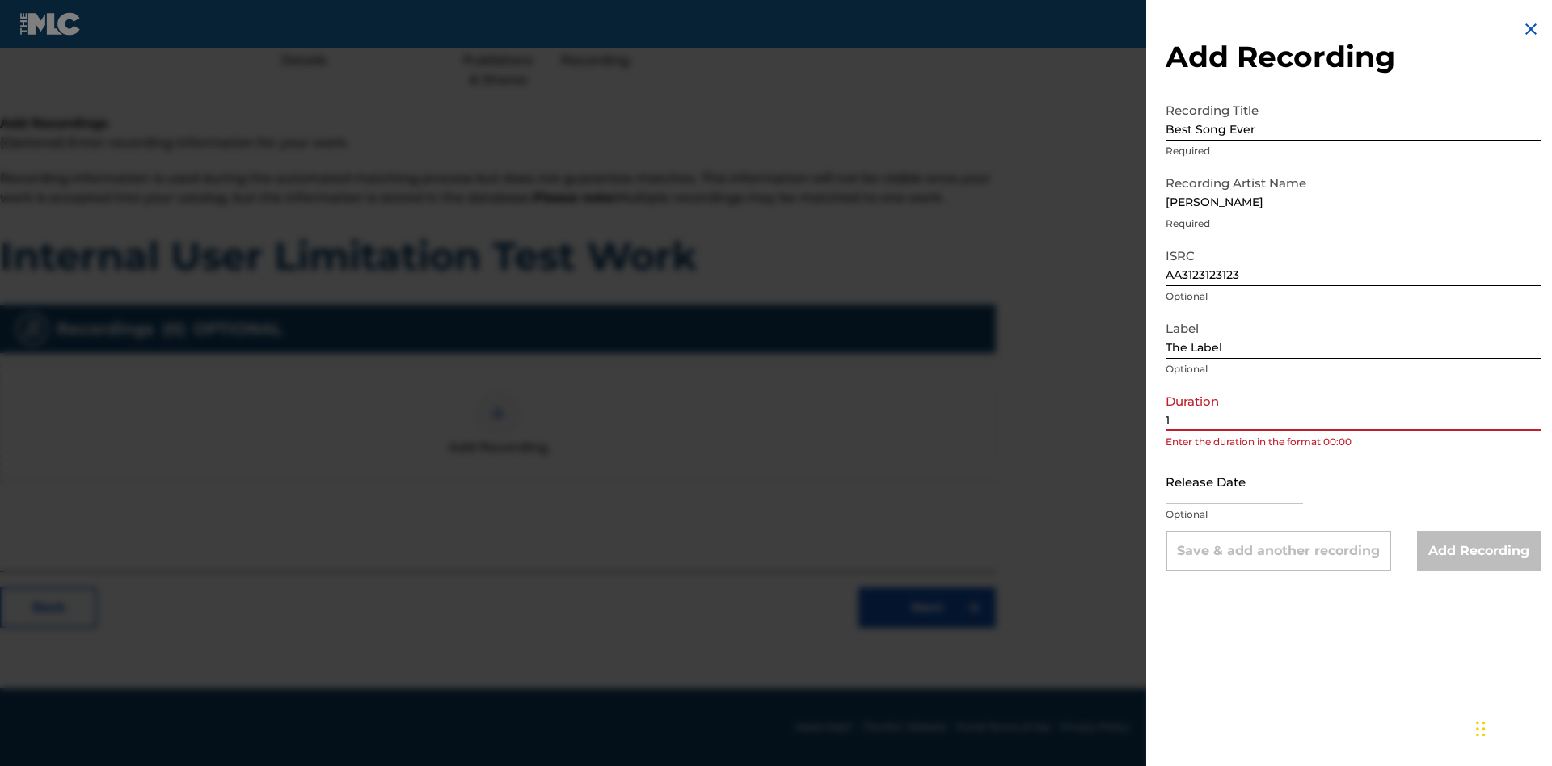
click at [1353, 408] on input "1" at bounding box center [1352, 408] width 375 height 46
type input "12:25"
click at [1247, 482] on input "text" at bounding box center [1233, 481] width 137 height 46
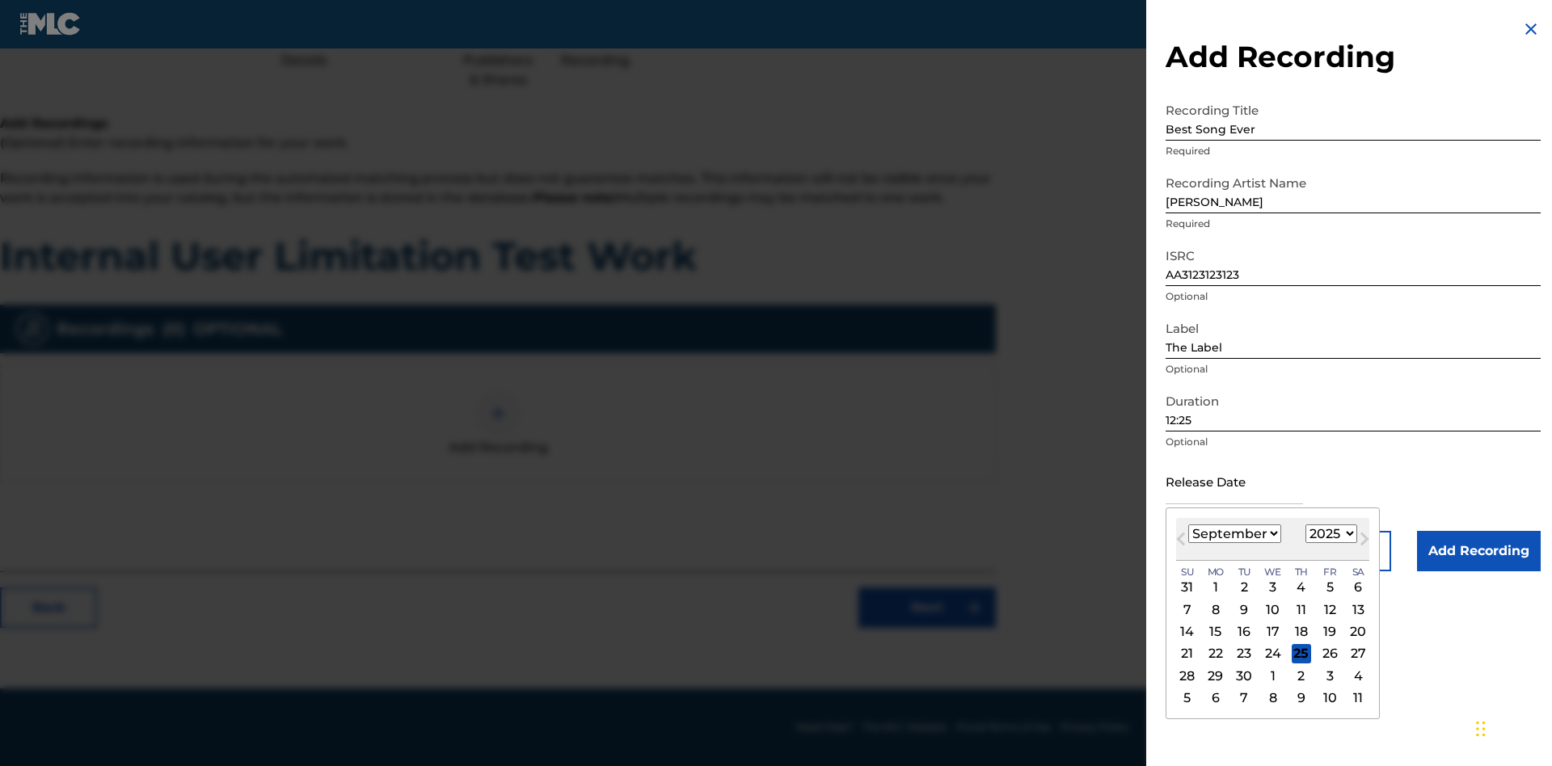
click at [1233, 534] on select "January February March April May June July August September October November De…" at bounding box center [1234, 533] width 93 height 19
click at [1329, 534] on select "1900 1901 1902 1903 1904 1905 1906 1907 1908 1909 1910 1911 1912 1913 1914 1915…" at bounding box center [1331, 533] width 52 height 19
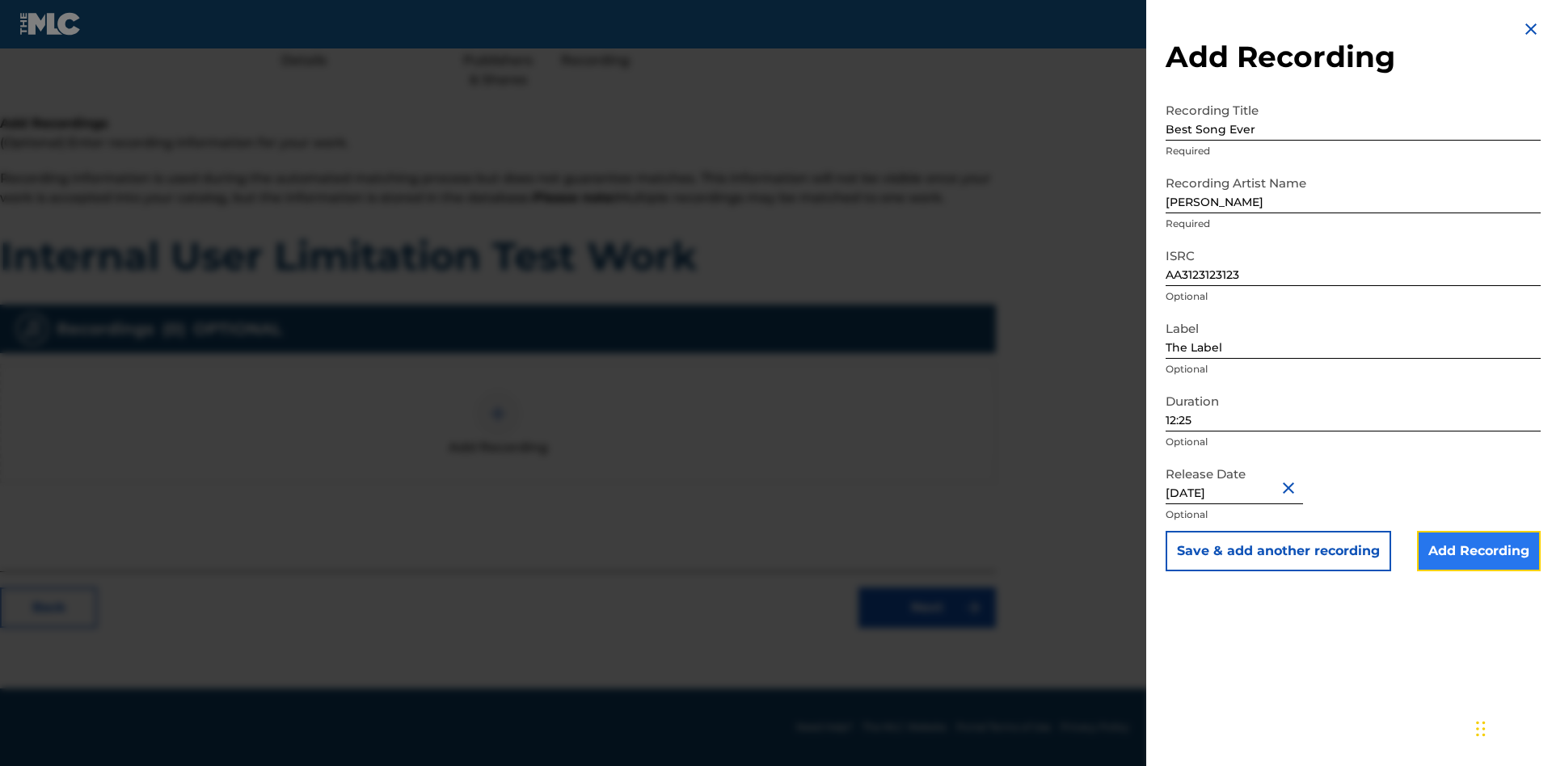
click at [1478, 551] on input "Add Recording" at bounding box center [1479, 551] width 124 height 40
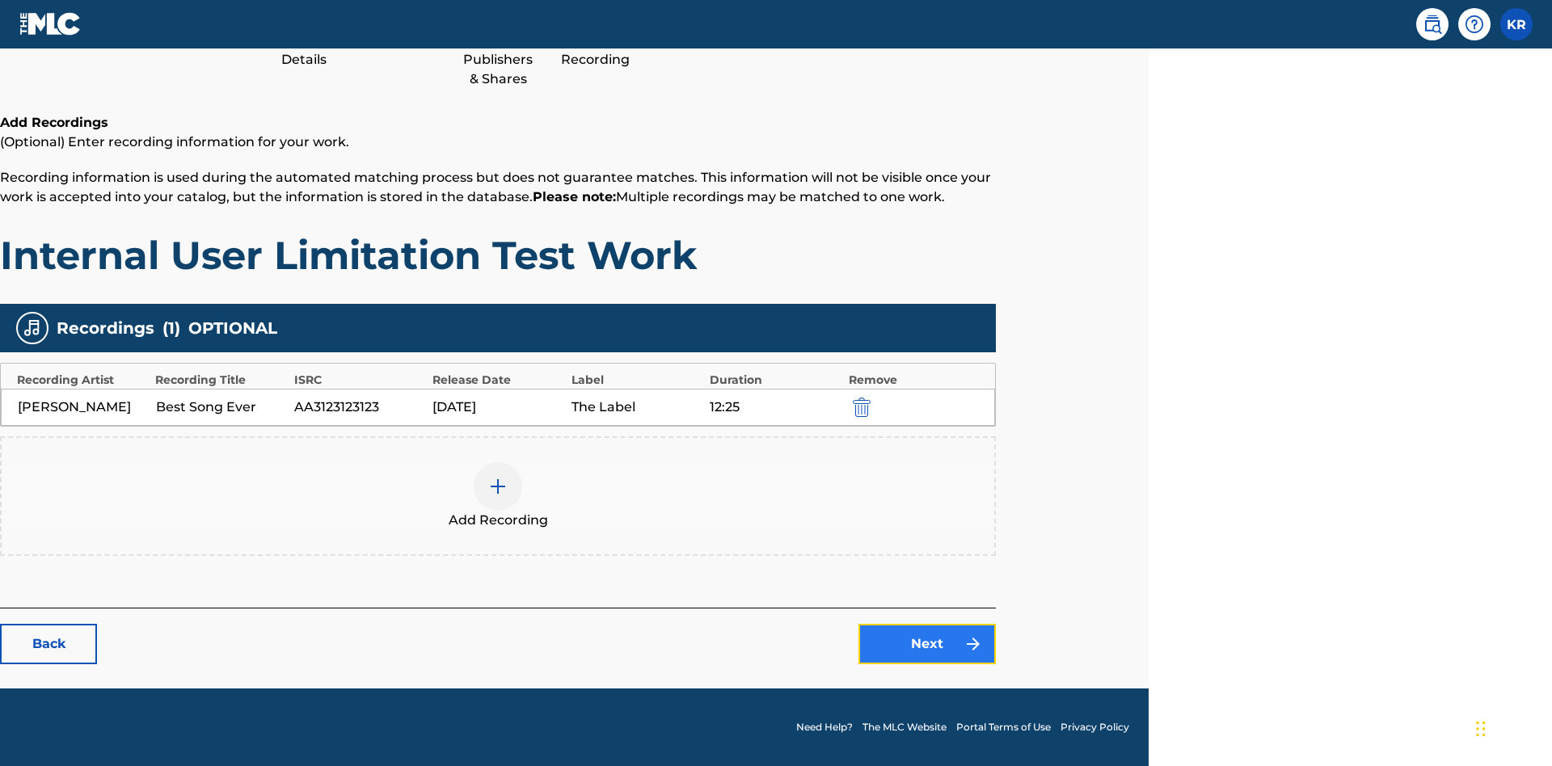
click at [927, 644] on link "Next" at bounding box center [926, 644] width 137 height 40
